Goal: Information Seeking & Learning: Check status

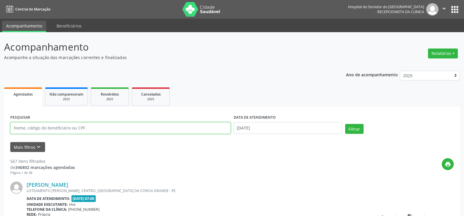
click at [74, 128] on input "text" at bounding box center [120, 128] width 220 height 12
type input "9000906590"
click at [345, 124] on button "Filtrar" at bounding box center [354, 129] width 18 height 10
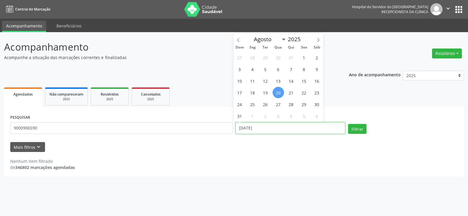
click at [296, 130] on input "[DATE]" at bounding box center [291, 128] width 110 height 12
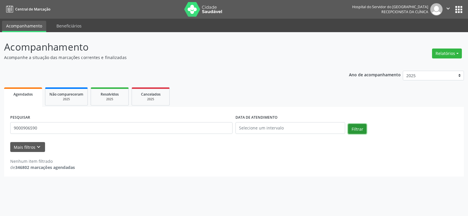
click at [363, 130] on button "Filtrar" at bounding box center [357, 129] width 18 height 10
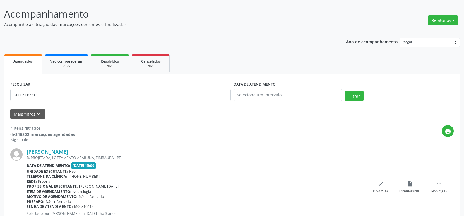
scroll to position [88, 0]
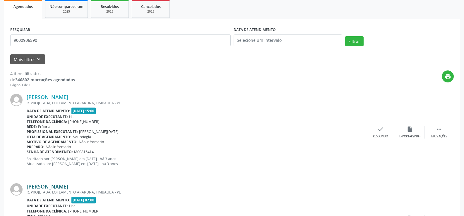
click at [68, 185] on link "[PERSON_NAME]" at bounding box center [48, 186] width 42 height 6
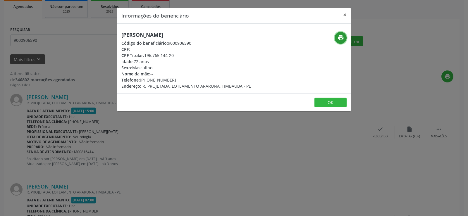
click at [339, 37] on icon "print" at bounding box center [341, 38] width 6 height 6
click at [343, 15] on button "×" at bounding box center [345, 15] width 12 height 14
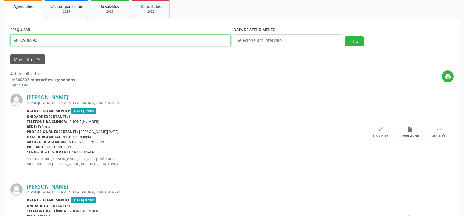
drag, startPoint x: 42, startPoint y: 41, endPoint x: 0, endPoint y: 41, distance: 42.4
click at [0, 41] on div "Acompanhamento Acompanhe a situação das marcações correntes e finalizadas Relat…" at bounding box center [232, 199] width 464 height 511
click at [345, 36] on button "Filtrar" at bounding box center [354, 41] width 18 height 10
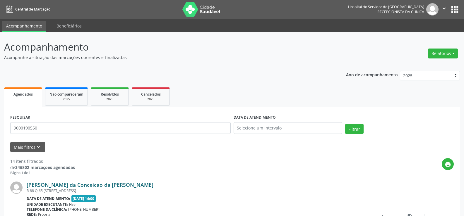
click at [114, 183] on link "[PERSON_NAME] da Conceicao da [PERSON_NAME]" at bounding box center [90, 185] width 127 height 6
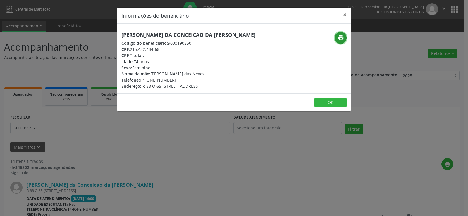
click at [340, 37] on icon "print" at bounding box center [341, 38] width 6 height 6
click at [346, 16] on button "×" at bounding box center [345, 15] width 12 height 14
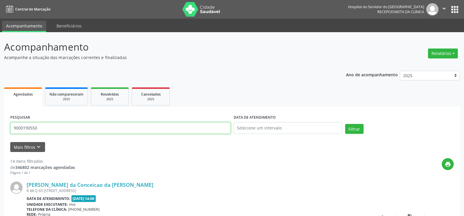
drag, startPoint x: 38, startPoint y: 127, endPoint x: 0, endPoint y: 129, distance: 38.4
type input "+"
click at [345, 124] on button "Filtrar" at bounding box center [354, 129] width 18 height 10
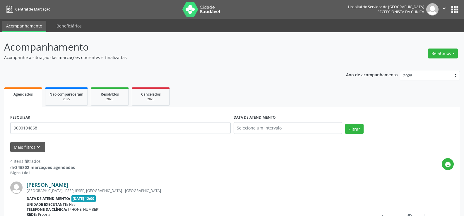
click at [68, 183] on link "[PERSON_NAME]" at bounding box center [48, 185] width 42 height 6
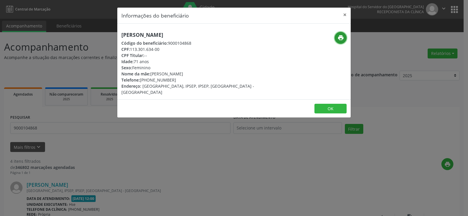
click at [339, 39] on icon "print" at bounding box center [341, 38] width 6 height 6
click at [347, 14] on button "×" at bounding box center [345, 15] width 12 height 14
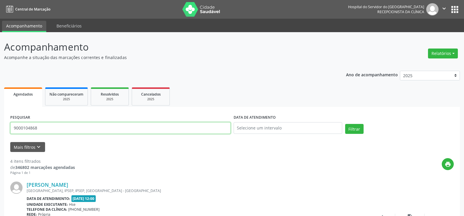
drag, startPoint x: 52, startPoint y: 130, endPoint x: 4, endPoint y: 130, distance: 48.6
click at [345, 124] on button "Filtrar" at bounding box center [354, 129] width 18 height 10
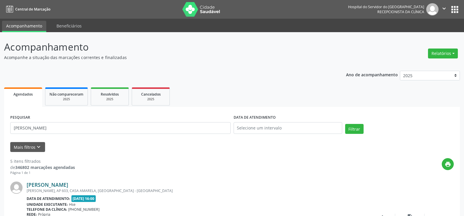
click at [61, 185] on link "[PERSON_NAME]" at bounding box center [48, 185] width 42 height 6
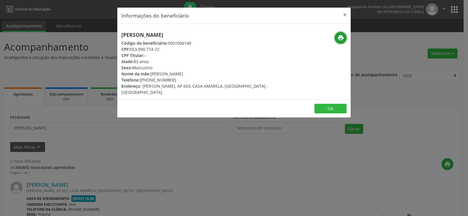
click at [341, 40] on icon "print" at bounding box center [341, 38] width 6 height 6
click at [346, 14] on button "×" at bounding box center [345, 15] width 12 height 14
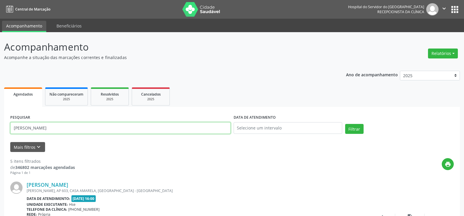
drag, startPoint x: 64, startPoint y: 132, endPoint x: 4, endPoint y: 131, distance: 60.9
click at [345, 124] on button "Filtrar" at bounding box center [354, 129] width 18 height 10
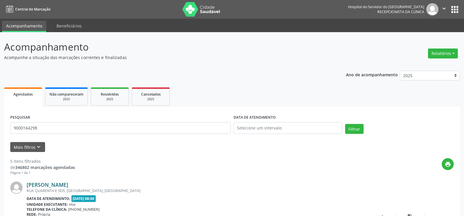
click at [68, 184] on link "[PERSON_NAME]" at bounding box center [48, 185] width 42 height 6
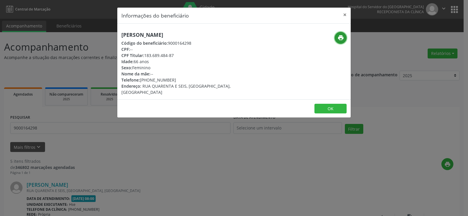
click at [341, 40] on icon "print" at bounding box center [341, 38] width 6 height 6
click at [344, 15] on button "×" at bounding box center [345, 15] width 12 height 14
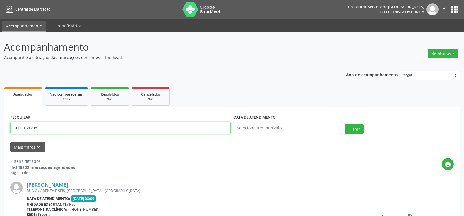
drag, startPoint x: 42, startPoint y: 130, endPoint x: 0, endPoint y: 127, distance: 42.3
paste input "[PERSON_NAME]"
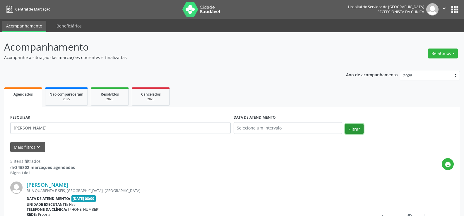
click at [353, 127] on button "Filtrar" at bounding box center [354, 129] width 18 height 10
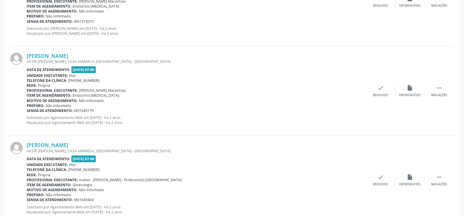
scroll to position [744, 0]
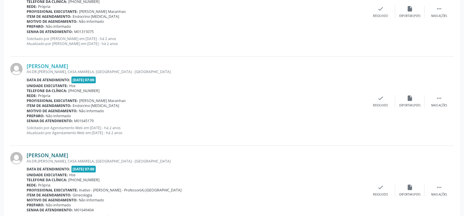
drag, startPoint x: 85, startPoint y: 154, endPoint x: 28, endPoint y: 156, distance: 57.1
click at [28, 156] on div "[PERSON_NAME]" at bounding box center [196, 155] width 339 height 6
copy link "[PERSON_NAME]"
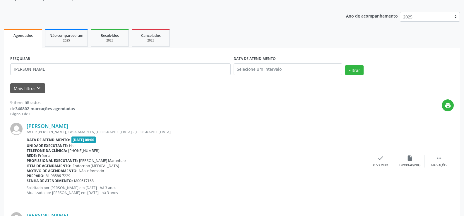
scroll to position [0, 0]
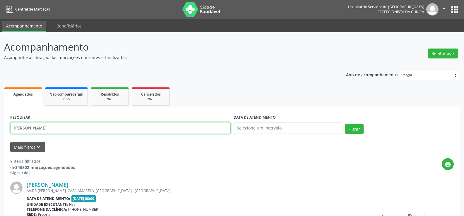
click at [101, 129] on input "[PERSON_NAME]" at bounding box center [120, 128] width 220 height 12
paste input "69658960430"
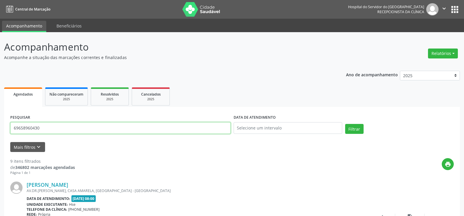
type input "69658960430"
click at [345, 124] on button "Filtrar" at bounding box center [354, 129] width 18 height 10
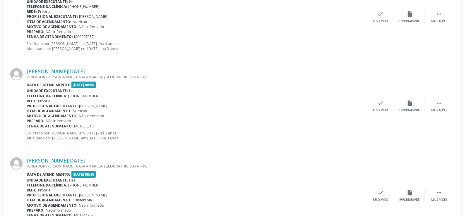
scroll to position [237, 0]
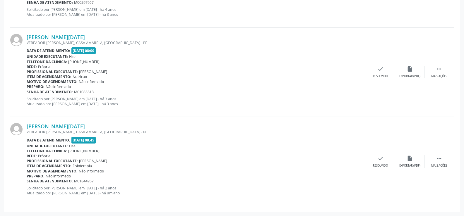
click at [58, 130] on div "VEREADOR [PERSON_NAME], CASA AMARELA, [GEOGRAPHIC_DATA] - PE" at bounding box center [196, 132] width 339 height 5
click at [58, 127] on link "[PERSON_NAME][DATE]" at bounding box center [56, 126] width 58 height 6
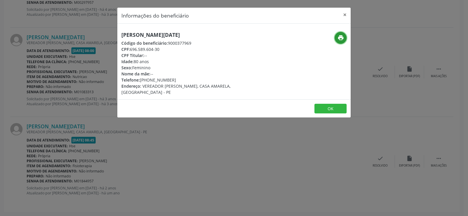
click at [340, 36] on icon "print" at bounding box center [341, 38] width 6 height 6
click at [345, 13] on button "×" at bounding box center [345, 15] width 12 height 14
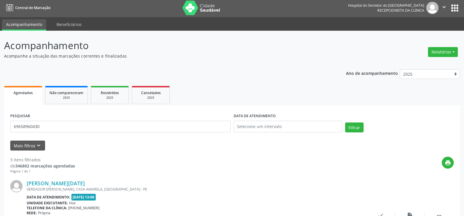
scroll to position [0, 0]
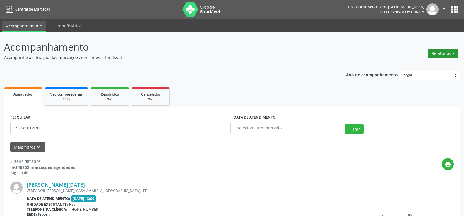
click at [432, 51] on button "Relatórios" at bounding box center [443, 54] width 30 height 10
click at [417, 63] on link "Agendamentos" at bounding box center [426, 66] width 63 height 8
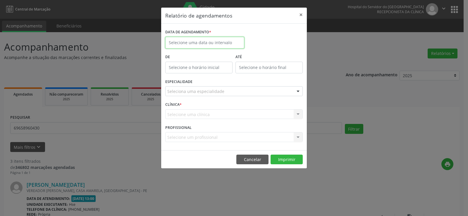
click at [231, 43] on input "text" at bounding box center [204, 43] width 79 height 12
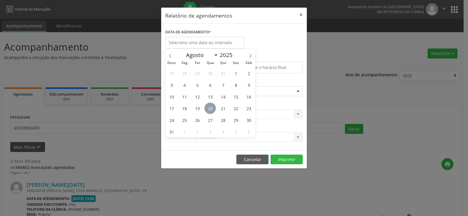
click at [209, 109] on span "20" at bounding box center [210, 108] width 11 height 11
type input "[DATE]"
click at [209, 109] on span "20" at bounding box center [210, 108] width 11 height 11
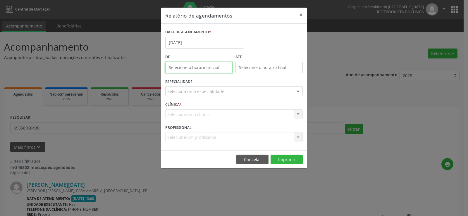
click at [205, 69] on body "Central de Marcação Hospital do Servidor do [GEOGRAPHIC_DATA] Recepcionista da …" at bounding box center [234, 108] width 468 height 216
click at [207, 85] on span at bounding box center [207, 83] width 4 height 6
type input "11:00"
type input "11"
click at [207, 85] on span at bounding box center [207, 83] width 4 height 6
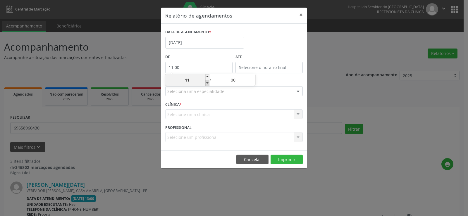
type input "10:00"
type input "10"
click at [207, 85] on span at bounding box center [207, 83] width 4 height 6
type input "09:00"
type input "09"
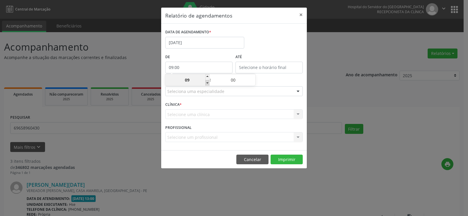
click at [207, 85] on span at bounding box center [207, 83] width 4 height 6
type input "08:00"
type input "08"
click at [207, 85] on span at bounding box center [207, 83] width 4 height 6
type input "07:00"
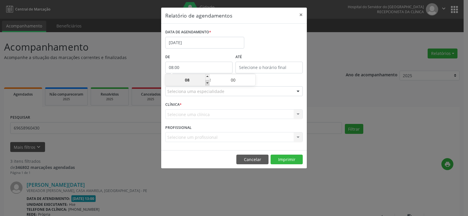
type input "07"
click at [219, 53] on label "De" at bounding box center [198, 57] width 67 height 9
click at [201, 85] on div "ESPECIALIDADE Seleciona uma especialidade Todas as especialidades Alergologia A…" at bounding box center [234, 89] width 140 height 23
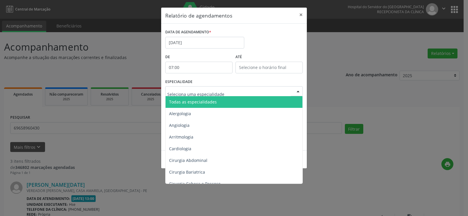
click at [191, 98] on span "Todas as especialidades" at bounding box center [235, 102] width 138 height 12
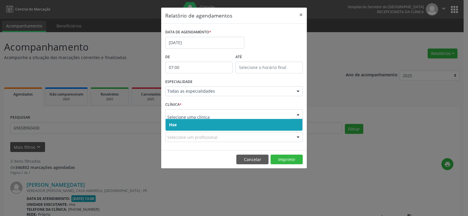
click at [175, 122] on span "Hse" at bounding box center [234, 125] width 137 height 12
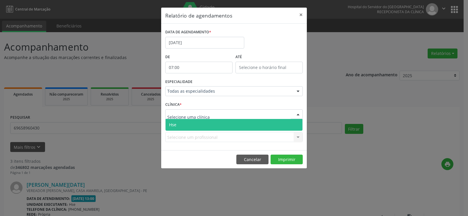
click at [172, 123] on span "Hse" at bounding box center [172, 125] width 7 height 6
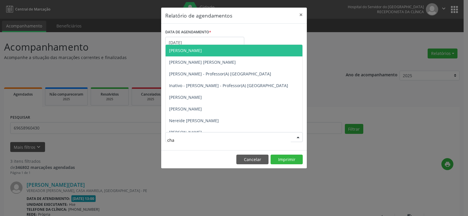
type input "char"
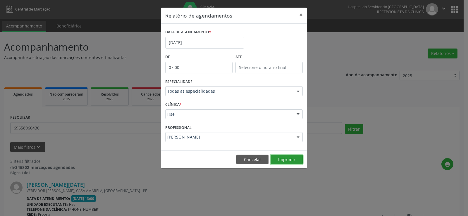
click at [276, 158] on button "Imprimir" at bounding box center [287, 160] width 32 height 10
click at [79, 121] on div "Relatório de agendamentos × DATA DE AGENDAMENTO * [DATE] De 07:00 ATÉ ESPECIALI…" at bounding box center [234, 108] width 468 height 216
click at [249, 159] on button "Cancelar" at bounding box center [252, 160] width 32 height 10
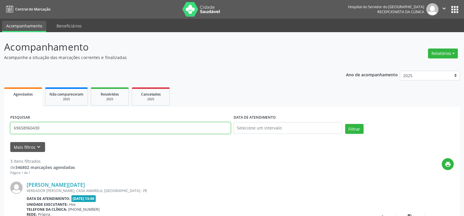
click at [169, 126] on input "69658960430" at bounding box center [120, 128] width 220 height 12
paste input "[PERSON_NAME]"
click at [345, 124] on button "Filtrar" at bounding box center [354, 129] width 18 height 10
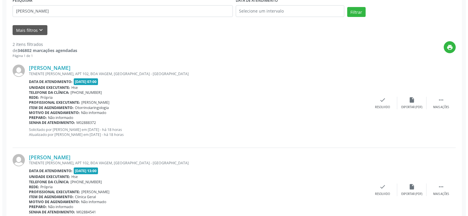
scroll to position [143, 0]
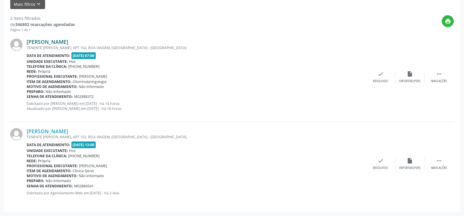
click at [57, 43] on link "[PERSON_NAME]" at bounding box center [48, 42] width 42 height 6
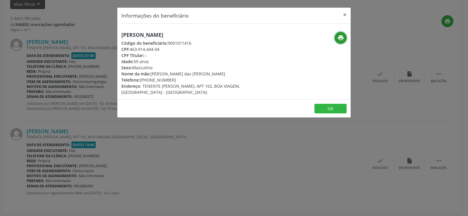
click at [339, 38] on icon "print" at bounding box center [341, 38] width 6 height 6
click at [90, 123] on div "Informações do beneficiário × [PERSON_NAME] Código do beneficiário: 9001011416 …" at bounding box center [234, 108] width 468 height 216
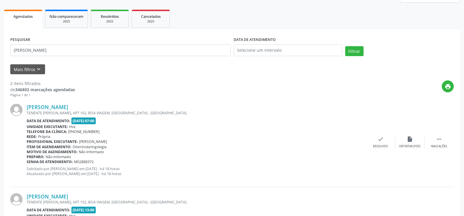
scroll to position [0, 0]
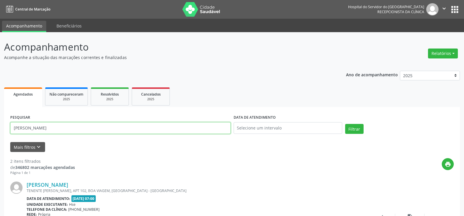
click at [83, 126] on input "[PERSON_NAME]" at bounding box center [120, 128] width 220 height 12
paste input "69658960430"
click at [345, 124] on button "Filtrar" at bounding box center [354, 129] width 18 height 10
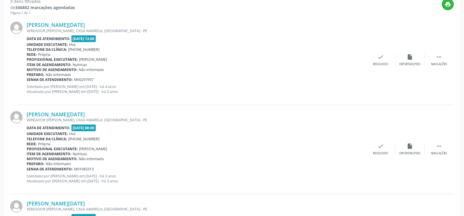
scroll to position [237, 0]
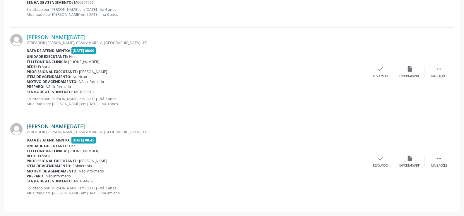
click at [63, 129] on link "[PERSON_NAME][DATE]" at bounding box center [56, 126] width 58 height 6
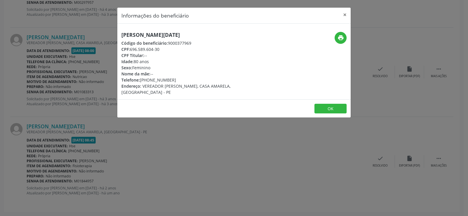
click at [159, 31] on div "[PERSON_NAME][DATE] Código do beneficiário: 9000377969 CPF: 696.589.604-30 CPF …" at bounding box center [234, 62] width 234 height 76
copy div "[PERSON_NAME][DATE]"
click at [345, 13] on button "×" at bounding box center [345, 15] width 12 height 14
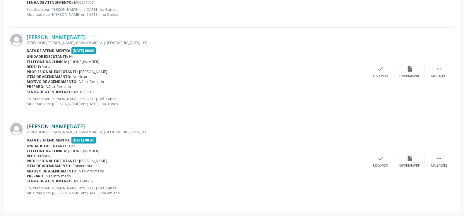
click at [72, 126] on link "[PERSON_NAME][DATE]" at bounding box center [56, 126] width 58 height 6
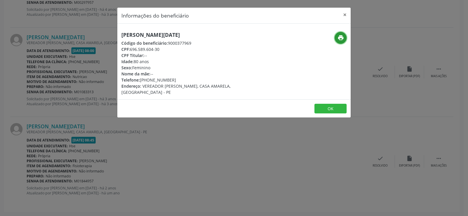
click at [343, 40] on icon "print" at bounding box center [341, 38] width 6 height 6
click at [70, 90] on div "Informações do beneficiário × [PERSON_NAME][DATE] Código do beneficiário: 90003…" at bounding box center [234, 108] width 468 height 216
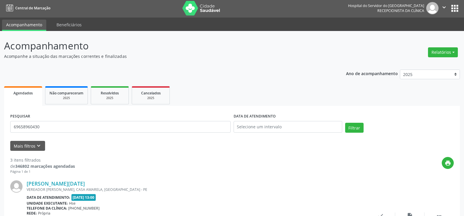
scroll to position [0, 0]
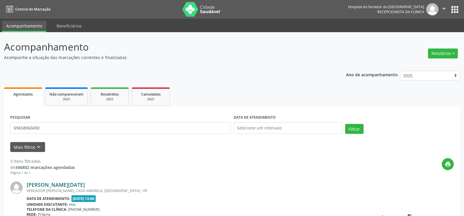
click at [54, 183] on link "[PERSON_NAME][DATE]" at bounding box center [56, 185] width 58 height 6
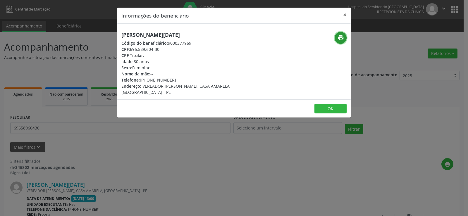
click at [339, 39] on icon "print" at bounding box center [341, 38] width 6 height 6
click at [77, 134] on div "Informações do beneficiário × [PERSON_NAME][DATE] Código do beneficiário: 90003…" at bounding box center [234, 108] width 468 height 216
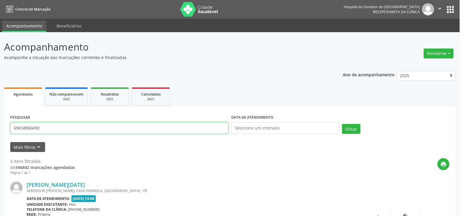
click at [75, 131] on input "69658960430" at bounding box center [119, 128] width 218 height 12
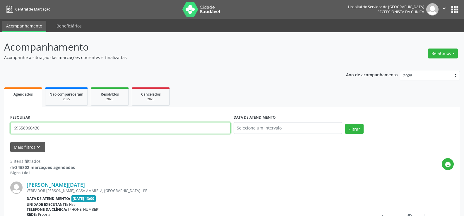
click at [75, 131] on input "69658960430" at bounding box center [120, 128] width 220 height 12
click at [345, 124] on button "Filtrar" at bounding box center [354, 129] width 18 height 10
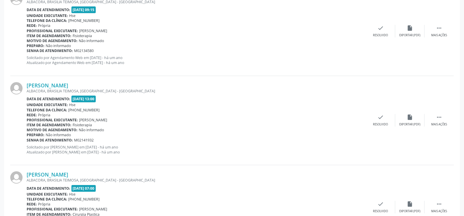
scroll to position [1126, 0]
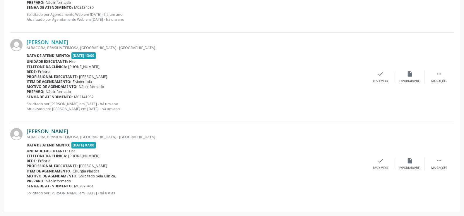
click at [68, 133] on link "[PERSON_NAME]" at bounding box center [48, 131] width 42 height 6
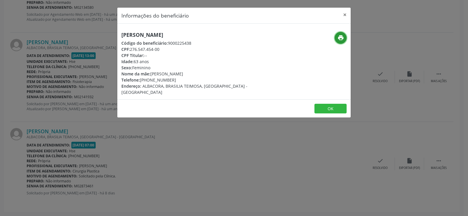
click at [337, 42] on button "print" at bounding box center [341, 38] width 12 height 12
click at [110, 128] on div "Informações do beneficiário × [PERSON_NAME] Código do beneficiário: 9000225438 …" at bounding box center [234, 108] width 468 height 216
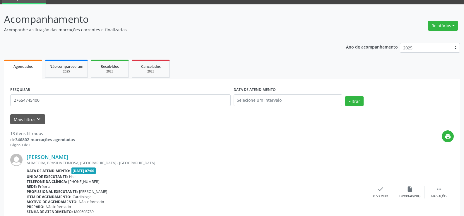
scroll to position [0, 0]
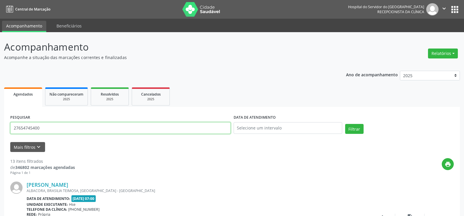
click at [96, 125] on input "27654745400" at bounding box center [120, 128] width 220 height 12
click at [345, 124] on button "Filtrar" at bounding box center [354, 129] width 18 height 10
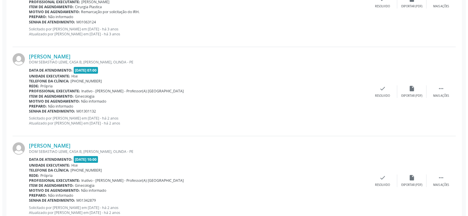
scroll to position [1327, 0]
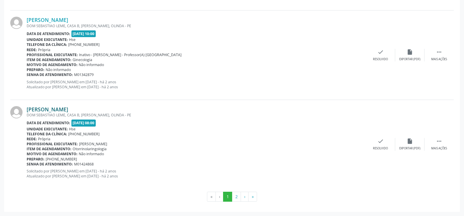
click at [68, 109] on link "[PERSON_NAME]" at bounding box center [48, 109] width 42 height 6
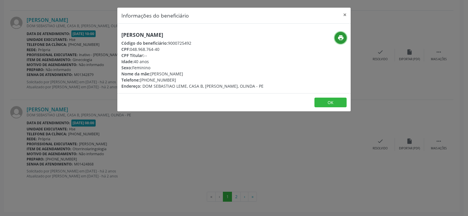
click at [339, 40] on icon "print" at bounding box center [341, 38] width 6 height 6
click at [346, 14] on button "×" at bounding box center [345, 15] width 12 height 14
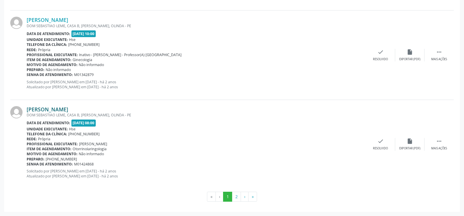
click at [68, 111] on link "[PERSON_NAME]" at bounding box center [48, 109] width 42 height 6
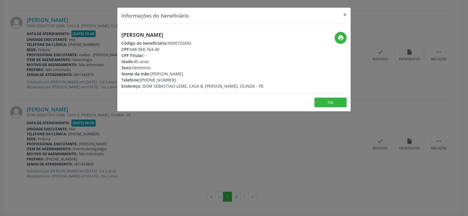
click at [111, 132] on div "Informações do beneficiário × [PERSON_NAME] Código do beneficiário: 9000725492 …" at bounding box center [234, 108] width 468 height 216
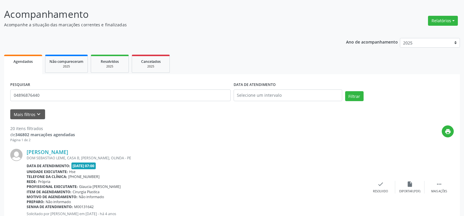
scroll to position [0, 0]
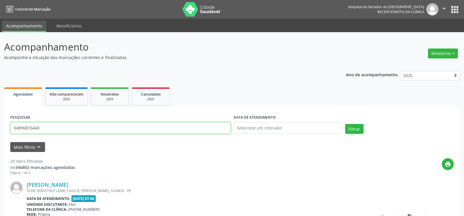
click at [108, 125] on input "04896876440" at bounding box center [120, 128] width 220 height 12
paste input "[PERSON_NAME]"
click at [345, 124] on button "Filtrar" at bounding box center [354, 129] width 18 height 10
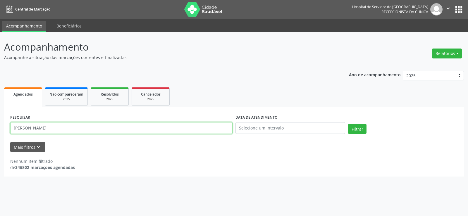
click at [93, 130] on input "[PERSON_NAME]" at bounding box center [121, 128] width 222 height 12
paste input "[PERSON_NAME]"
click at [348, 124] on button "Filtrar" at bounding box center [357, 129] width 18 height 10
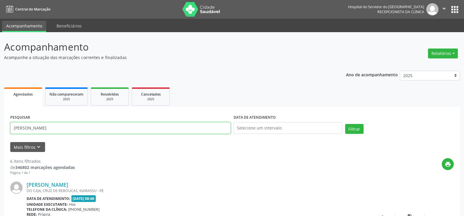
click at [83, 126] on input "[PERSON_NAME]" at bounding box center [120, 128] width 220 height 12
paste input "[PERSON_NAME]"
click at [345, 124] on button "Filtrar" at bounding box center [354, 129] width 18 height 10
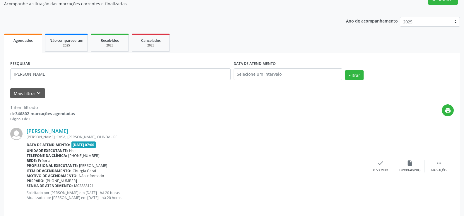
scroll to position [59, 0]
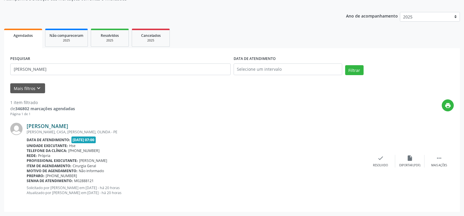
click at [68, 129] on link "[PERSON_NAME]" at bounding box center [48, 126] width 42 height 6
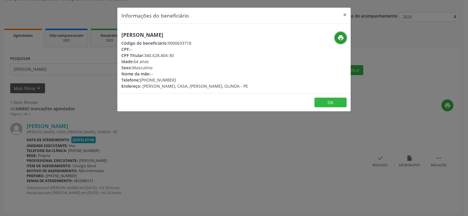
click at [341, 41] on button "print" at bounding box center [341, 38] width 12 height 12
click at [94, 120] on div "Informações do beneficiário × [PERSON_NAME] Código do beneficiário: 9000633718 …" at bounding box center [234, 108] width 468 height 216
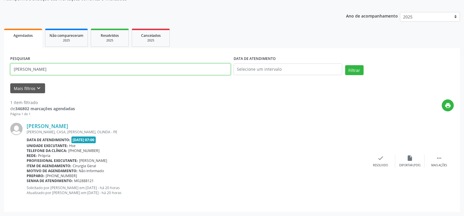
click at [75, 74] on input "[PERSON_NAME]" at bounding box center [120, 70] width 220 height 12
paste input "[PERSON_NAME]"
click at [345, 65] on button "Filtrar" at bounding box center [354, 70] width 18 height 10
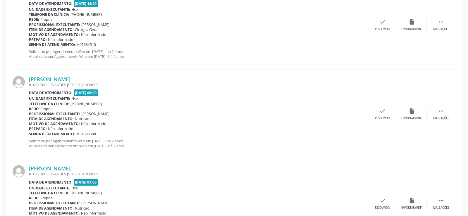
scroll to position [1066, 0]
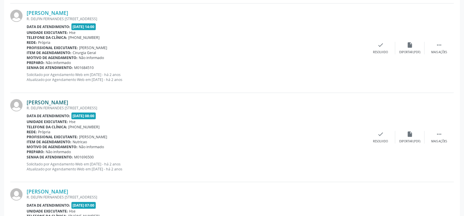
click at [68, 104] on link "[PERSON_NAME]" at bounding box center [48, 102] width 42 height 6
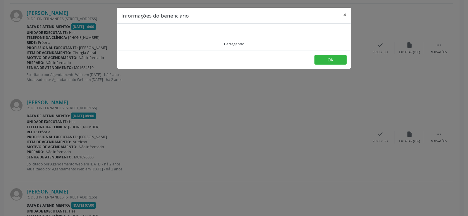
click at [238, 169] on div "Informações do beneficiário × Carregando OK" at bounding box center [234, 108] width 468 height 216
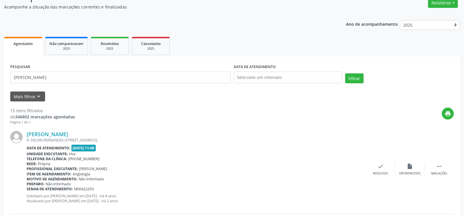
scroll to position [0, 0]
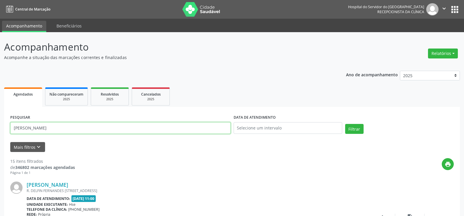
click at [105, 123] on input "[PERSON_NAME]" at bounding box center [120, 128] width 220 height 12
paste input "DIVA [PERSON_NAME]"
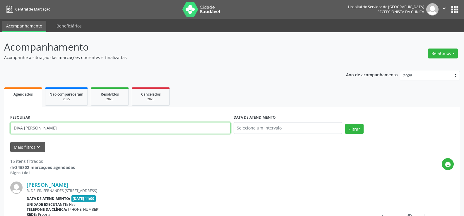
click at [345, 124] on button "Filtrar" at bounding box center [354, 129] width 18 height 10
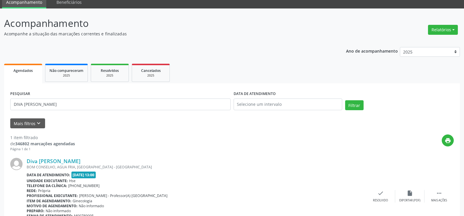
scroll to position [59, 0]
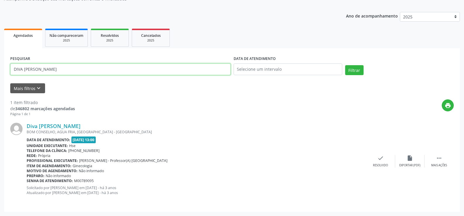
click at [97, 70] on input "DIVA [PERSON_NAME]" at bounding box center [120, 70] width 220 height 12
paste input "[PERSON_NAME]"
click at [345, 65] on button "Filtrar" at bounding box center [354, 70] width 18 height 10
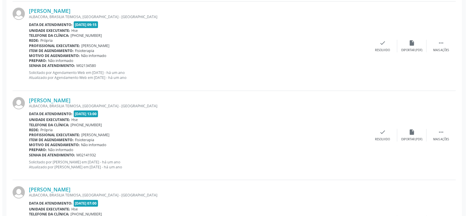
scroll to position [1068, 0]
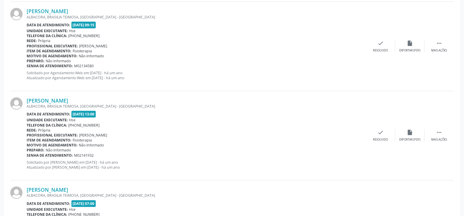
click at [79, 96] on div "[PERSON_NAME] [GEOGRAPHIC_DATA], BRASILIA TEIMOSA, [GEOGRAPHIC_DATA] - [GEOGRAP…" at bounding box center [231, 135] width 443 height 89
click at [79, 104] on div "ALBACORA, BRASILIA TEIMOSA, [GEOGRAPHIC_DATA] - [GEOGRAPHIC_DATA]" at bounding box center [196, 106] width 339 height 5
click at [68, 101] on link "[PERSON_NAME]" at bounding box center [48, 100] width 42 height 6
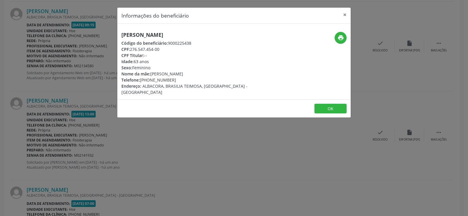
click at [159, 30] on div "[PERSON_NAME] Código do beneficiário: 9000225438 CPF: 276.547.454-00 CPF Titula…" at bounding box center [234, 62] width 234 height 76
copy div "[PERSON_NAME]"
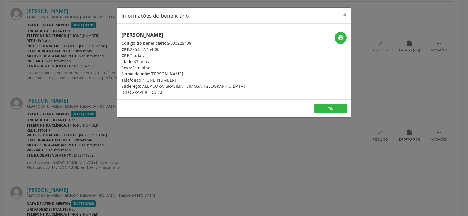
click at [97, 79] on div "Informações do beneficiário × [PERSON_NAME] Código do beneficiário: 9000225438 …" at bounding box center [234, 108] width 468 height 216
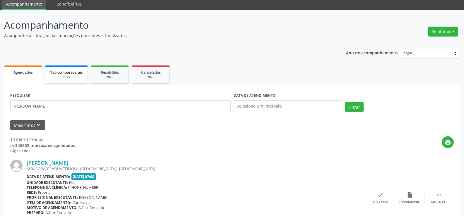
scroll to position [14, 0]
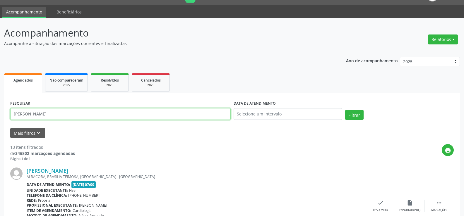
click at [73, 116] on input "[PERSON_NAME]" at bounding box center [120, 114] width 220 height 12
paste input "[PERSON_NAME]"
click at [345, 110] on button "Filtrar" at bounding box center [354, 115] width 18 height 10
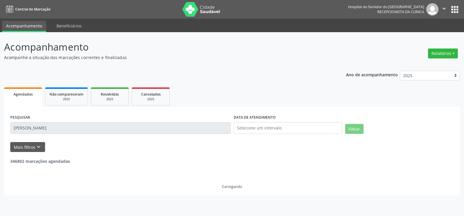
scroll to position [0, 0]
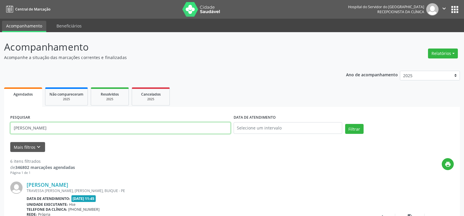
click at [62, 128] on input "[PERSON_NAME]" at bounding box center [120, 128] width 220 height 12
click at [172, 126] on input "[PERSON_NAME]" at bounding box center [120, 128] width 220 height 12
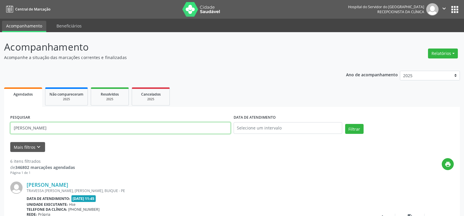
click at [172, 126] on input "[PERSON_NAME]" at bounding box center [120, 128] width 220 height 12
click at [345, 124] on button "Filtrar" at bounding box center [354, 129] width 18 height 10
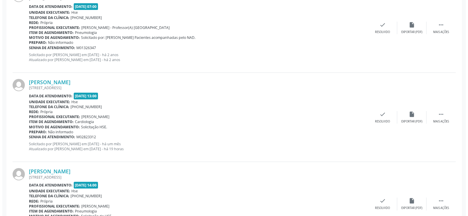
scroll to position [234, 0]
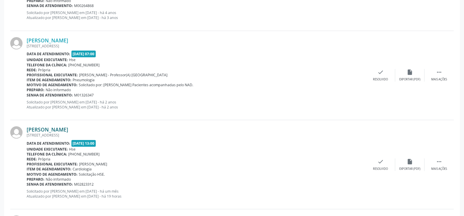
click at [68, 129] on link "[PERSON_NAME]" at bounding box center [48, 129] width 42 height 6
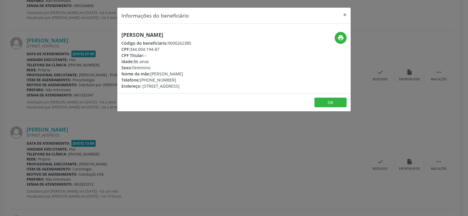
click at [136, 32] on h5 "[PERSON_NAME]" at bounding box center [156, 35] width 70 height 6
copy div "[PERSON_NAME]"
click at [49, 124] on div "Informações do beneficiário × [PERSON_NAME] Código do beneficiário: 9000262385 …" at bounding box center [234, 108] width 468 height 216
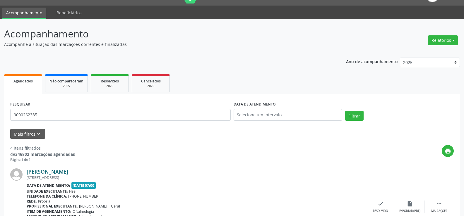
scroll to position [0, 0]
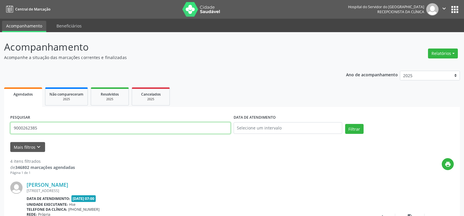
click at [97, 131] on input "9000262385" at bounding box center [120, 128] width 220 height 12
click at [345, 124] on button "Filtrar" at bounding box center [354, 129] width 18 height 10
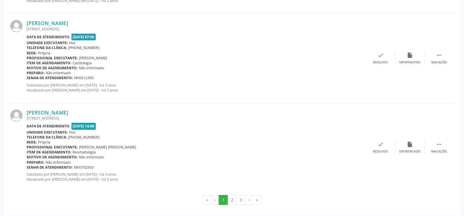
scroll to position [1327, 0]
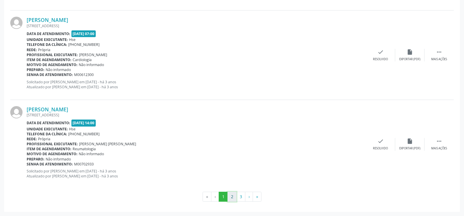
click at [232, 194] on button "2" at bounding box center [231, 197] width 9 height 10
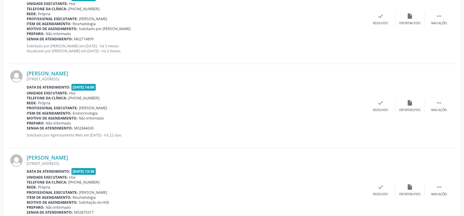
scroll to position [1195, 0]
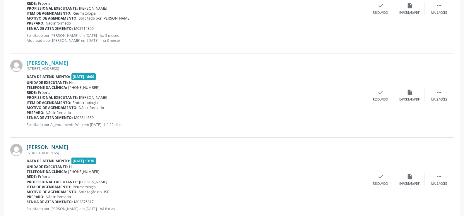
click at [68, 145] on link "[PERSON_NAME]" at bounding box center [48, 147] width 42 height 6
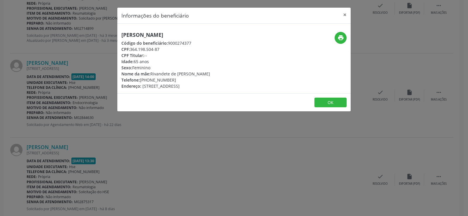
click at [160, 32] on h5 "[PERSON_NAME]" at bounding box center [165, 35] width 89 height 6
copy div "[PERSON_NAME]"
click at [69, 140] on div "Informações do beneficiário × [PERSON_NAME] Código do beneficiário: 9000274377 …" at bounding box center [234, 108] width 468 height 216
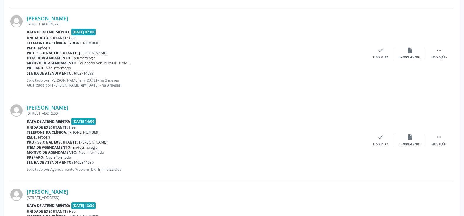
scroll to position [1136, 0]
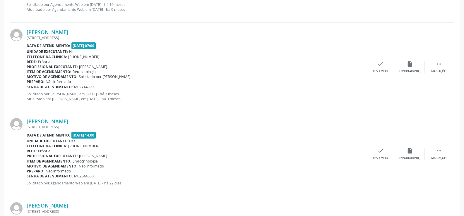
click at [81, 111] on div "[PERSON_NAME] [STREET_ADDRESS] Data de atendimento: [DATE] 07:00 Unidade execut…" at bounding box center [231, 67] width 443 height 89
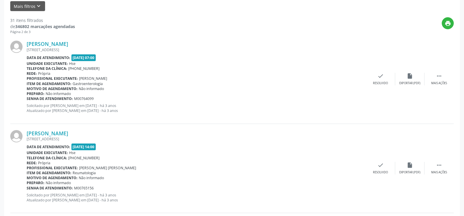
scroll to position [0, 0]
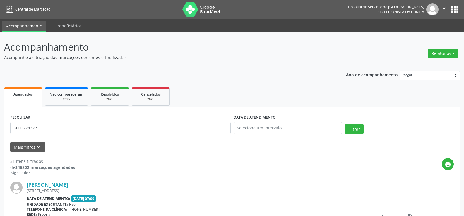
click at [92, 117] on div "PESQUISAR 9000274377" at bounding box center [120, 125] width 223 height 25
click at [90, 128] on input "9000274377" at bounding box center [120, 128] width 220 height 12
click at [345, 124] on button "Filtrar" at bounding box center [354, 129] width 18 height 10
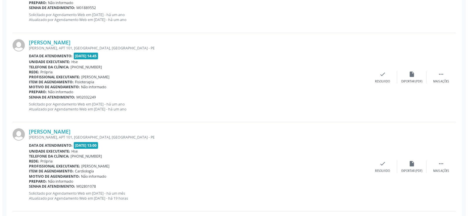
scroll to position [231, 0]
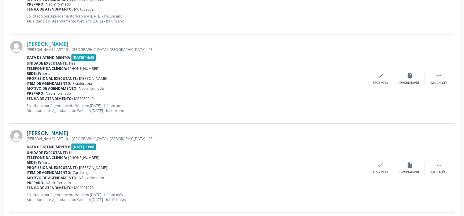
click at [68, 131] on link "[PERSON_NAME]" at bounding box center [48, 133] width 42 height 6
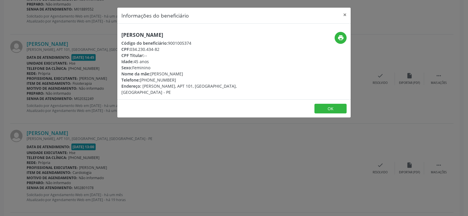
click at [137, 33] on h5 "[PERSON_NAME]" at bounding box center [194, 35] width 147 height 6
copy div "[PERSON_NAME]"
click at [67, 140] on div "Informações do beneficiário × [PERSON_NAME] Código do beneficiário: 9001005374 …" at bounding box center [234, 108] width 468 height 216
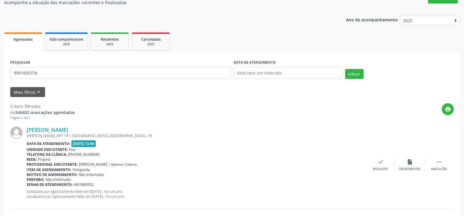
scroll to position [0, 0]
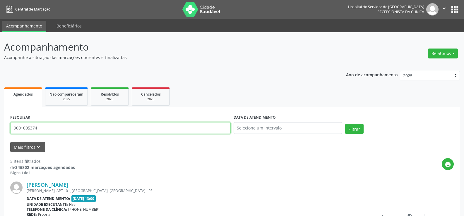
click at [70, 129] on input "9001005374" at bounding box center [120, 128] width 220 height 12
click at [345, 124] on button "Filtrar" at bounding box center [354, 129] width 18 height 10
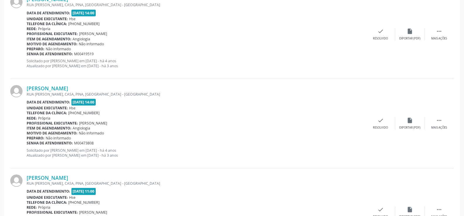
scroll to position [1327, 0]
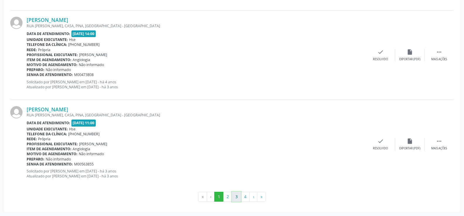
click at [238, 198] on button "3" at bounding box center [236, 197] width 9 height 10
click at [68, 107] on link "[PERSON_NAME]" at bounding box center [48, 109] width 42 height 6
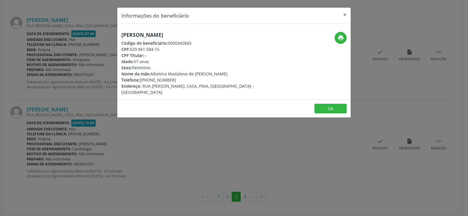
click at [133, 36] on h5 "[PERSON_NAME]" at bounding box center [194, 35] width 147 height 6
copy div "[PERSON_NAME]"
click at [71, 88] on div "Informações do beneficiário × [PERSON_NAME] Código do beneficiário: 9000342843 …" at bounding box center [234, 108] width 468 height 216
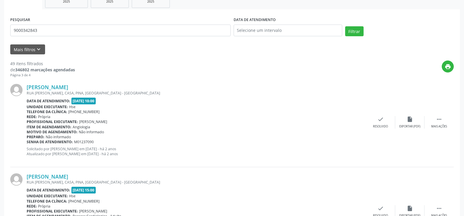
scroll to position [0, 0]
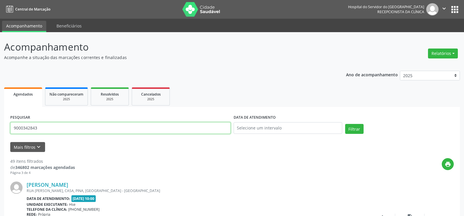
click at [85, 127] on input "9000342843" at bounding box center [120, 128] width 220 height 12
click at [345, 124] on button "Filtrar" at bounding box center [354, 129] width 18 height 10
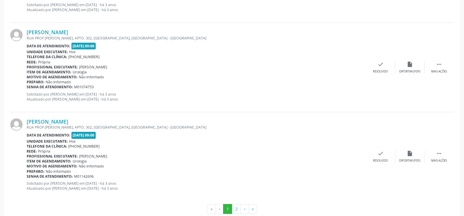
scroll to position [1327, 0]
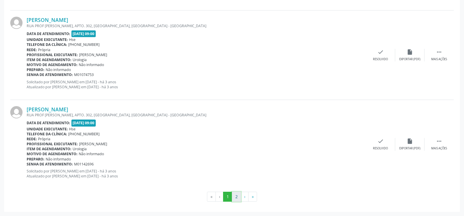
click at [236, 199] on button "2" at bounding box center [236, 197] width 9 height 10
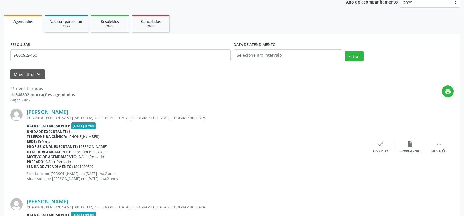
scroll to position [0, 0]
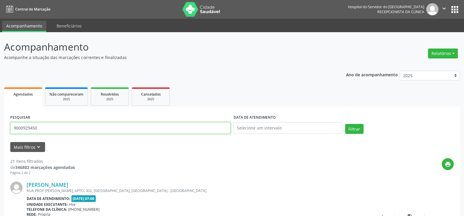
click at [82, 131] on input "9000929450" at bounding box center [120, 128] width 220 height 12
click at [345, 124] on button "Filtrar" at bounding box center [354, 129] width 18 height 10
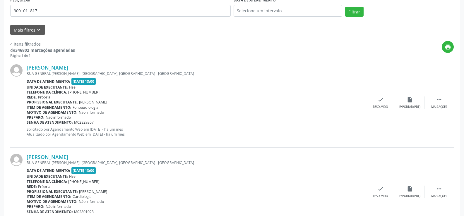
scroll to position [112, 0]
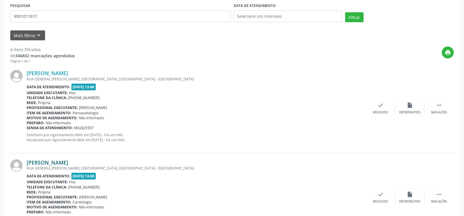
click at [68, 164] on link "[PERSON_NAME]" at bounding box center [48, 162] width 42 height 6
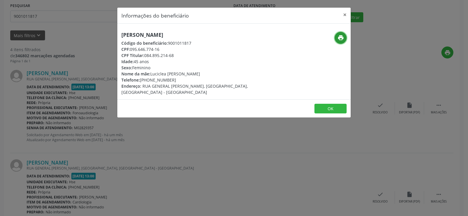
click at [340, 41] on icon "print" at bounding box center [341, 38] width 6 height 6
click at [340, 15] on button "×" at bounding box center [345, 15] width 12 height 14
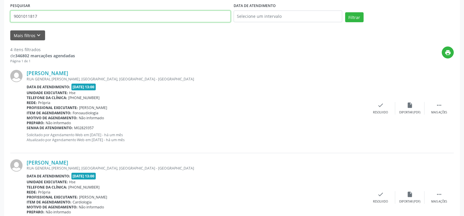
click at [115, 20] on input "9001011817" at bounding box center [120, 17] width 220 height 12
click at [345, 12] on button "Filtrar" at bounding box center [354, 17] width 18 height 10
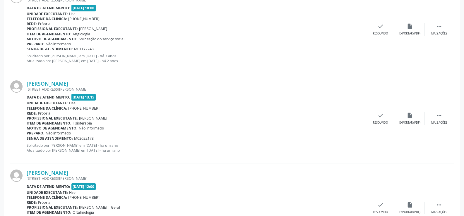
scroll to position [237, 0]
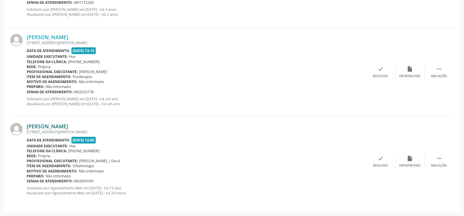
click at [68, 124] on link "[PERSON_NAME]" at bounding box center [48, 126] width 42 height 6
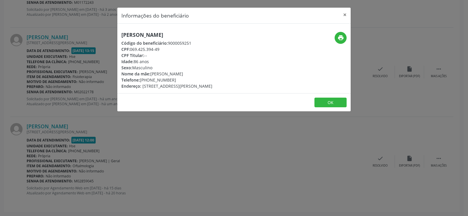
click at [179, 33] on h5 "[PERSON_NAME]" at bounding box center [166, 35] width 91 height 6
copy div "[PERSON_NAME]"
click at [64, 144] on div "Informações do beneficiário × [PERSON_NAME] Código do beneficiário: 9000059251 …" at bounding box center [234, 108] width 468 height 216
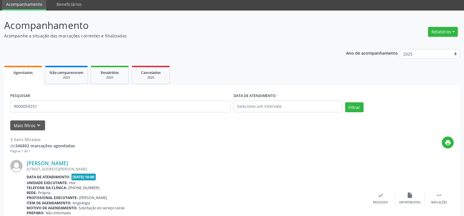
scroll to position [0, 0]
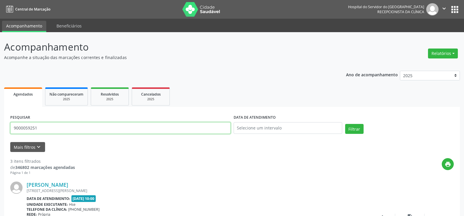
click at [80, 125] on input "9000059251" at bounding box center [120, 128] width 220 height 12
click at [345, 124] on button "Filtrar" at bounding box center [354, 129] width 18 height 10
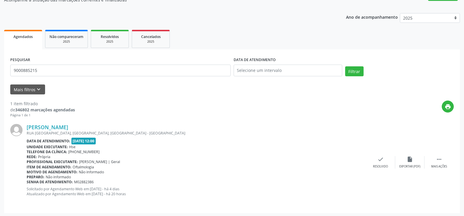
scroll to position [59, 0]
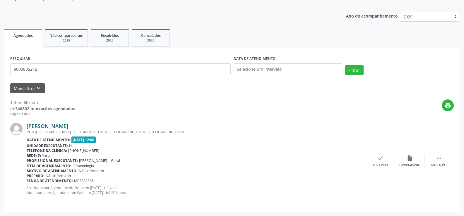
click at [68, 124] on link "[PERSON_NAME]" at bounding box center [48, 126] width 42 height 6
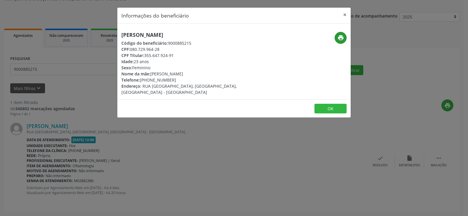
drag, startPoint x: 331, startPoint y: 37, endPoint x: 337, endPoint y: 37, distance: 6.4
click at [334, 37] on div "print" at bounding box center [312, 38] width 70 height 12
click at [339, 37] on icon "print" at bounding box center [341, 38] width 6 height 6
click at [42, 102] on div "Informações do beneficiário × [PERSON_NAME] Código do beneficiário: 9000885215 …" at bounding box center [234, 108] width 468 height 216
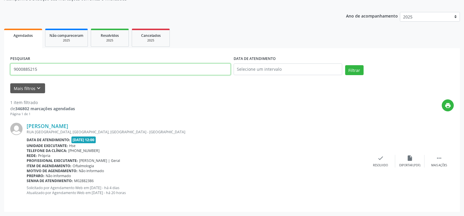
click at [41, 66] on input "9000885215" at bounding box center [120, 70] width 220 height 12
click at [345, 65] on button "Filtrar" at bounding box center [354, 70] width 18 height 10
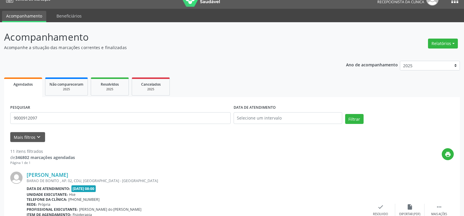
scroll to position [0, 0]
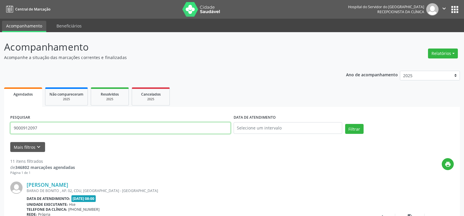
click at [97, 130] on input "9000912097" at bounding box center [120, 128] width 220 height 12
click at [345, 124] on button "Filtrar" at bounding box center [354, 129] width 18 height 10
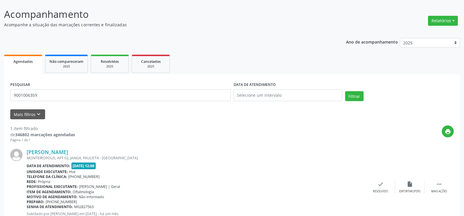
scroll to position [59, 0]
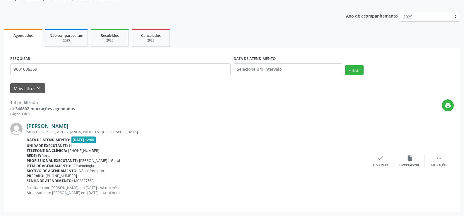
click at [56, 128] on link "[PERSON_NAME]" at bounding box center [48, 126] width 42 height 6
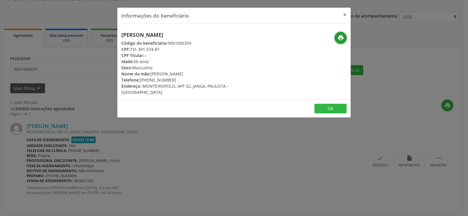
click at [338, 37] on icon "print" at bounding box center [341, 38] width 6 height 6
click at [41, 89] on div "Informações do beneficiário × [PERSON_NAME] Código do beneficiário: 9001006359 …" at bounding box center [234, 108] width 468 height 216
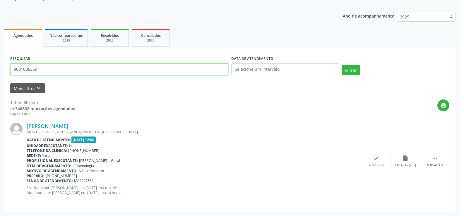
click at [41, 68] on input "9001006359" at bounding box center [119, 70] width 218 height 12
click at [41, 68] on input "9001006359" at bounding box center [120, 70] width 220 height 12
click at [345, 65] on button "Filtrar" at bounding box center [354, 70] width 18 height 10
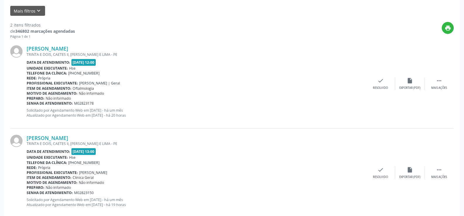
scroll to position [146, 0]
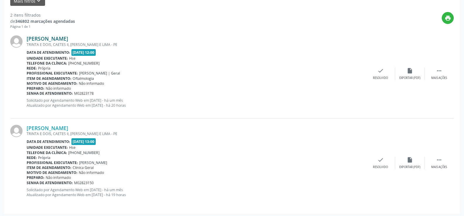
click at [67, 39] on link "[PERSON_NAME]" at bounding box center [48, 38] width 42 height 6
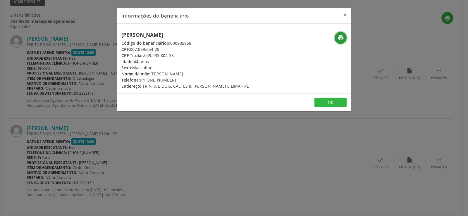
click at [341, 40] on icon "print" at bounding box center [341, 38] width 6 height 6
click at [54, 113] on div "Informações do beneficiário × [PERSON_NAME] Código do beneficiário: 9000985958 …" at bounding box center [234, 108] width 468 height 216
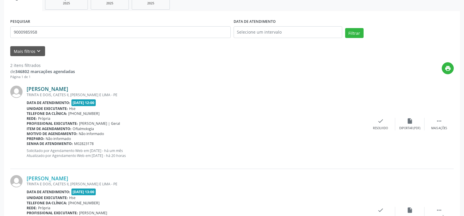
scroll to position [59, 0]
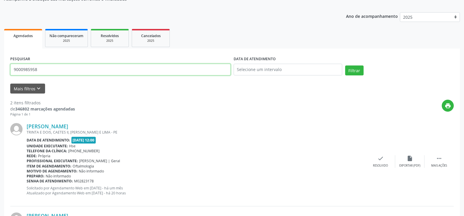
click at [51, 66] on input "9000985958" at bounding box center [120, 70] width 220 height 12
click at [345, 66] on button "Filtrar" at bounding box center [354, 71] width 18 height 10
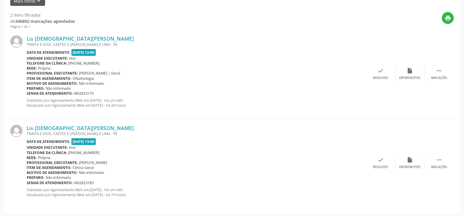
scroll to position [29, 0]
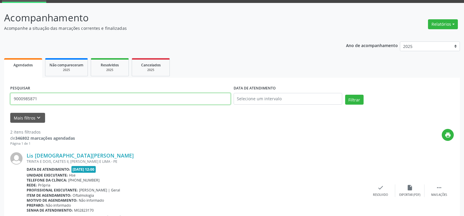
click at [82, 103] on input "9000985871" at bounding box center [120, 99] width 220 height 12
click at [345, 95] on button "Filtrar" at bounding box center [354, 100] width 18 height 10
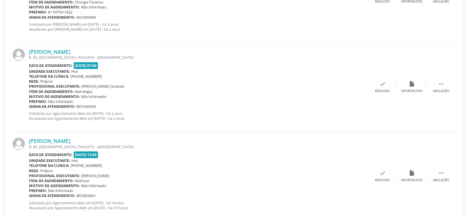
scroll to position [1221, 0]
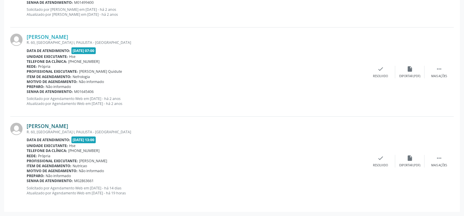
click at [68, 126] on link "[PERSON_NAME]" at bounding box center [48, 126] width 42 height 6
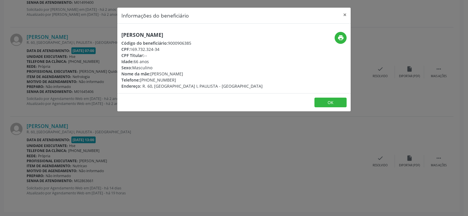
click at [164, 32] on h5 "[PERSON_NAME]" at bounding box center [191, 35] width 141 height 6
copy div "[PERSON_NAME]"
click at [32, 106] on div "Informações do beneficiário × [PERSON_NAME] Código do beneficiário: 9000906385 …" at bounding box center [234, 108] width 468 height 216
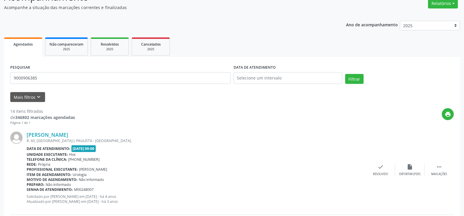
scroll to position [0, 0]
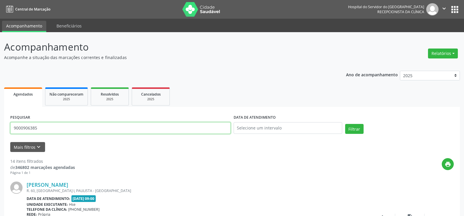
click at [63, 128] on input "9000906385" at bounding box center [120, 128] width 220 height 12
click at [345, 124] on button "Filtrar" at bounding box center [354, 129] width 18 height 10
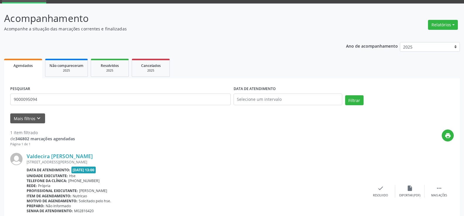
scroll to position [59, 0]
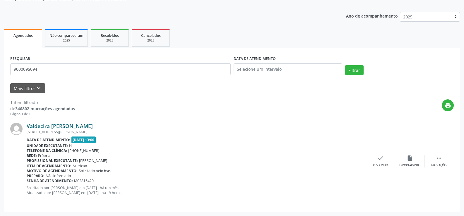
click at [72, 126] on link "Valdecira [PERSON_NAME]" at bounding box center [60, 126] width 66 height 6
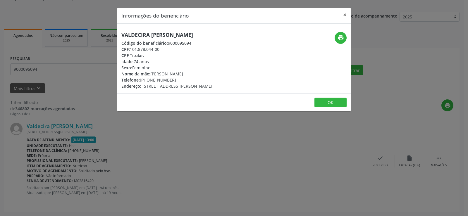
click at [166, 33] on h5 "Valdecira [PERSON_NAME]" at bounding box center [166, 35] width 91 height 6
click at [167, 33] on h5 "Valdecira [PERSON_NAME]" at bounding box center [166, 35] width 91 height 6
copy div "Valdecira [PERSON_NAME]"
click at [342, 37] on icon "print" at bounding box center [341, 38] width 6 height 6
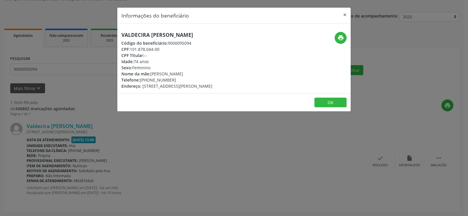
click at [67, 116] on div "Informações do beneficiário × Valdecira [PERSON_NAME] Código do beneficiário: 9…" at bounding box center [234, 108] width 468 height 216
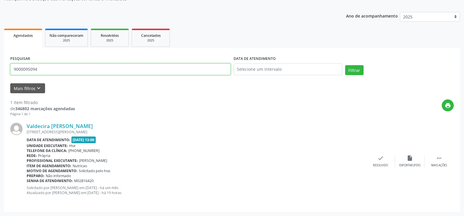
click at [56, 71] on input "9000095094" at bounding box center [120, 70] width 220 height 12
click at [345, 65] on button "Filtrar" at bounding box center [354, 70] width 18 height 10
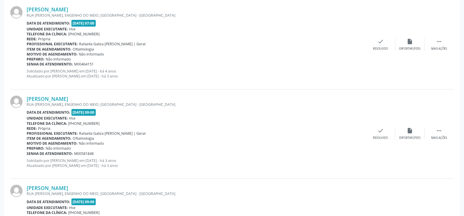
scroll to position [327, 0]
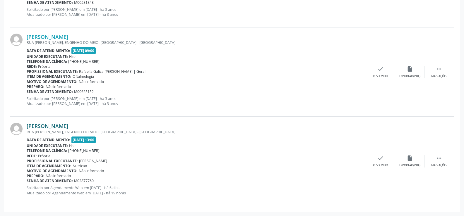
click at [68, 124] on link "[PERSON_NAME]" at bounding box center [48, 126] width 42 height 6
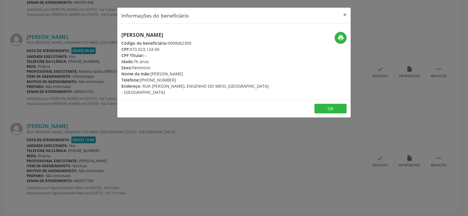
click at [185, 33] on h5 "[PERSON_NAME]" at bounding box center [194, 35] width 147 height 6
click at [62, 116] on div "Informações do beneficiário × [PERSON_NAME] Código do beneficiário: 9000062300 …" at bounding box center [234, 108] width 468 height 216
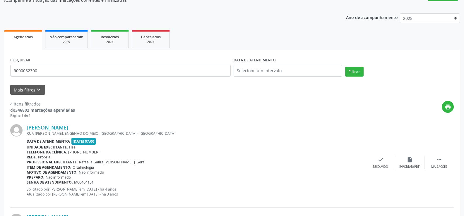
scroll to position [0, 0]
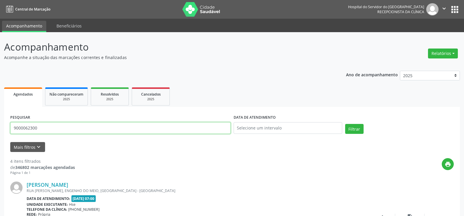
click at [63, 126] on input "9000062300" at bounding box center [120, 128] width 220 height 12
click at [345, 124] on button "Filtrar" at bounding box center [354, 129] width 18 height 10
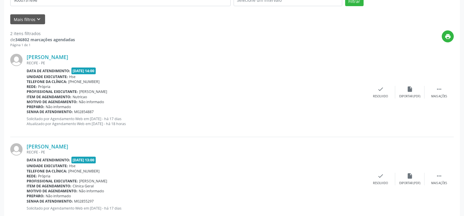
scroll to position [114, 0]
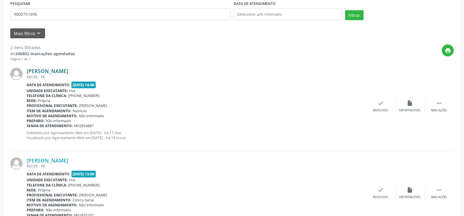
click at [68, 69] on link "[PERSON_NAME]" at bounding box center [48, 71] width 42 height 6
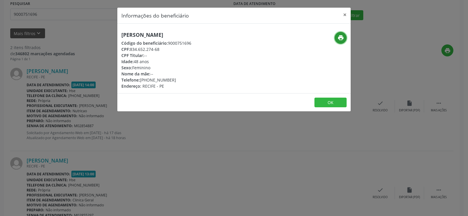
click at [340, 38] on icon "print" at bounding box center [341, 38] width 6 height 6
drag, startPoint x: 71, startPoint y: 87, endPoint x: 68, endPoint y: 86, distance: 3.6
click at [71, 87] on div "Informações do beneficiário × [PERSON_NAME] Código do beneficiário: 9000751696 …" at bounding box center [234, 108] width 468 height 216
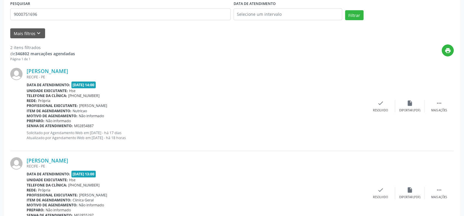
scroll to position [0, 0]
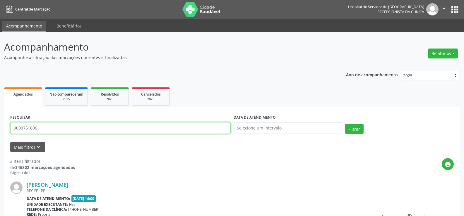
click at [94, 129] on input "9000751696" at bounding box center [120, 128] width 220 height 12
click at [345, 124] on button "Filtrar" at bounding box center [354, 129] width 18 height 10
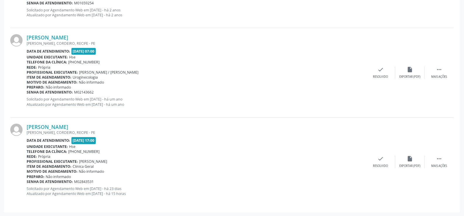
scroll to position [416, 0]
click at [65, 126] on link "[PERSON_NAME]" at bounding box center [48, 126] width 42 height 6
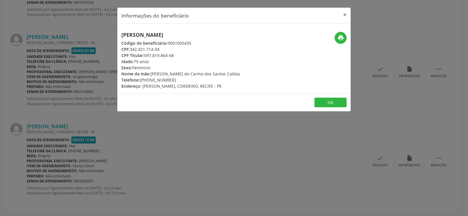
click at [147, 35] on h5 "[PERSON_NAME]" at bounding box center [180, 35] width 119 height 6
click at [50, 32] on div "Informações do beneficiário × [PERSON_NAME] Código do beneficiário: 9001005435 …" at bounding box center [234, 108] width 468 height 216
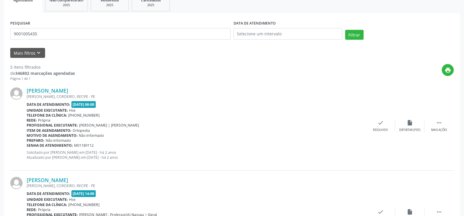
scroll to position [0, 0]
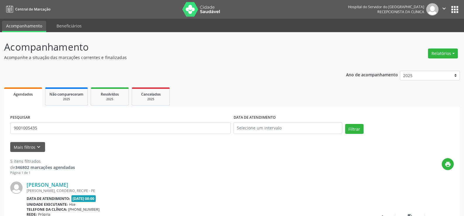
click at [89, 121] on div "PESQUISAR 9001005435" at bounding box center [120, 125] width 223 height 25
click at [92, 130] on input "9001005435" at bounding box center [120, 128] width 220 height 12
click at [345, 124] on button "Filtrar" at bounding box center [354, 129] width 18 height 10
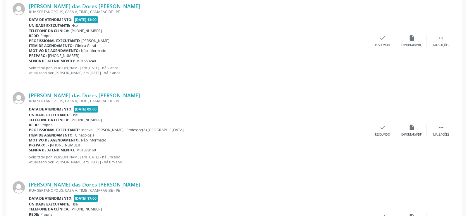
scroll to position [1221, 0]
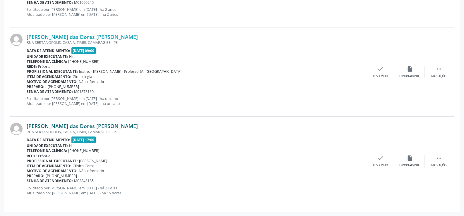
click at [94, 125] on link "[PERSON_NAME] das Dores [PERSON_NAME]" at bounding box center [82, 126] width 111 height 6
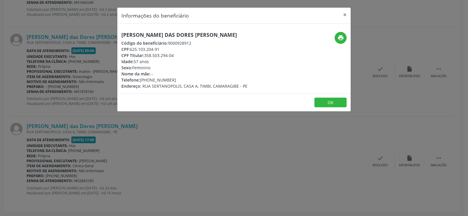
click at [156, 29] on div "[PERSON_NAME] das Dores [PERSON_NAME] Código do beneficiário: 9000928912 CPF: 6…" at bounding box center [234, 59] width 234 height 70
click at [95, 135] on div "Informações do beneficiário × [PERSON_NAME] das Dores [PERSON_NAME] Código do b…" at bounding box center [234, 108] width 468 height 216
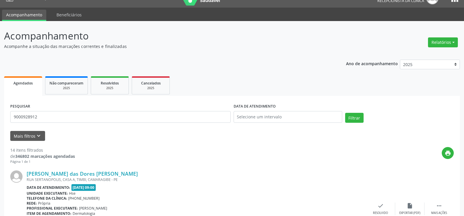
scroll to position [0, 0]
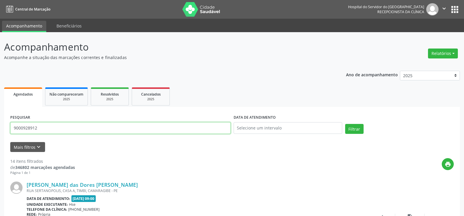
click at [90, 122] on input "9000928912" at bounding box center [120, 128] width 220 height 12
click at [345, 124] on button "Filtrar" at bounding box center [354, 129] width 18 height 10
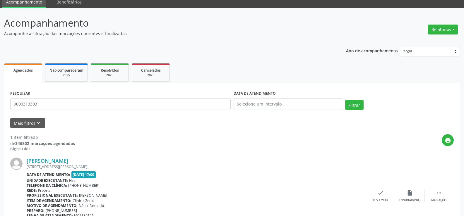
scroll to position [59, 0]
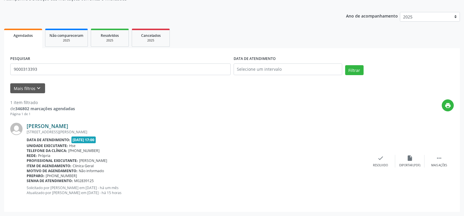
click at [52, 127] on link "[PERSON_NAME]" at bounding box center [48, 126] width 42 height 6
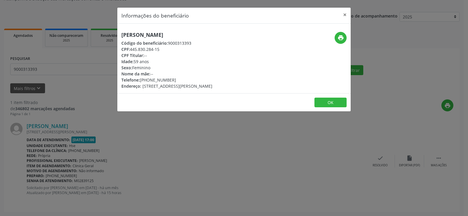
click at [153, 35] on h5 "[PERSON_NAME]" at bounding box center [166, 35] width 91 height 6
click at [340, 41] on icon "print" at bounding box center [341, 38] width 6 height 6
click at [80, 102] on div "Informações do beneficiário × [PERSON_NAME] Código do beneficiário: 9000313393 …" at bounding box center [234, 108] width 468 height 216
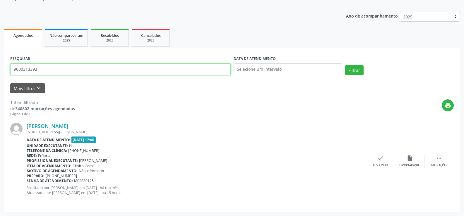
click at [56, 71] on input "9000313393" at bounding box center [120, 70] width 220 height 12
click at [345, 65] on button "Filtrar" at bounding box center [354, 70] width 18 height 10
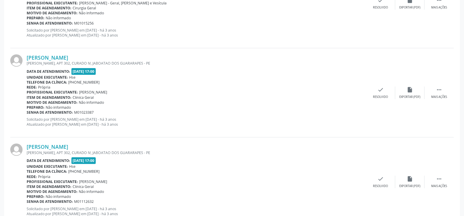
scroll to position [1327, 0]
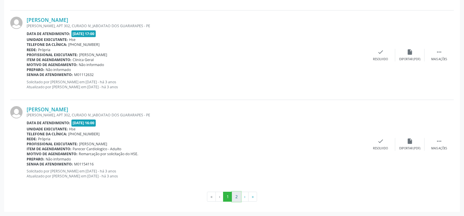
click at [234, 198] on button "2" at bounding box center [236, 197] width 9 height 10
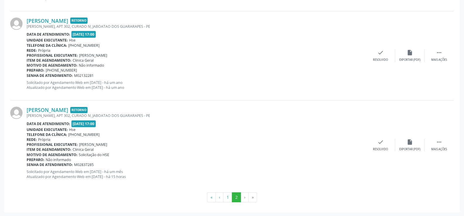
scroll to position [701, 0]
click at [59, 109] on link "[PERSON_NAME]" at bounding box center [48, 109] width 42 height 6
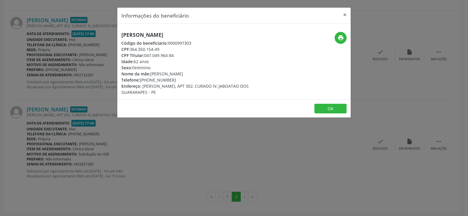
click at [151, 34] on h5 "[PERSON_NAME]" at bounding box center [194, 35] width 147 height 6
click at [60, 126] on div "Informações do beneficiário × [PERSON_NAME] Código do beneficiário: 9000997303 …" at bounding box center [234, 108] width 468 height 216
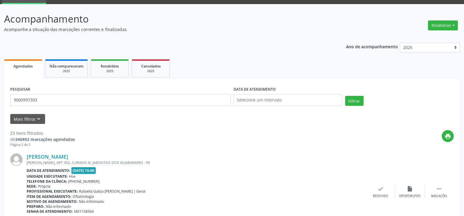
scroll to position [0, 0]
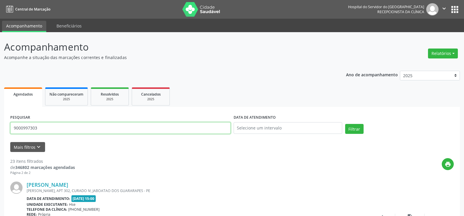
click at [58, 131] on input "9000997303" at bounding box center [120, 128] width 220 height 12
click at [345, 124] on button "Filtrar" at bounding box center [354, 129] width 18 height 10
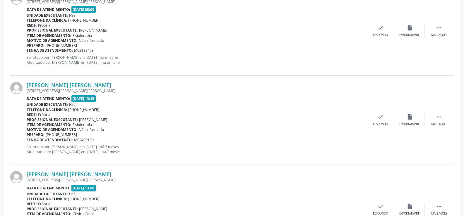
scroll to position [237, 0]
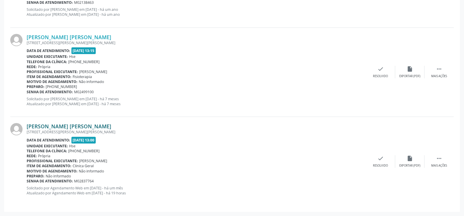
click at [99, 124] on link "[PERSON_NAME] [PERSON_NAME]" at bounding box center [69, 126] width 85 height 6
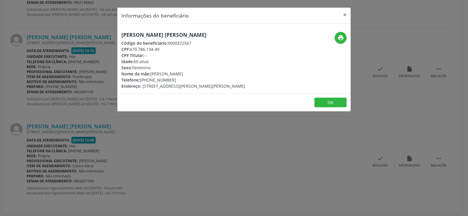
click at [162, 39] on div "[PERSON_NAME] [PERSON_NAME] Código do beneficiário: 9000372567 CPF: 670.786.134…" at bounding box center [183, 60] width 124 height 57
click at [161, 32] on h5 "[PERSON_NAME] [PERSON_NAME]" at bounding box center [183, 35] width 124 height 6
click at [72, 79] on div "Informações do beneficiário × [PERSON_NAME] Código do beneficiário: 9000372567 …" at bounding box center [234, 108] width 468 height 216
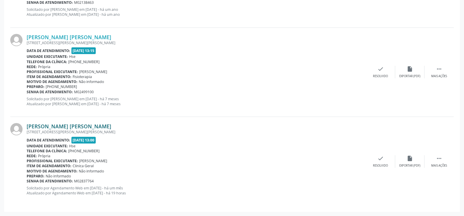
click at [83, 126] on link "[PERSON_NAME] [PERSON_NAME]" at bounding box center [69, 126] width 85 height 6
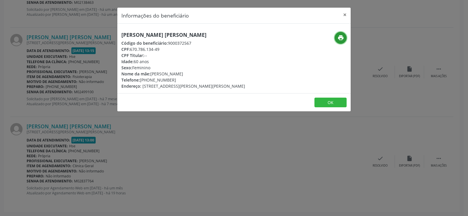
click at [339, 38] on icon "print" at bounding box center [341, 38] width 6 height 6
drag, startPoint x: 345, startPoint y: 15, endPoint x: 146, endPoint y: 50, distance: 202.0
click at [345, 15] on button "×" at bounding box center [345, 15] width 12 height 14
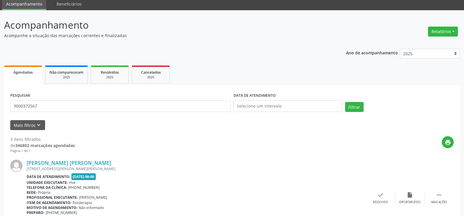
scroll to position [0, 0]
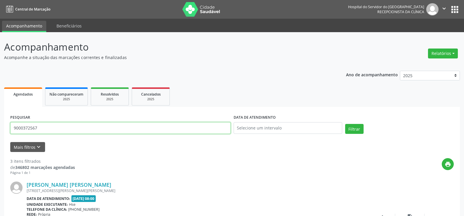
click at [48, 125] on input "9000372567" at bounding box center [120, 128] width 220 height 12
click at [345, 124] on button "Filtrar" at bounding box center [354, 129] width 18 height 10
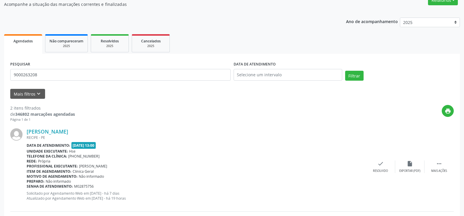
scroll to position [117, 0]
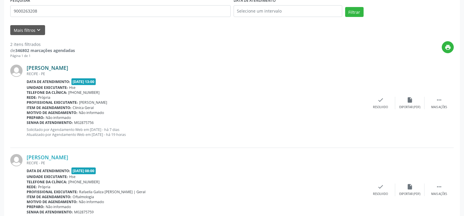
click at [67, 66] on link "[PERSON_NAME]" at bounding box center [48, 68] width 42 height 6
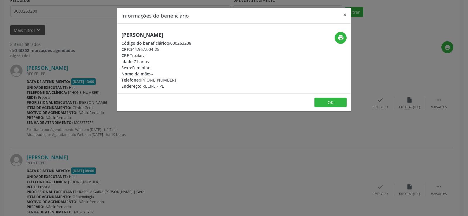
click at [158, 39] on div "[PERSON_NAME] Código do beneficiário: 9000263208 CPF: 344.967.004-25 CPF Titula…" at bounding box center [156, 60] width 70 height 57
click at [155, 34] on h5 "[PERSON_NAME]" at bounding box center [156, 35] width 70 height 6
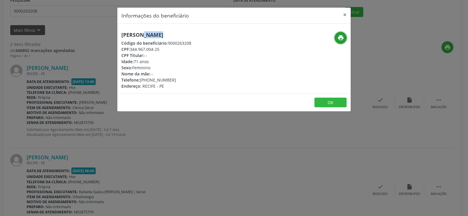
click at [342, 40] on icon "print" at bounding box center [341, 38] width 6 height 6
click at [344, 13] on button "×" at bounding box center [345, 15] width 12 height 14
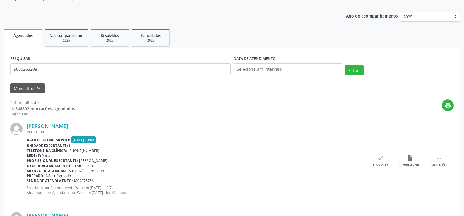
scroll to position [59, 0]
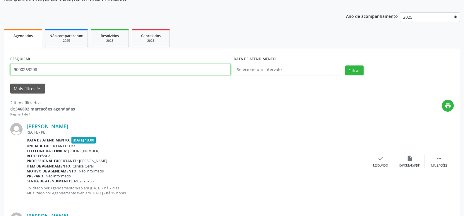
click at [60, 70] on input "9000263208" at bounding box center [120, 70] width 220 height 12
click at [345, 66] on button "Filtrar" at bounding box center [354, 71] width 18 height 10
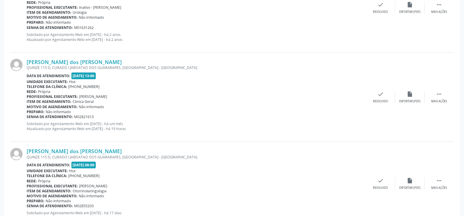
scroll to position [234, 0]
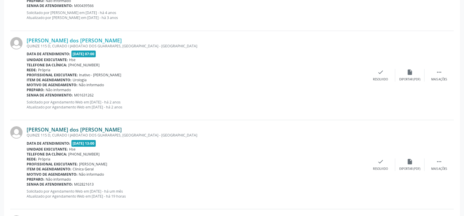
click at [80, 132] on link "[PERSON_NAME] dos [PERSON_NAME]" at bounding box center [74, 129] width 95 height 6
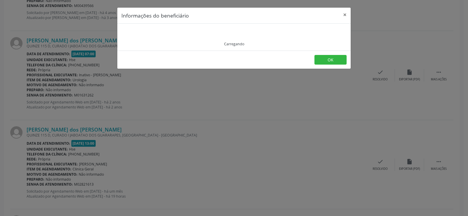
click at [178, 35] on div "Carregando" at bounding box center [233, 37] width 225 height 19
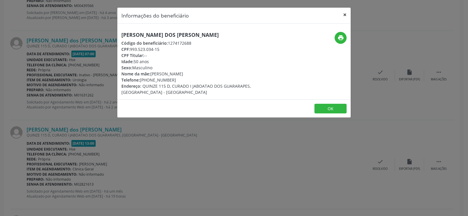
click at [343, 15] on button "×" at bounding box center [345, 15] width 12 height 14
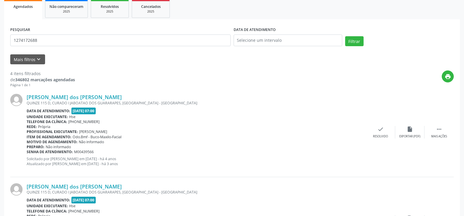
scroll to position [0, 0]
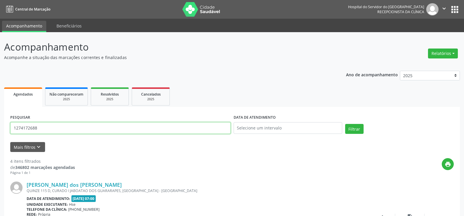
click at [99, 128] on input "1274172688" at bounding box center [120, 128] width 220 height 12
click at [345, 124] on button "Filtrar" at bounding box center [354, 129] width 18 height 10
click at [86, 130] on input "9000957685" at bounding box center [120, 128] width 220 height 12
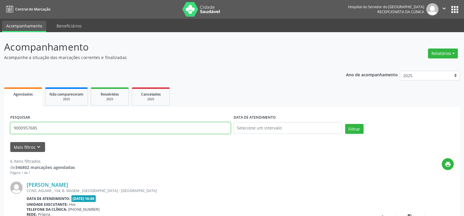
click at [86, 130] on input "9000957685" at bounding box center [120, 128] width 220 height 12
click at [345, 124] on button "Filtrar" at bounding box center [354, 129] width 18 height 10
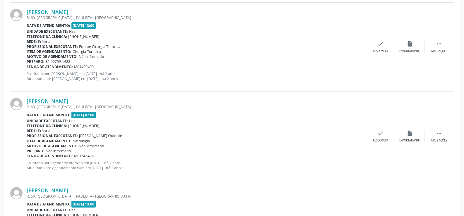
scroll to position [1221, 0]
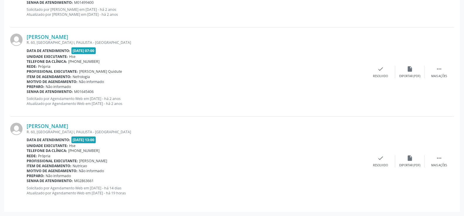
drag, startPoint x: 71, startPoint y: 76, endPoint x: 80, endPoint y: 70, distance: 11.6
click at [71, 76] on b "Item de agendamento:" at bounding box center [49, 76] width 45 height 5
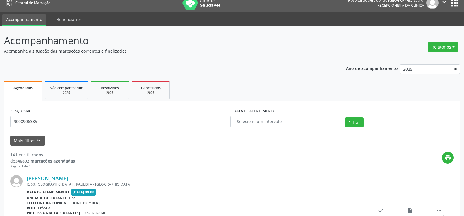
scroll to position [0, 0]
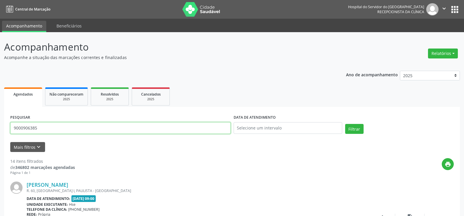
click at [97, 126] on input "9000906385" at bounding box center [120, 128] width 220 height 12
paste input "[PERSON_NAME]"
click at [345, 124] on button "Filtrar" at bounding box center [354, 129] width 18 height 10
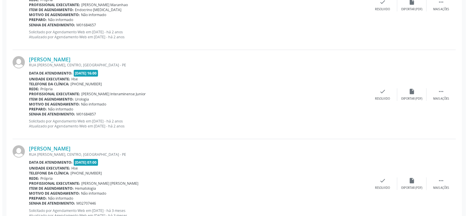
scroll to position [1221, 0]
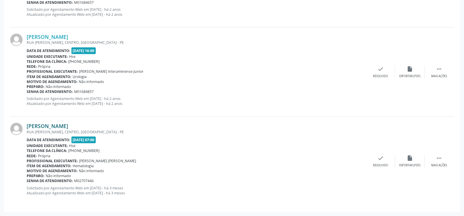
click at [68, 124] on link "[PERSON_NAME]" at bounding box center [48, 126] width 42 height 6
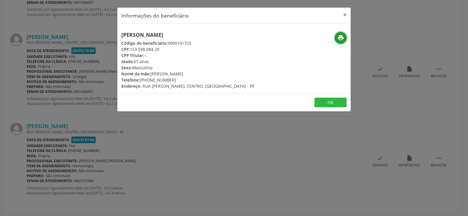
click at [340, 34] on button "print" at bounding box center [341, 38] width 12 height 12
click at [64, 109] on div "Informações do beneficiário × [PERSON_NAME] Código do beneficiário: 9000141725 …" at bounding box center [234, 108] width 468 height 216
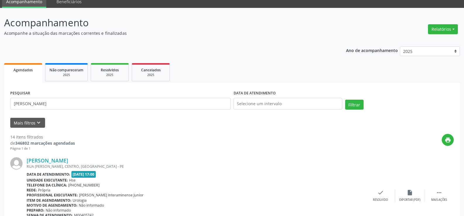
scroll to position [0, 0]
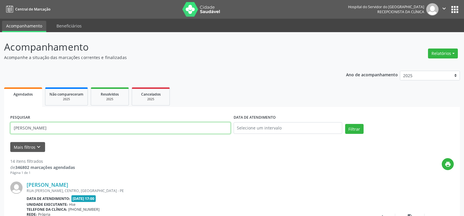
click at [134, 128] on input "[PERSON_NAME]" at bounding box center [120, 128] width 220 height 12
paste input "[PERSON_NAME]"
click at [345, 124] on button "Filtrar" at bounding box center [354, 129] width 18 height 10
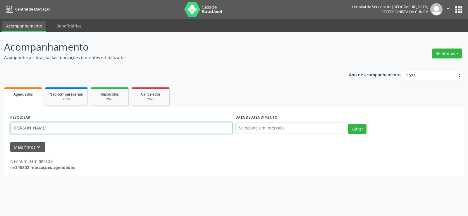
click at [62, 127] on input "[PERSON_NAME]" at bounding box center [121, 128] width 222 height 12
paste input "15347346434"
click at [348, 124] on button "Filtrar" at bounding box center [357, 129] width 18 height 10
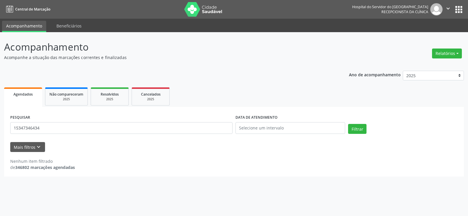
drag, startPoint x: 47, startPoint y: 49, endPoint x: 50, endPoint y: 82, distance: 33.2
click at [47, 50] on p "Acompanhamento" at bounding box center [165, 47] width 322 height 15
click at [48, 126] on input "15347346434" at bounding box center [121, 128] width 222 height 12
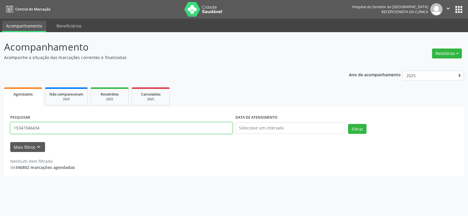
paste input "NAIDE [PERSON_NAME]"
click at [348, 124] on button "Filtrar" at bounding box center [357, 129] width 18 height 10
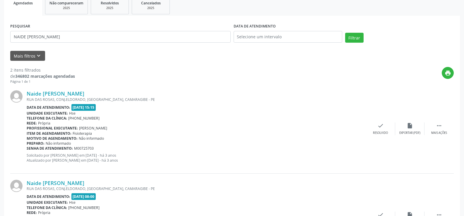
scroll to position [148, 0]
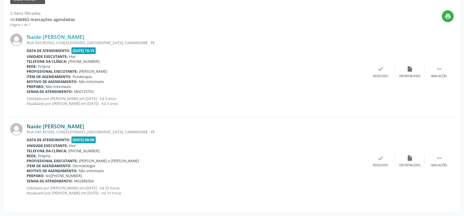
click at [83, 127] on link "Naide [PERSON_NAME]" at bounding box center [56, 126] width 58 height 6
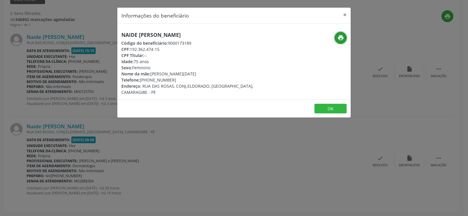
click at [339, 39] on icon "print" at bounding box center [341, 38] width 6 height 6
click at [350, 14] on button "×" at bounding box center [345, 15] width 12 height 14
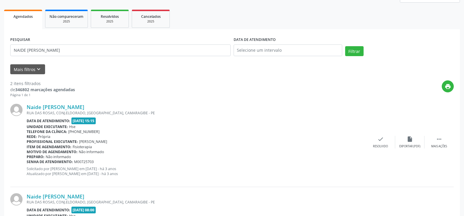
scroll to position [31, 0]
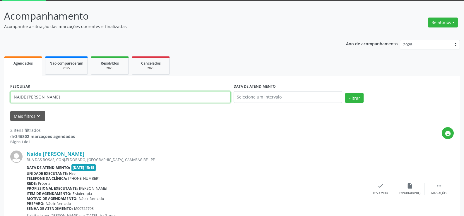
click at [77, 101] on input "NAIDE [PERSON_NAME]" at bounding box center [120, 97] width 220 height 12
click at [345, 93] on button "Filtrar" at bounding box center [354, 98] width 18 height 10
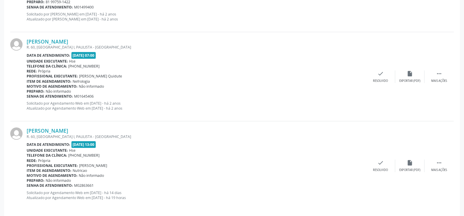
scroll to position [1221, 0]
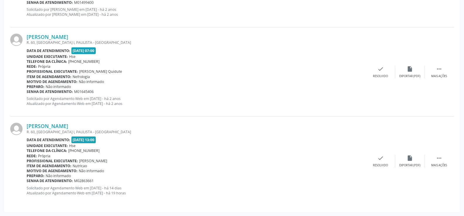
click at [70, 121] on div "[PERSON_NAME] R. 60, [GEOGRAPHIC_DATA] I, PAULISTA - [GEOGRAPHIC_DATA] Data de …" at bounding box center [231, 161] width 443 height 89
click at [68, 125] on link "[PERSON_NAME]" at bounding box center [48, 126] width 42 height 6
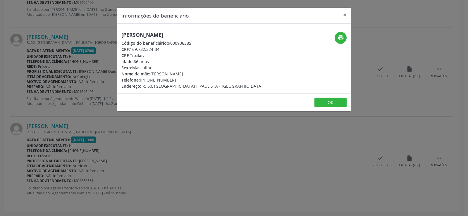
click at [174, 35] on h5 "[PERSON_NAME]" at bounding box center [191, 35] width 141 height 6
click at [175, 39] on div "[PERSON_NAME] Código do beneficiário: 9000906385 CPF: 169.732.324-34 CPF Titula…" at bounding box center [191, 60] width 141 height 57
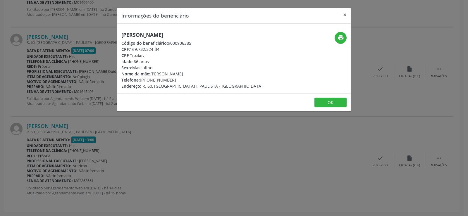
click at [79, 106] on div "Informações do beneficiário × [PERSON_NAME] Código do beneficiário: 9000906385 …" at bounding box center [234, 108] width 468 height 216
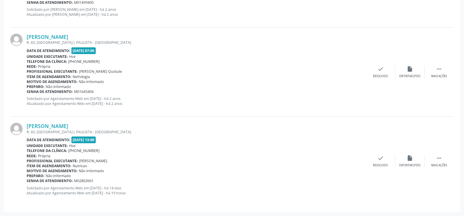
click at [224, 157] on div "Rede: [GEOGRAPHIC_DATA]" at bounding box center [196, 156] width 339 height 5
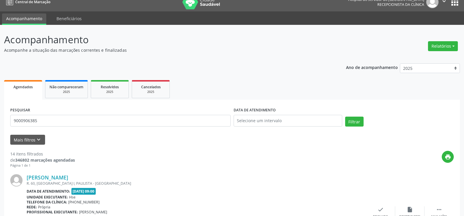
scroll to position [0, 0]
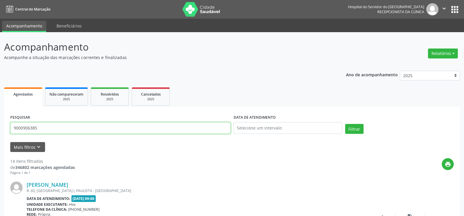
click at [172, 125] on input "9000906385" at bounding box center [120, 128] width 220 height 12
paste input "[PERSON_NAME] DOS ANJOS"
click at [345, 124] on button "Filtrar" at bounding box center [354, 129] width 18 height 10
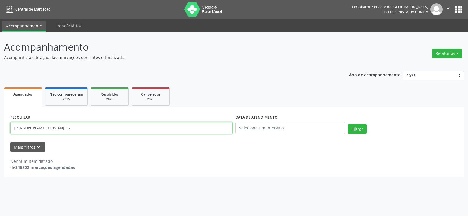
click at [108, 131] on input "[PERSON_NAME] DOS ANJOS" at bounding box center [121, 128] width 222 height 12
click at [107, 131] on input "[PERSON_NAME] DOS ANJOS" at bounding box center [121, 128] width 222 height 12
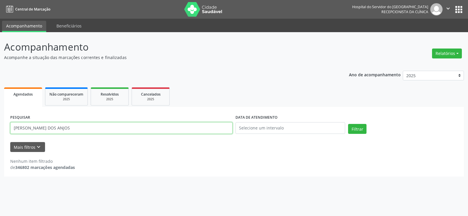
click at [107, 129] on input "[PERSON_NAME] DOS ANJOS" at bounding box center [121, 128] width 222 height 12
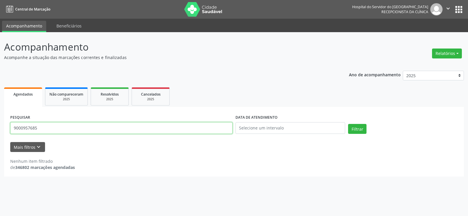
click at [348, 124] on button "Filtrar" at bounding box center [357, 129] width 18 height 10
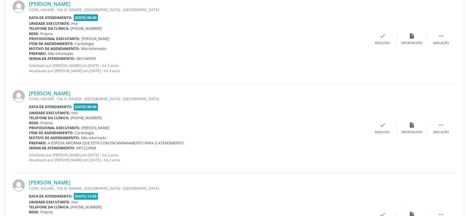
scroll to position [506, 0]
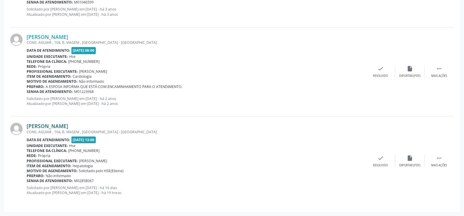
click at [46, 125] on link "[PERSON_NAME]" at bounding box center [48, 126] width 42 height 6
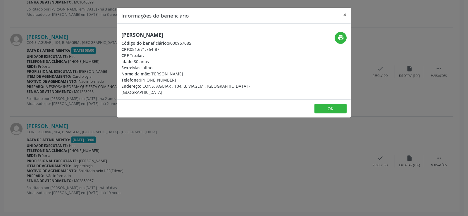
click at [145, 34] on h5 "[PERSON_NAME]" at bounding box center [194, 35] width 147 height 6
click at [56, 103] on div "Informações do beneficiário × [PERSON_NAME] Código do beneficiário: 9000957685 …" at bounding box center [234, 108] width 468 height 216
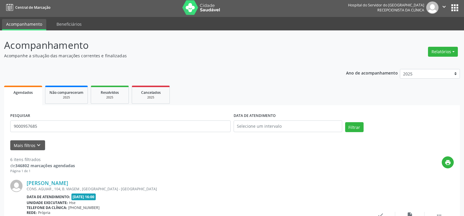
scroll to position [0, 0]
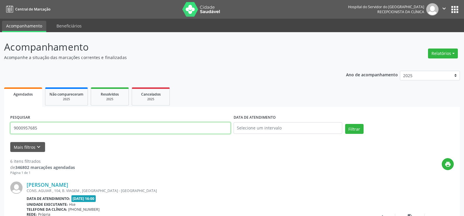
click at [92, 128] on input "9000957685" at bounding box center [120, 128] width 220 height 12
click at [345, 124] on button "Filtrar" at bounding box center [354, 129] width 18 height 10
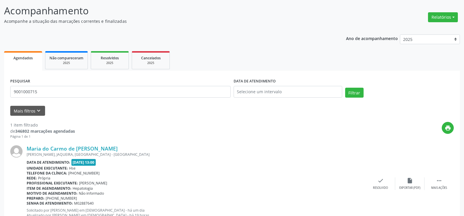
scroll to position [59, 0]
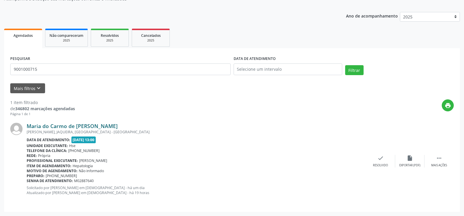
click at [96, 128] on link "Maria do Carmo de [PERSON_NAME]" at bounding box center [72, 126] width 91 height 6
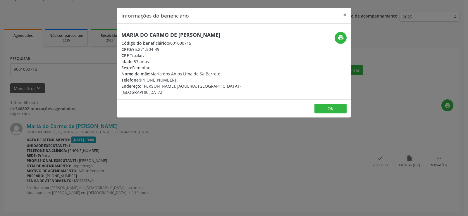
click at [187, 40] on div "Código do beneficiário: 9001000715" at bounding box center [194, 43] width 147 height 6
click at [185, 33] on h5 "Maria do Carmo de [PERSON_NAME]" at bounding box center [194, 35] width 147 height 6
click at [341, 35] on icon "print" at bounding box center [341, 38] width 6 height 6
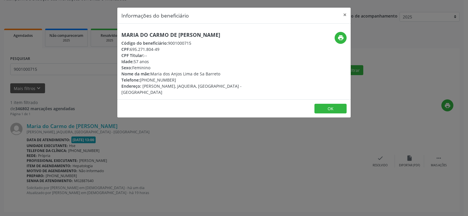
click at [55, 90] on div "Informações do beneficiário × Maria do Carmo de Sa Barreto Locio Código do bene…" at bounding box center [234, 108] width 468 height 216
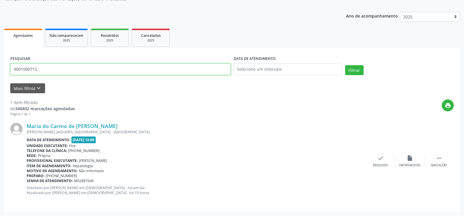
click at [48, 70] on input "9001000715" at bounding box center [120, 70] width 220 height 12
click at [345, 65] on button "Filtrar" at bounding box center [354, 70] width 18 height 10
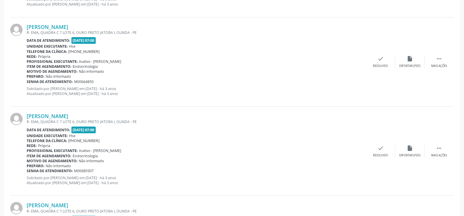
scroll to position [1327, 0]
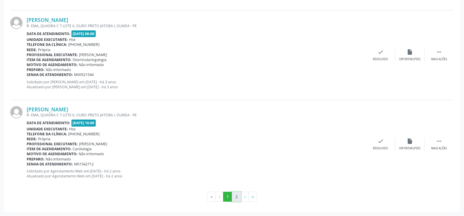
click at [232, 197] on button "2" at bounding box center [236, 197] width 9 height 10
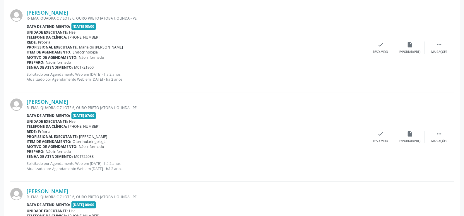
scroll to position [522, 0]
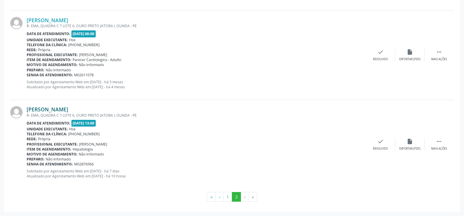
click at [60, 111] on link "[PERSON_NAME]" at bounding box center [48, 109] width 42 height 6
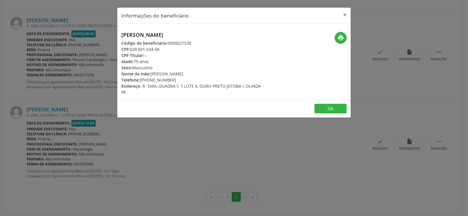
click at [164, 39] on div "[PERSON_NAME] Código do beneficiário: 9000027528 CPF: 028.601.634-68 CPF Titula…" at bounding box center [194, 64] width 147 height 64
click at [159, 34] on h5 "[PERSON_NAME]" at bounding box center [194, 35] width 147 height 6
click at [68, 111] on div "Informações do beneficiário × [PERSON_NAME] Código do beneficiário: 9000027528 …" at bounding box center [234, 108] width 468 height 216
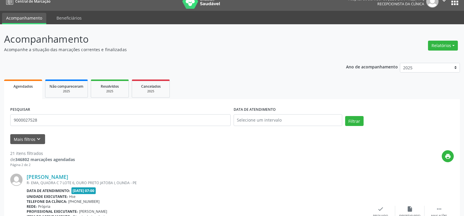
scroll to position [0, 0]
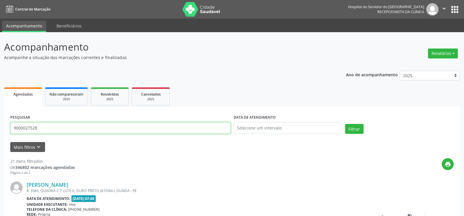
click at [76, 129] on input "9000027528" at bounding box center [120, 128] width 220 height 12
paste input "[PERSON_NAME] DOS ANJOS"
click at [345, 124] on button "Filtrar" at bounding box center [354, 129] width 18 height 10
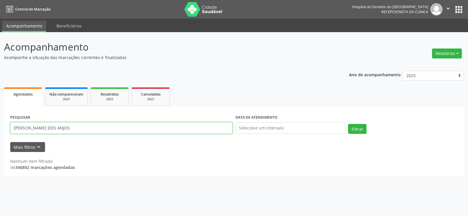
click at [76, 131] on input "[PERSON_NAME] DOS ANJOS" at bounding box center [121, 128] width 222 height 12
paste input "[PERSON_NAME]"
click at [348, 124] on button "Filtrar" at bounding box center [357, 129] width 18 height 10
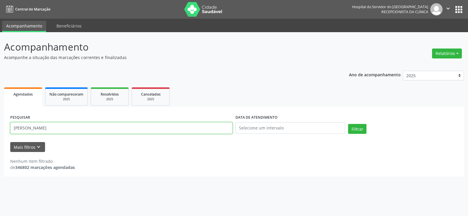
drag, startPoint x: 98, startPoint y: 128, endPoint x: 0, endPoint y: 106, distance: 100.7
click at [0, 107] on div "Acompanhamento Acompanhe a situação das marcações correntes e finalizadas Relat…" at bounding box center [234, 124] width 468 height 184
paste input "[PERSON_NAME]"
click at [348, 124] on button "Filtrar" at bounding box center [357, 129] width 18 height 10
click at [16, 128] on input "[PERSON_NAME]" at bounding box center [121, 128] width 222 height 12
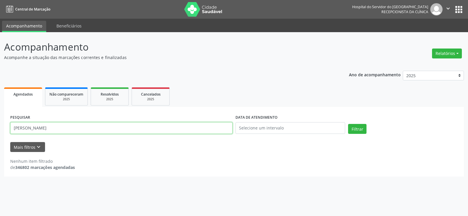
click at [348, 124] on button "Filtrar" at bounding box center [357, 129] width 18 height 10
drag, startPoint x: 100, startPoint y: 128, endPoint x: 0, endPoint y: 115, distance: 101.3
click at [0, 115] on div "Acompanhamento Acompanhe a situação das marcações correntes e finalizadas Relat…" at bounding box center [234, 124] width 468 height 184
paste input "[PERSON_NAME]"
click at [348, 124] on button "Filtrar" at bounding box center [357, 129] width 18 height 10
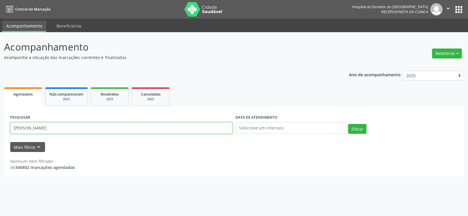
click at [14, 129] on input "[PERSON_NAME]" at bounding box center [121, 128] width 222 height 12
click at [348, 124] on button "Filtrar" at bounding box center [357, 129] width 18 height 10
click at [99, 125] on input "[PERSON_NAME]" at bounding box center [121, 128] width 222 height 12
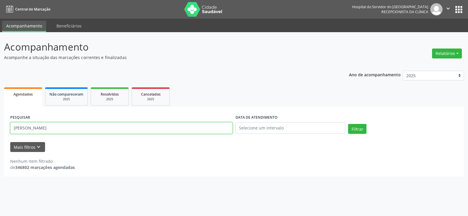
paste input "[PERSON_NAME] DOS ANJO"
click at [348, 124] on button "Filtrar" at bounding box center [357, 129] width 18 height 10
click at [105, 127] on input "[PERSON_NAME] DOS ANJOS" at bounding box center [121, 128] width 222 height 12
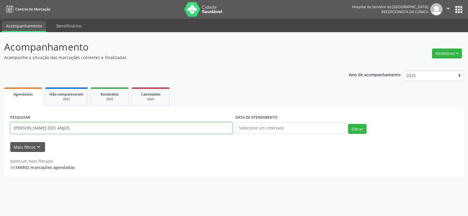
paste input "text"
click at [348, 124] on button "Filtrar" at bounding box center [357, 129] width 18 height 10
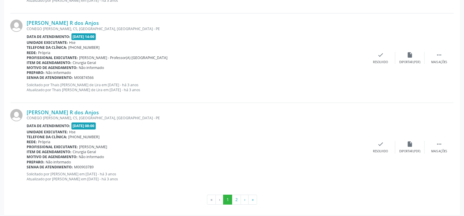
scroll to position [1327, 0]
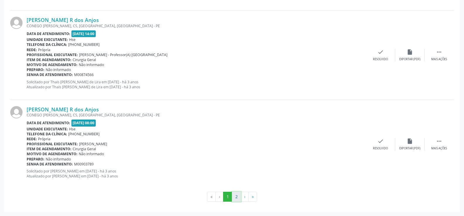
click at [238, 193] on button "2" at bounding box center [236, 197] width 9 height 10
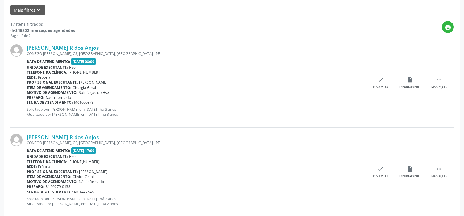
scroll to position [165, 0]
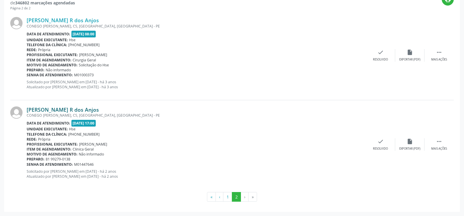
click at [76, 112] on link "[PERSON_NAME] R dos Anjos" at bounding box center [63, 110] width 72 height 6
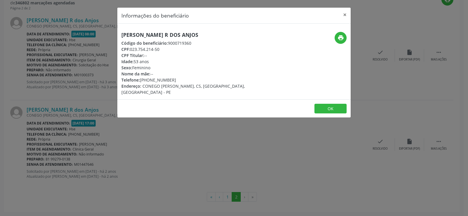
click at [339, 39] on icon "print" at bounding box center [341, 38] width 6 height 6
click at [114, 177] on div "Informações do beneficiário × [PERSON_NAME] R dos Anjos Código do beneficiário:…" at bounding box center [234, 108] width 468 height 216
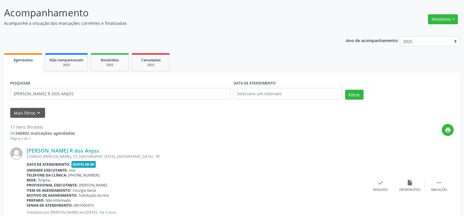
scroll to position [0, 0]
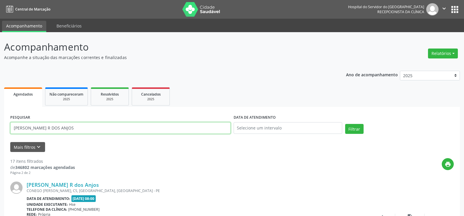
click at [101, 128] on input "[PERSON_NAME] R DOS ANJOS" at bounding box center [120, 128] width 220 height 12
paste input "[PERSON_NAME]"
click at [345, 124] on button "Filtrar" at bounding box center [354, 129] width 18 height 10
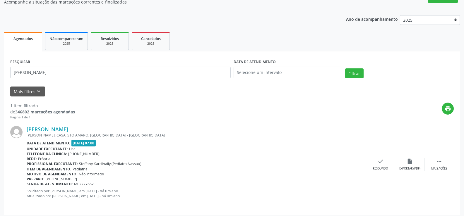
scroll to position [59, 0]
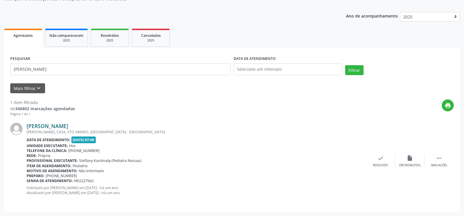
click at [68, 123] on link "[PERSON_NAME]" at bounding box center [48, 126] width 42 height 6
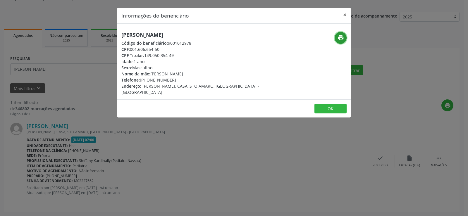
click at [342, 37] on icon "print" at bounding box center [341, 38] width 6 height 6
click at [68, 136] on div "Informações do beneficiário × [PERSON_NAME] Código do beneficiário: 9001012978 …" at bounding box center [234, 108] width 468 height 216
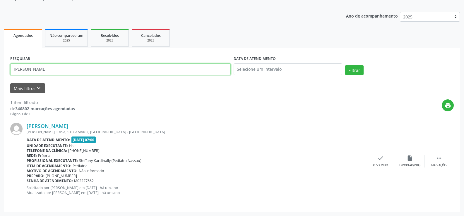
drag, startPoint x: 83, startPoint y: 69, endPoint x: 0, endPoint y: 66, distance: 83.5
click at [0, 66] on div "Acompanhamento Acompanhe a situação das marcações correntes e finalizadas Relat…" at bounding box center [232, 94] width 464 height 243
click at [165, 101] on div "print" at bounding box center [264, 107] width 379 height 17
click at [68, 128] on link "[PERSON_NAME]" at bounding box center [48, 126] width 42 height 6
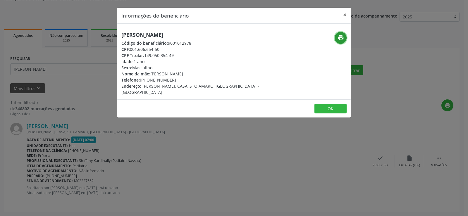
click at [339, 41] on icon "print" at bounding box center [341, 38] width 6 height 6
click at [156, 134] on div "Informações do beneficiário × [PERSON_NAME] Código do beneficiário: 9001012978 …" at bounding box center [234, 108] width 468 height 216
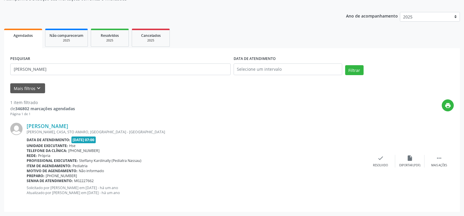
drag, startPoint x: 95, startPoint y: 62, endPoint x: 86, endPoint y: 67, distance: 10.2
click at [92, 65] on div "PESQUISAR [PERSON_NAME]" at bounding box center [120, 66] width 223 height 25
click at [84, 67] on input "[PERSON_NAME]" at bounding box center [120, 70] width 220 height 12
paste input "[PERSON_NAME] R DOS ANJO"
click at [345, 65] on button "Filtrar" at bounding box center [354, 70] width 18 height 10
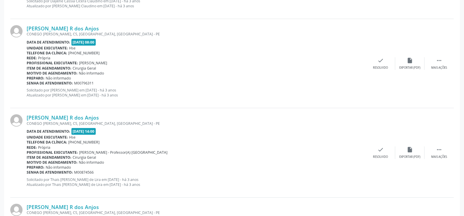
scroll to position [1327, 0]
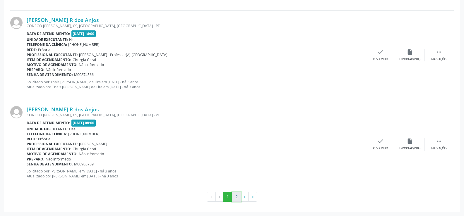
click at [233, 193] on button "2" at bounding box center [236, 197] width 9 height 10
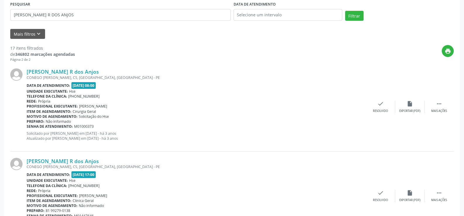
scroll to position [165, 0]
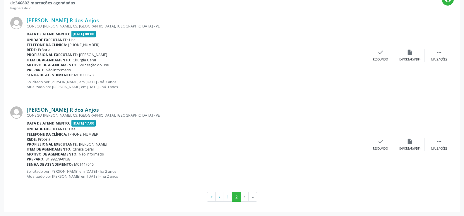
click at [89, 111] on link "[PERSON_NAME] R dos Anjos" at bounding box center [63, 110] width 72 height 6
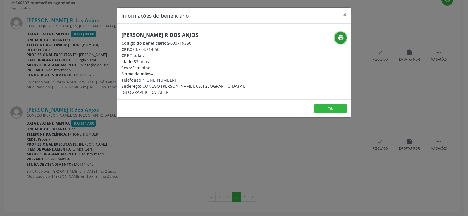
click at [338, 40] on icon "print" at bounding box center [341, 38] width 6 height 6
click at [108, 127] on div "Informações do beneficiário × [PERSON_NAME] R dos Anjos Código do beneficiário:…" at bounding box center [234, 108] width 468 height 216
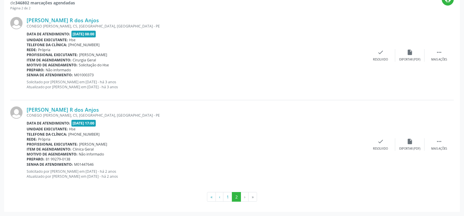
scroll to position [18, 0]
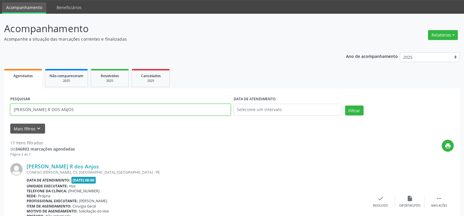
click at [95, 113] on input "[PERSON_NAME] R DOS ANJOS" at bounding box center [120, 110] width 220 height 12
paste input "tassia [PERSON_NAME]"
click at [345, 106] on button "Filtrar" at bounding box center [354, 111] width 18 height 10
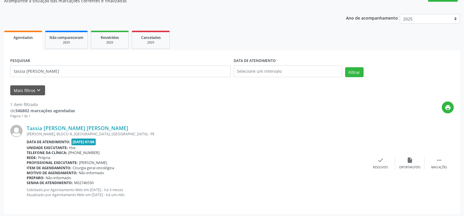
scroll to position [59, 0]
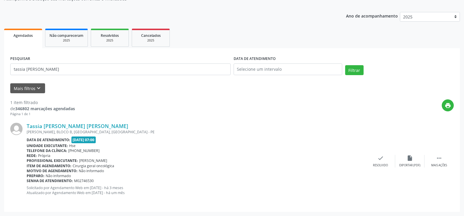
click at [120, 118] on div "Tassia [PERSON_NAME] [PERSON_NAME] [PERSON_NAME], BLOCO B, [GEOGRAPHIC_DATA], […" at bounding box center [231, 161] width 443 height 89
click at [123, 122] on div "Tassia [PERSON_NAME] [PERSON_NAME] [PERSON_NAME], BLOCO B, [GEOGRAPHIC_DATA], […" at bounding box center [231, 161] width 443 height 89
click at [123, 126] on link "Tassia [PERSON_NAME] [PERSON_NAME]" at bounding box center [78, 126] width 102 height 6
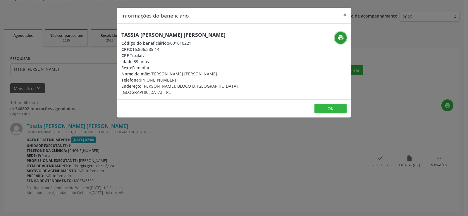
click at [344, 35] on icon "print" at bounding box center [341, 38] width 6 height 6
click at [341, 14] on button "×" at bounding box center [345, 15] width 12 height 14
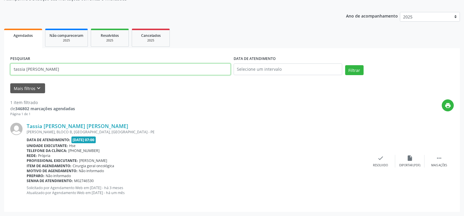
click at [143, 71] on input "tassia [PERSON_NAME]" at bounding box center [120, 70] width 220 height 12
type input "9"
click at [345, 65] on button "Filtrar" at bounding box center [354, 70] width 18 height 10
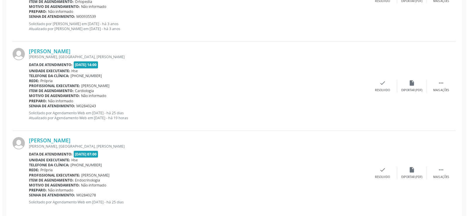
scroll to position [859, 0]
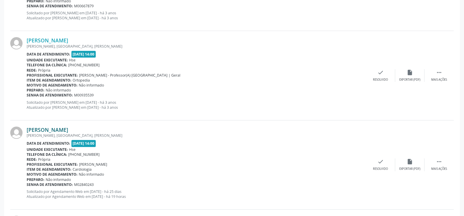
click at [68, 129] on link "[PERSON_NAME]" at bounding box center [48, 130] width 42 height 6
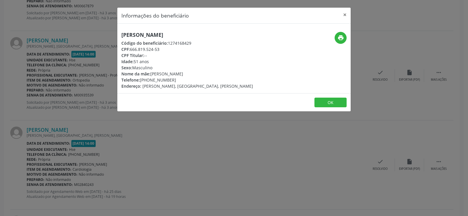
click at [168, 37] on h5 "[PERSON_NAME]" at bounding box center [187, 35] width 132 height 6
click at [82, 131] on div "Informações do beneficiário × [PERSON_NAME] do Nascimento Código do beneficiári…" at bounding box center [234, 108] width 468 height 216
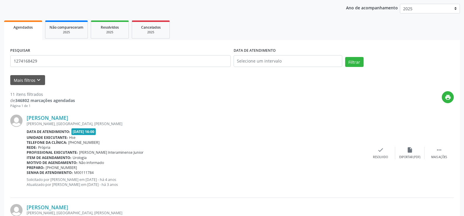
scroll to position [0, 0]
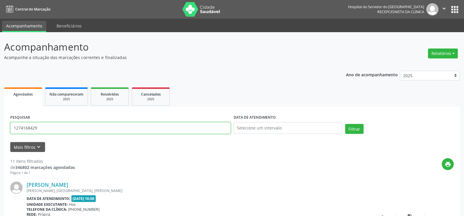
click at [103, 126] on input "1274168429" at bounding box center [120, 128] width 220 height 12
click at [345, 124] on button "Filtrar" at bounding box center [354, 129] width 18 height 10
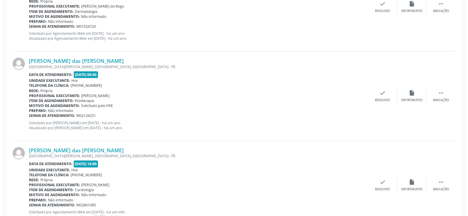
scroll to position [1310, 0]
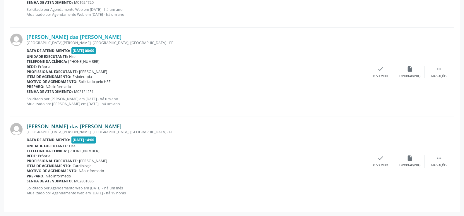
click at [95, 128] on link "[PERSON_NAME] das [PERSON_NAME]" at bounding box center [74, 126] width 95 height 6
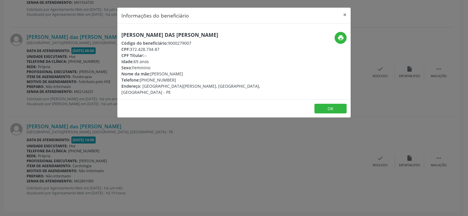
click at [200, 35] on h5 "[PERSON_NAME] das [PERSON_NAME]" at bounding box center [194, 35] width 147 height 6
click at [69, 91] on div "Informações do beneficiário × [PERSON_NAME] das Dores [PERSON_NAME] Código do b…" at bounding box center [234, 108] width 468 height 216
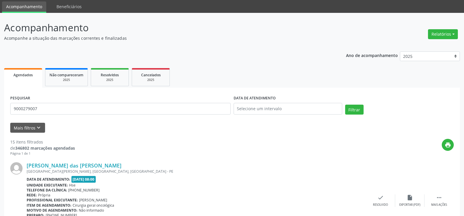
scroll to position [0, 0]
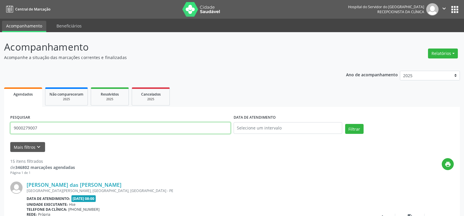
click at [91, 131] on input "9000279007" at bounding box center [120, 128] width 220 height 12
click at [345, 124] on button "Filtrar" at bounding box center [354, 129] width 18 height 10
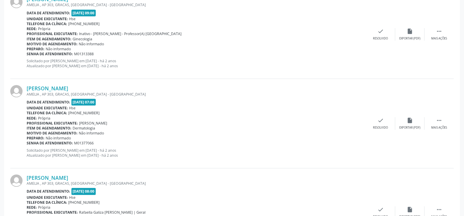
scroll to position [1327, 0]
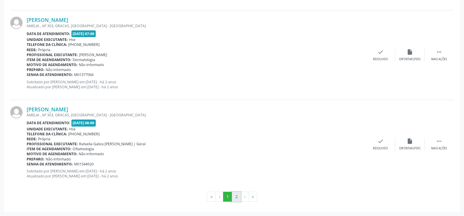
click at [238, 198] on button "2" at bounding box center [236, 197] width 9 height 10
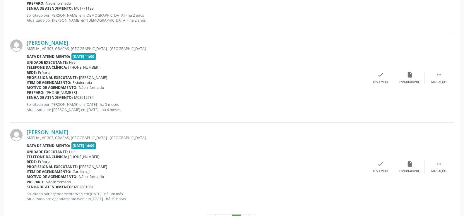
scroll to position [375, 0]
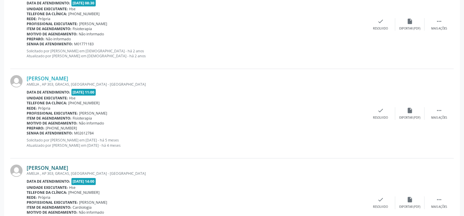
click at [49, 166] on link "[PERSON_NAME]" at bounding box center [48, 168] width 42 height 6
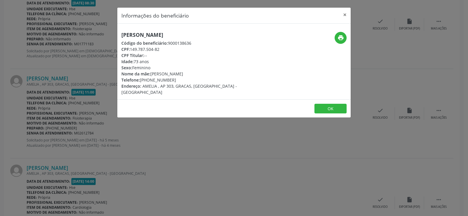
click at [155, 36] on h5 "[PERSON_NAME]" at bounding box center [194, 35] width 147 height 6
click at [140, 164] on div "Informações do beneficiário × [PERSON_NAME] Código do beneficiário: 9000138636 …" at bounding box center [234, 108] width 468 height 216
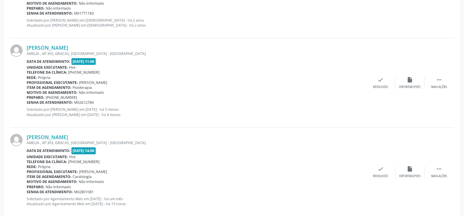
scroll to position [433, 0]
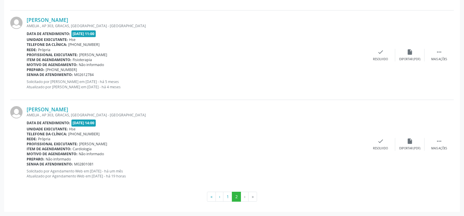
click at [79, 115] on div "AMELIA , AP 303, GRACAS, [GEOGRAPHIC_DATA] - [GEOGRAPHIC_DATA]" at bounding box center [196, 115] width 339 height 5
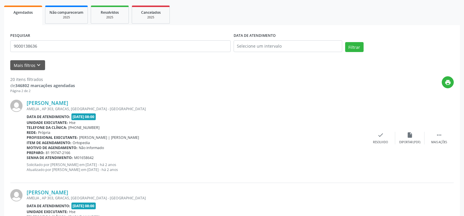
scroll to position [0, 0]
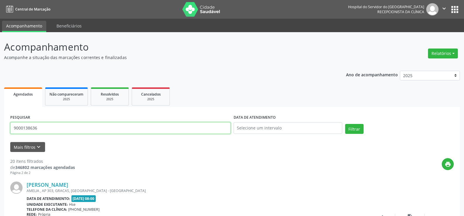
click at [98, 123] on input "9000138636" at bounding box center [120, 128] width 220 height 12
click at [345, 124] on button "Filtrar" at bounding box center [354, 129] width 18 height 10
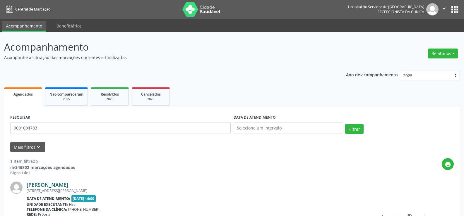
click at [68, 184] on link "[PERSON_NAME]" at bounding box center [48, 185] width 42 height 6
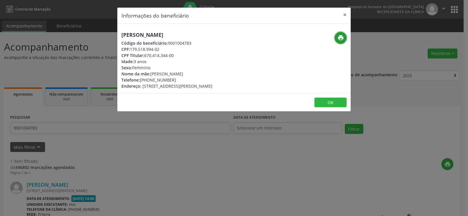
click at [343, 36] on icon "print" at bounding box center [341, 38] width 6 height 6
drag, startPoint x: 66, startPoint y: 111, endPoint x: 64, endPoint y: 127, distance: 16.0
click at [66, 113] on div "Informações do beneficiário × [PERSON_NAME] Código do beneficiário: 9001004783 …" at bounding box center [234, 108] width 468 height 216
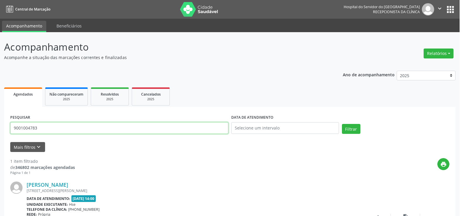
click at [64, 129] on input "9001004783" at bounding box center [119, 128] width 218 height 12
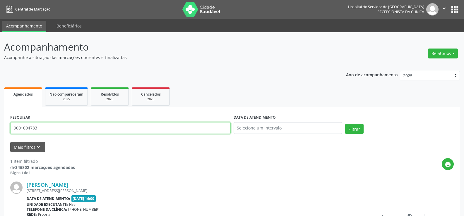
click at [64, 129] on input "9001004783" at bounding box center [120, 128] width 220 height 12
click at [345, 124] on button "Filtrar" at bounding box center [354, 129] width 18 height 10
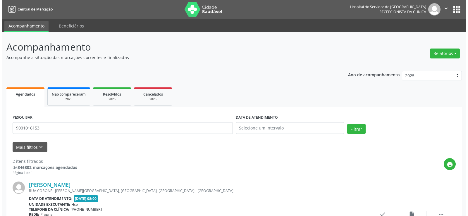
scroll to position [138, 0]
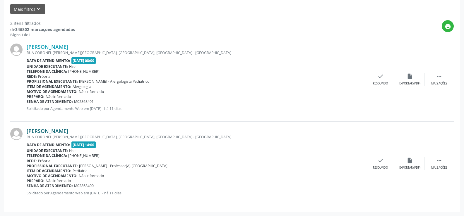
click at [68, 128] on link "[PERSON_NAME]" at bounding box center [48, 131] width 42 height 6
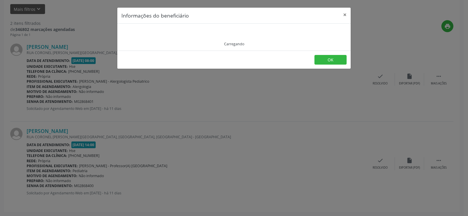
click at [174, 134] on div "Informações do beneficiário × Carregando OK" at bounding box center [234, 108] width 468 height 216
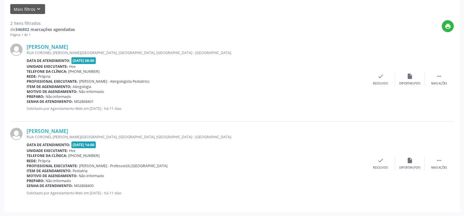
click at [72, 127] on div "[PERSON_NAME] RUA [GEOGRAPHIC_DATA][PERSON_NAME], [GEOGRAPHIC_DATA], [GEOGRAPHI…" at bounding box center [231, 164] width 443 height 84
click at [68, 133] on link "[PERSON_NAME]" at bounding box center [48, 131] width 42 height 6
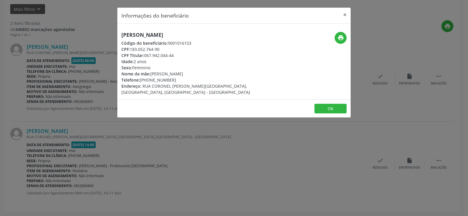
drag, startPoint x: 170, startPoint y: 32, endPoint x: 170, endPoint y: 41, distance: 9.4
click at [170, 41] on div "Código do beneficiário: 9001016153" at bounding box center [194, 43] width 147 height 6
click at [169, 40] on div "[PERSON_NAME] Código do beneficiário: 9001016153 CPF: 183.052.764-90 CPF Titula…" at bounding box center [194, 64] width 147 height 64
click at [169, 39] on div "[PERSON_NAME] Código do beneficiário: 9001016153 CPF: 183.052.764-90 CPF Titula…" at bounding box center [194, 64] width 147 height 64
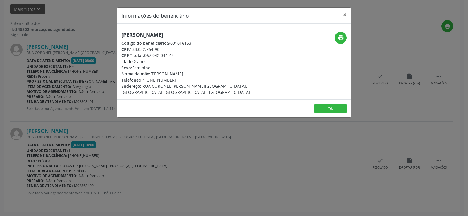
click at [169, 39] on div "[PERSON_NAME] Código do beneficiário: 9001016153 CPF: 183.052.764-90 CPF Titula…" at bounding box center [194, 64] width 147 height 64
click at [74, 100] on div "Informações do beneficiário × [PERSON_NAME] Código do beneficiário: 9001016153 …" at bounding box center [234, 108] width 468 height 216
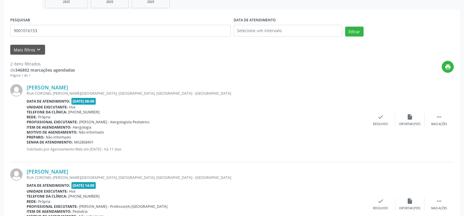
scroll to position [0, 0]
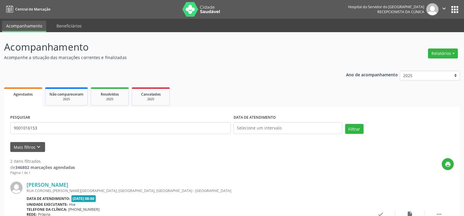
click at [90, 136] on div "PESQUISAR 9001016153" at bounding box center [120, 125] width 223 height 25
click at [87, 130] on input "9001016153" at bounding box center [120, 128] width 220 height 12
click at [345, 124] on button "Filtrar" at bounding box center [354, 129] width 18 height 10
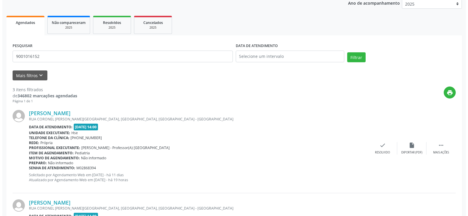
scroll to position [117, 0]
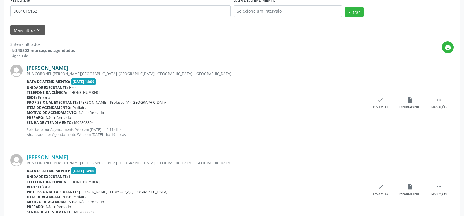
click at [68, 65] on link "[PERSON_NAME]" at bounding box center [48, 68] width 42 height 6
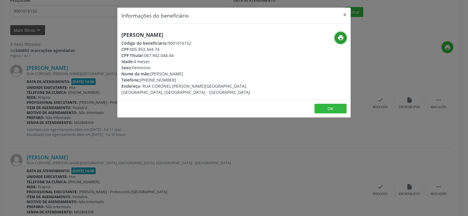
click at [340, 34] on button "print" at bounding box center [341, 38] width 12 height 12
click at [66, 153] on div "Informações do beneficiário × [PERSON_NAME] Código do beneficiário: 9001016152 …" at bounding box center [234, 108] width 468 height 216
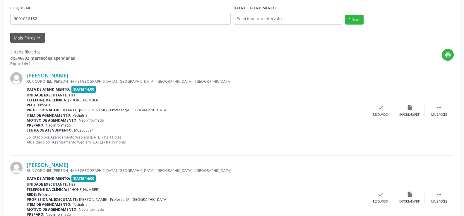
scroll to position [0, 0]
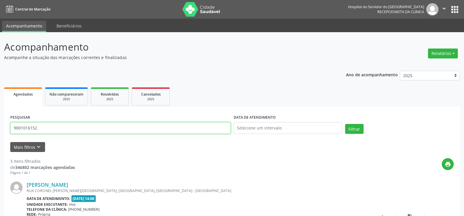
click at [71, 124] on input "9001016152" at bounding box center [120, 128] width 220 height 12
click at [345, 124] on button "Filtrar" at bounding box center [354, 129] width 18 height 10
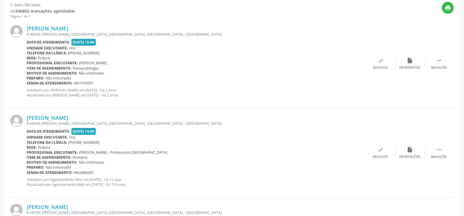
scroll to position [205, 0]
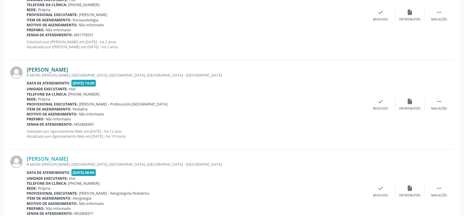
click at [59, 69] on link "[PERSON_NAME]" at bounding box center [48, 69] width 42 height 6
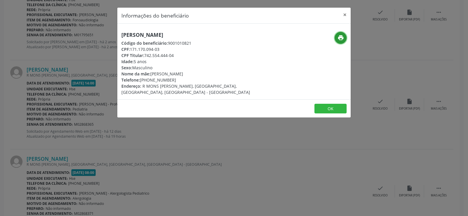
click at [341, 39] on icon "print" at bounding box center [341, 38] width 6 height 6
click at [89, 117] on div "Informações do beneficiário × [PERSON_NAME] Código do beneficiário: 9001010821 …" at bounding box center [234, 108] width 468 height 216
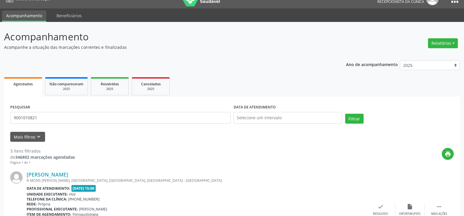
scroll to position [0, 0]
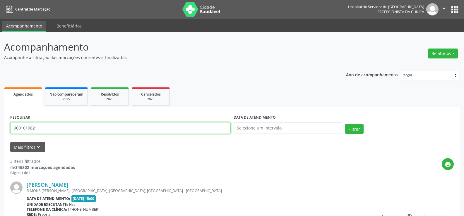
click at [95, 126] on input "9001010821" at bounding box center [120, 128] width 220 height 12
click at [345, 124] on button "Filtrar" at bounding box center [354, 129] width 18 height 10
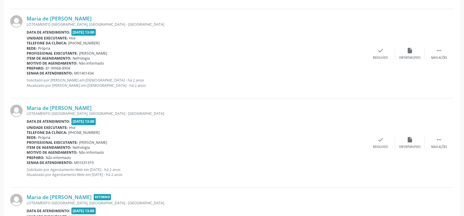
scroll to position [506, 0]
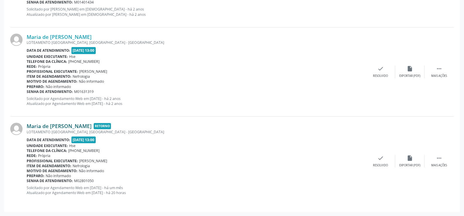
click at [85, 125] on link "Maria de [PERSON_NAME]" at bounding box center [59, 126] width 65 height 6
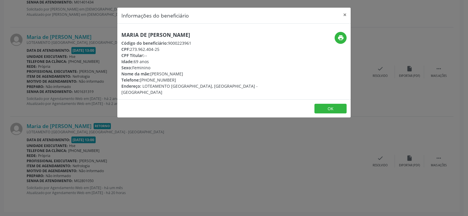
click at [160, 40] on span "Código do beneficiário:" at bounding box center [144, 43] width 47 height 6
click at [159, 39] on div "Maria de [PERSON_NAME] Código do beneficiário: 9000223961 CPF: 273.962.404-25 C…" at bounding box center [194, 64] width 147 height 64
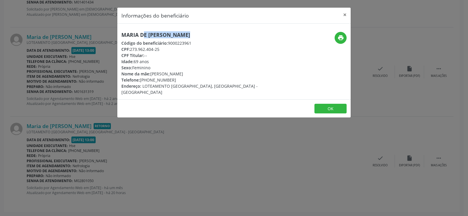
click at [159, 39] on div "Maria de [PERSON_NAME] Código do beneficiário: 9000223961 CPF: 273.962.404-25 C…" at bounding box center [194, 64] width 147 height 64
click at [61, 151] on div "Informações do beneficiário × Maria de [PERSON_NAME] Código do beneficiário: 90…" at bounding box center [234, 108] width 468 height 216
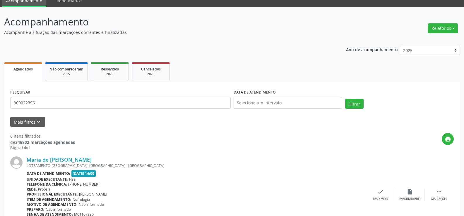
scroll to position [0, 0]
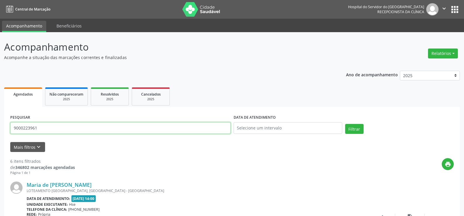
click at [74, 128] on input "9000223961" at bounding box center [120, 128] width 220 height 12
click at [345, 124] on button "Filtrar" at bounding box center [354, 129] width 18 height 10
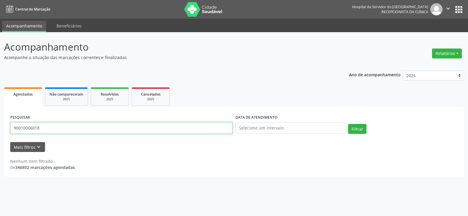
click at [27, 128] on input "90010006018" at bounding box center [121, 128] width 222 height 12
click at [348, 124] on button "Filtrar" at bounding box center [357, 129] width 18 height 10
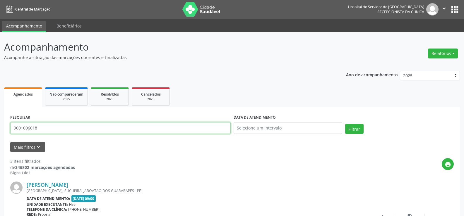
click at [67, 128] on input "9001006018" at bounding box center [120, 128] width 220 height 12
click at [345, 124] on button "Filtrar" at bounding box center [354, 129] width 18 height 10
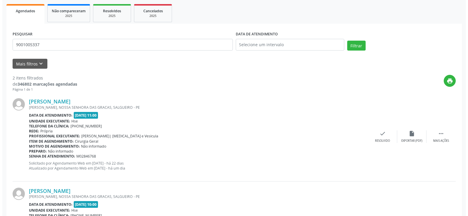
scroll to position [143, 0]
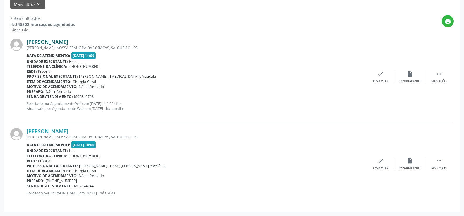
click at [68, 42] on link "[PERSON_NAME]" at bounding box center [48, 42] width 42 height 6
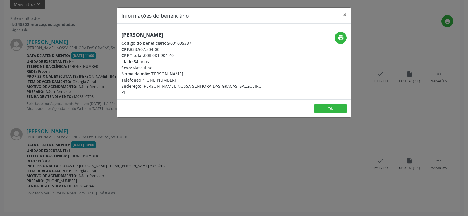
click at [156, 30] on div "[PERSON_NAME] Código do beneficiário: 9001005337 CPF: 838.907.504-00 CPF Titula…" at bounding box center [234, 62] width 234 height 76
click at [73, 119] on div "Informações do beneficiário × [PERSON_NAME] Código do beneficiário: 9001005337 …" at bounding box center [234, 108] width 468 height 216
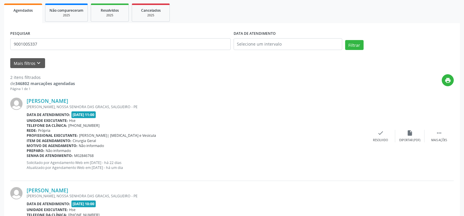
scroll to position [0, 0]
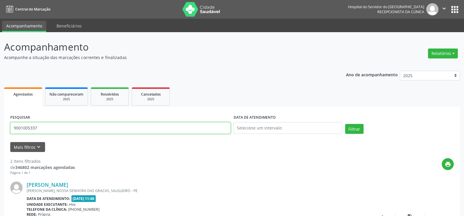
click at [121, 129] on input "9001005337" at bounding box center [120, 128] width 220 height 12
click at [345, 124] on button "Filtrar" at bounding box center [354, 129] width 18 height 10
click at [96, 129] on input "9000370594" at bounding box center [120, 128] width 220 height 12
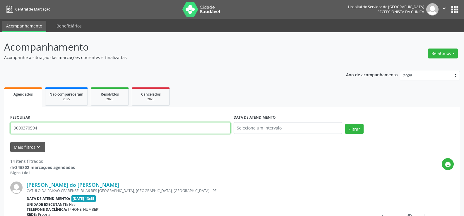
click at [96, 129] on input "9000370594" at bounding box center [120, 128] width 220 height 12
click at [345, 124] on button "Filtrar" at bounding box center [354, 129] width 18 height 10
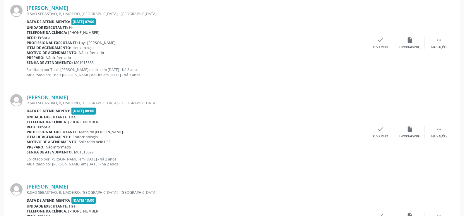
scroll to position [500, 0]
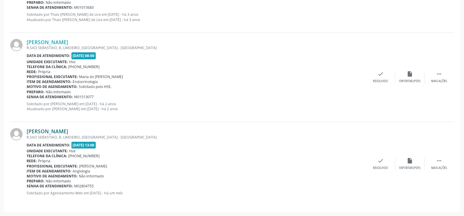
click at [68, 134] on link "[PERSON_NAME]" at bounding box center [48, 131] width 42 height 6
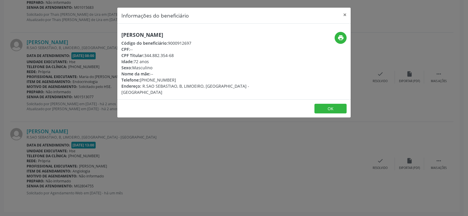
click at [164, 34] on h5 "[PERSON_NAME]" at bounding box center [194, 35] width 147 height 6
click at [162, 34] on h5 "[PERSON_NAME]" at bounding box center [194, 35] width 147 height 6
click at [162, 33] on h5 "[PERSON_NAME]" at bounding box center [194, 35] width 147 height 6
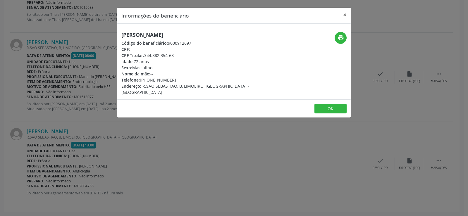
click at [61, 90] on div "Informações do beneficiário × [PERSON_NAME] Código do beneficiário: 9000912697 …" at bounding box center [234, 108] width 468 height 216
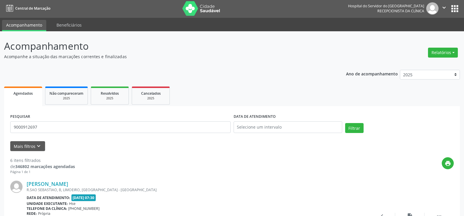
scroll to position [0, 0]
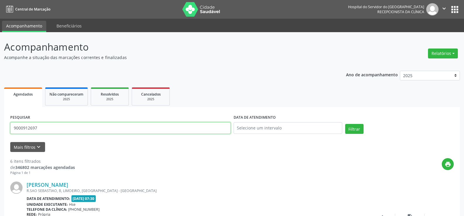
click at [111, 125] on input "9000912697" at bounding box center [120, 128] width 220 height 12
click at [345, 124] on button "Filtrar" at bounding box center [354, 129] width 18 height 10
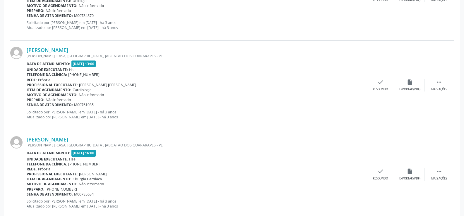
scroll to position [1327, 0]
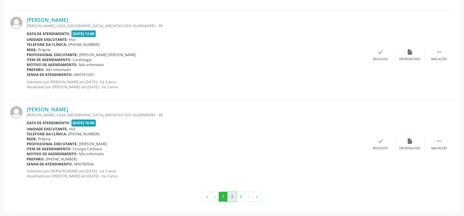
click at [234, 196] on button "2" at bounding box center [231, 197] width 9 height 10
click at [242, 197] on button "3" at bounding box center [240, 197] width 9 height 10
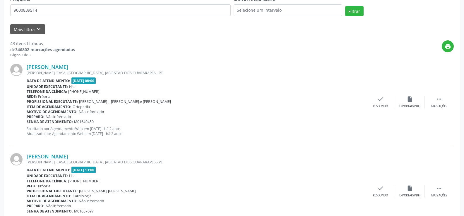
scroll to position [0, 0]
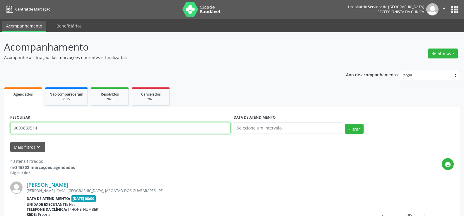
click at [89, 132] on input "9000839514" at bounding box center [120, 128] width 220 height 12
click at [345, 124] on button "Filtrar" at bounding box center [354, 129] width 18 height 10
click at [93, 129] on input "9001009850" at bounding box center [120, 128] width 220 height 12
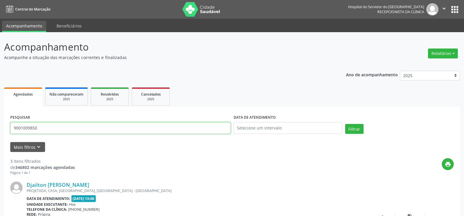
click at [93, 129] on input "9001009850" at bounding box center [120, 128] width 220 height 12
type input "9"
click at [345, 124] on button "Filtrar" at bounding box center [354, 129] width 18 height 10
click at [74, 130] on input "1274170585" at bounding box center [120, 128] width 220 height 12
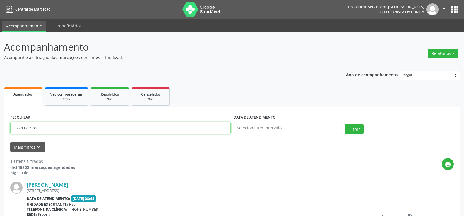
click at [74, 130] on input "1274170585" at bounding box center [120, 128] width 220 height 12
click at [345, 124] on button "Filtrar" at bounding box center [354, 129] width 18 height 10
click at [85, 130] on input "9000996151" at bounding box center [120, 128] width 220 height 12
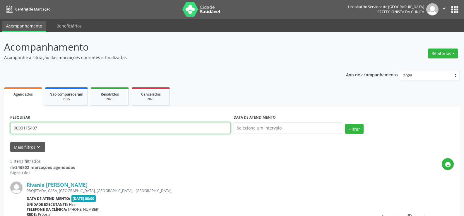
click at [345, 124] on button "Filtrar" at bounding box center [354, 129] width 18 height 10
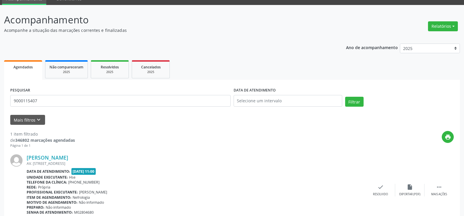
scroll to position [54, 0]
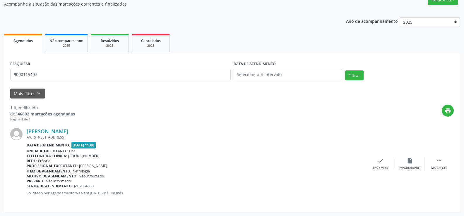
click at [37, 127] on div "[PERSON_NAME] AV. [STREET_ADDRESS] Data de atendimento: [DATE] 11:00 Unidade ex…" at bounding box center [231, 164] width 443 height 84
click at [44, 133] on link "[PERSON_NAME]" at bounding box center [48, 131] width 42 height 6
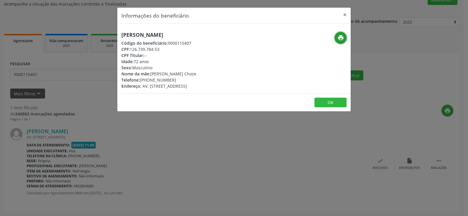
click at [339, 41] on icon "print" at bounding box center [341, 38] width 6 height 6
click at [143, 36] on h5 "[PERSON_NAME]" at bounding box center [158, 35] width 75 height 6
click at [52, 85] on div "Informações do beneficiário × [PERSON_NAME] Código do beneficiário: 9000115407 …" at bounding box center [234, 108] width 468 height 216
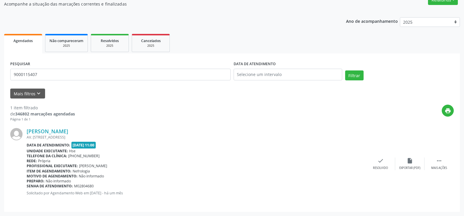
click at [66, 81] on div "PESQUISAR 9000115407" at bounding box center [120, 72] width 223 height 25
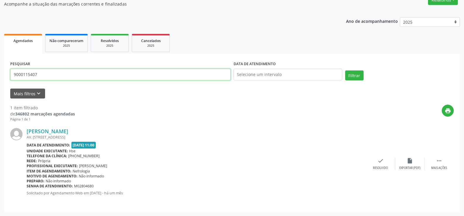
click at [66, 74] on input "9000115407" at bounding box center [120, 75] width 220 height 12
type input "9"
click at [345, 71] on button "Filtrar" at bounding box center [354, 76] width 18 height 10
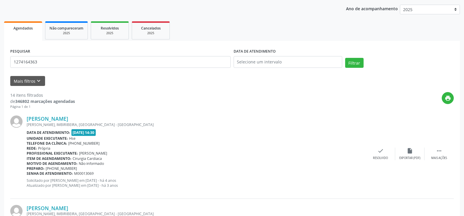
scroll to position [0, 0]
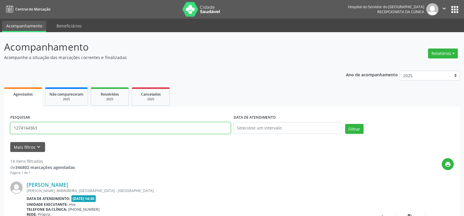
click at [38, 127] on input "1274164363" at bounding box center [120, 128] width 220 height 12
click at [345, 124] on button "Filtrar" at bounding box center [354, 129] width 18 height 10
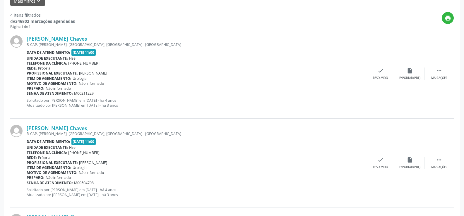
scroll to position [317, 0]
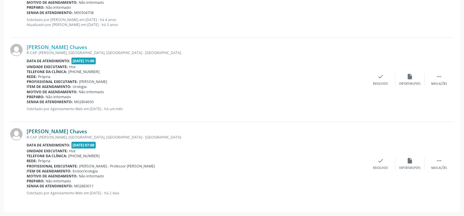
click at [87, 134] on link "[PERSON_NAME] Chaves" at bounding box center [57, 131] width 61 height 6
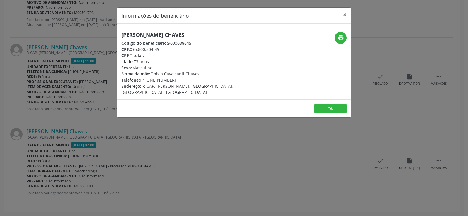
click at [54, 133] on div "Informações do beneficiário × [PERSON_NAME] Chaves Código do beneficiário: 9000…" at bounding box center [234, 108] width 468 height 216
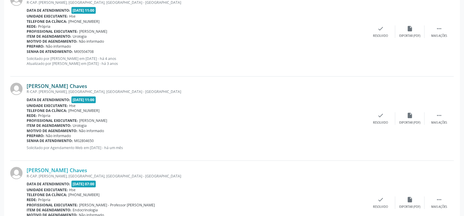
scroll to position [229, 0]
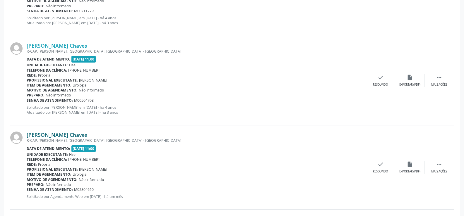
click at [80, 133] on link "[PERSON_NAME] Chaves" at bounding box center [57, 135] width 61 height 6
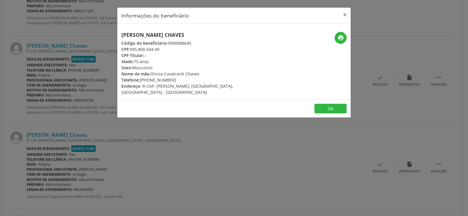
click at [136, 34] on h5 "[PERSON_NAME] Chaves" at bounding box center [194, 35] width 147 height 6
drag, startPoint x: 90, startPoint y: 72, endPoint x: 84, endPoint y: 75, distance: 7.1
click at [89, 73] on div "Informações do beneficiário × [PERSON_NAME] Chaves Código do beneficiário: 9000…" at bounding box center [234, 108] width 468 height 216
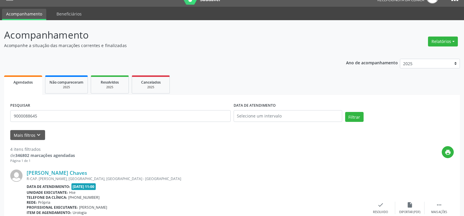
scroll to position [0, 0]
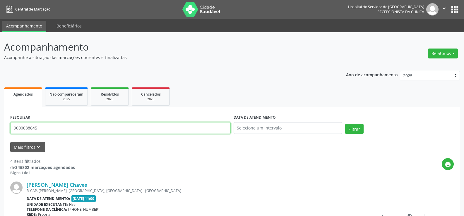
click at [104, 131] on input "9000088645" at bounding box center [120, 128] width 220 height 12
click at [345, 124] on button "Filtrar" at bounding box center [354, 129] width 18 height 10
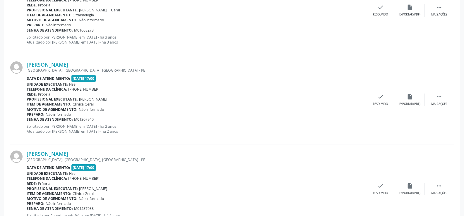
scroll to position [416, 0]
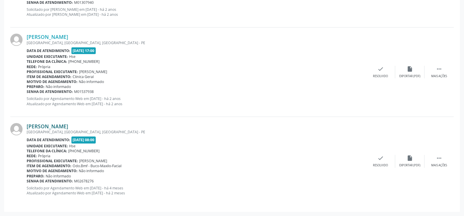
click at [68, 127] on link "[PERSON_NAME]" at bounding box center [48, 126] width 42 height 6
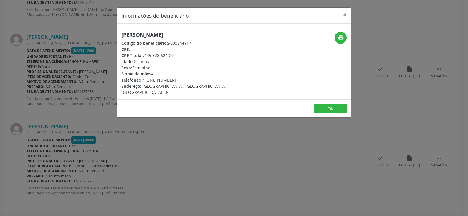
click at [162, 32] on h5 "[PERSON_NAME]" at bounding box center [194, 35] width 147 height 6
click at [75, 124] on div "Informações do beneficiário × [PERSON_NAME] Código do beneficiário: 9000844917 …" at bounding box center [234, 108] width 468 height 216
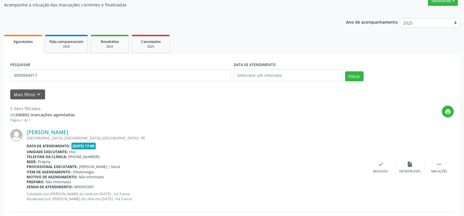
scroll to position [0, 0]
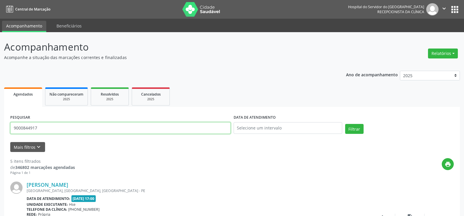
click at [93, 131] on input "9000844917" at bounding box center [120, 128] width 220 height 12
click at [345, 124] on button "Filtrar" at bounding box center [354, 129] width 18 height 10
click at [71, 130] on input "9000354109" at bounding box center [120, 128] width 220 height 12
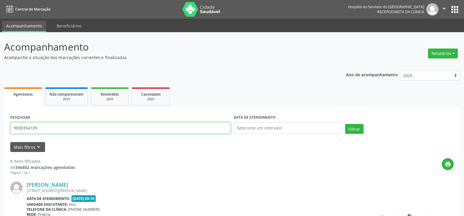
click at [71, 130] on input "9000354109" at bounding box center [120, 128] width 220 height 12
click at [345, 124] on button "Filtrar" at bounding box center [354, 129] width 18 height 10
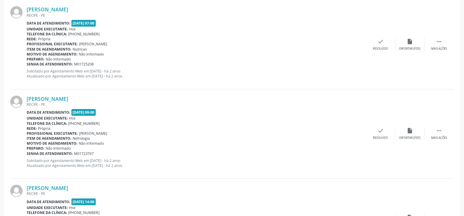
scroll to position [232, 0]
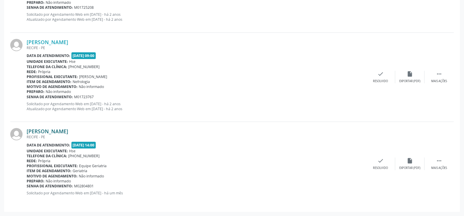
click at [49, 129] on link "[PERSON_NAME]" at bounding box center [48, 131] width 42 height 6
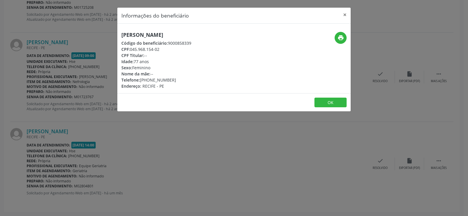
click at [157, 33] on h5 "[PERSON_NAME]" at bounding box center [156, 35] width 70 height 6
click at [156, 33] on h5 "[PERSON_NAME]" at bounding box center [156, 35] width 70 height 6
click at [156, 34] on h5 "[PERSON_NAME]" at bounding box center [156, 35] width 70 height 6
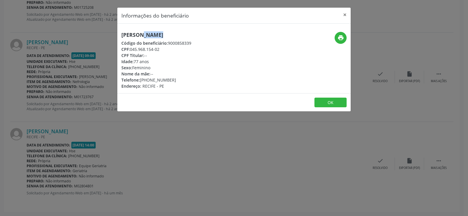
click at [156, 34] on h5 "[PERSON_NAME]" at bounding box center [156, 35] width 70 height 6
click at [35, 88] on div "Informações do beneficiário × [PERSON_NAME] Código do beneficiário: 9000858339 …" at bounding box center [234, 108] width 468 height 216
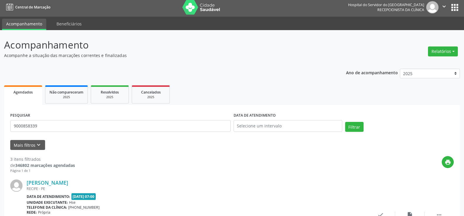
scroll to position [0, 0]
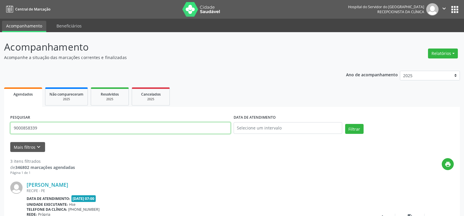
click at [88, 122] on input "9000858339" at bounding box center [120, 128] width 220 height 12
click at [345, 124] on button "Filtrar" at bounding box center [354, 129] width 18 height 10
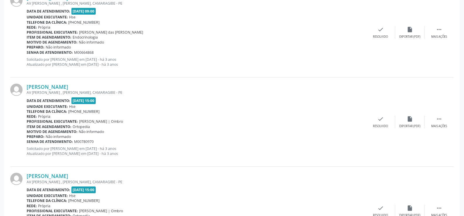
scroll to position [1327, 0]
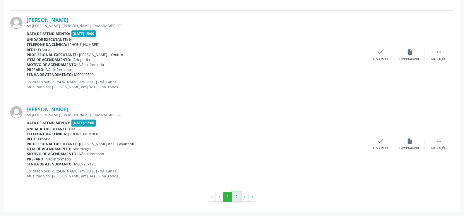
click at [240, 199] on button "2" at bounding box center [236, 197] width 9 height 10
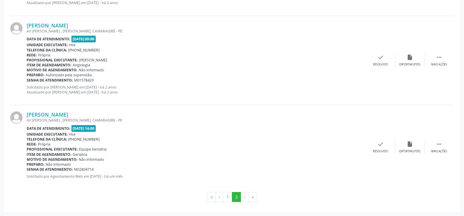
scroll to position [1143, 0]
click at [68, 117] on link "[PERSON_NAME]" at bounding box center [48, 114] width 42 height 6
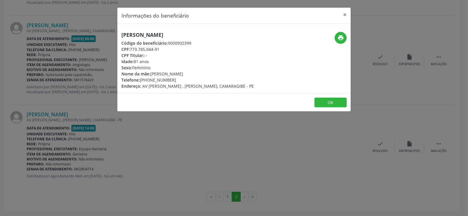
click at [169, 36] on h5 "[PERSON_NAME]" at bounding box center [187, 35] width 133 height 6
click at [168, 36] on h5 "[PERSON_NAME]" at bounding box center [187, 35] width 133 height 6
click at [54, 79] on div "Informações do beneficiário × [PERSON_NAME] Código do beneficiário: 9000932399 …" at bounding box center [234, 108] width 468 height 216
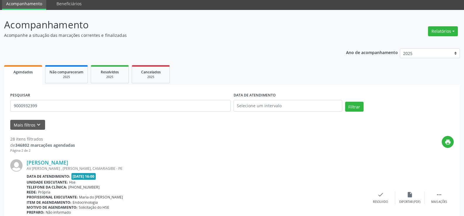
scroll to position [0, 0]
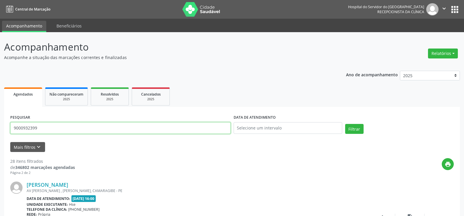
click at [75, 125] on input "9000932399" at bounding box center [120, 128] width 220 height 12
click at [345, 124] on button "Filtrar" at bounding box center [354, 129] width 18 height 10
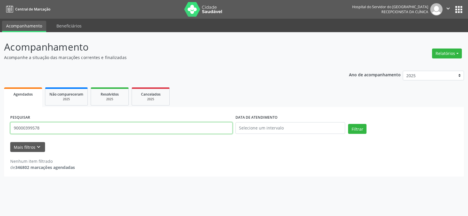
click at [74, 127] on input "90000399578" at bounding box center [121, 128] width 222 height 12
click at [348, 124] on button "Filtrar" at bounding box center [357, 129] width 18 height 10
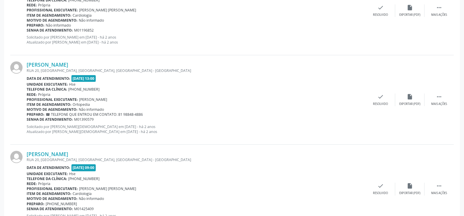
scroll to position [1327, 0]
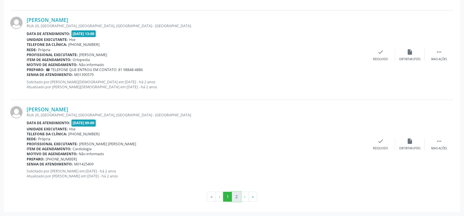
click at [238, 199] on button "2" at bounding box center [236, 197] width 9 height 10
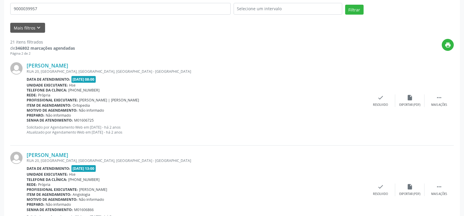
scroll to position [0, 0]
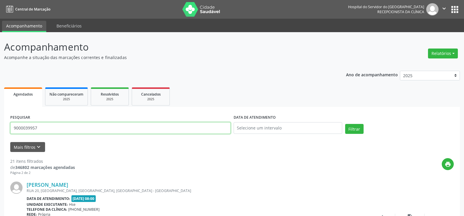
click at [96, 127] on input "9000039957" at bounding box center [120, 128] width 220 height 12
click at [345, 124] on button "Filtrar" at bounding box center [354, 129] width 18 height 10
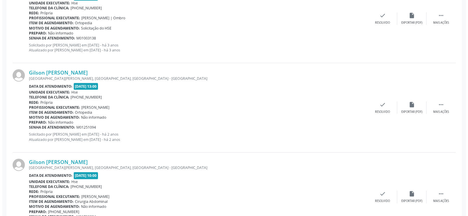
scroll to position [500, 0]
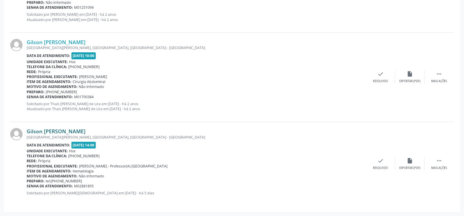
click at [69, 132] on link "Gilson [PERSON_NAME]" at bounding box center [56, 131] width 59 height 6
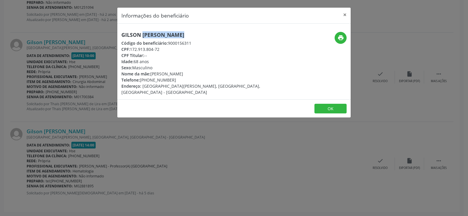
click at [161, 37] on h5 "Gilson [PERSON_NAME]" at bounding box center [194, 35] width 147 height 6
click at [83, 102] on div "Informações do beneficiário × [PERSON_NAME] Código do beneficiário: 9000156311 …" at bounding box center [234, 108] width 468 height 216
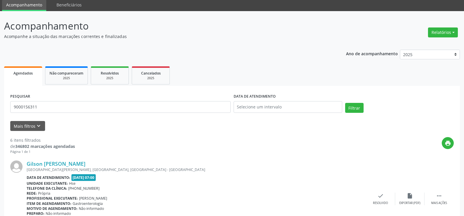
scroll to position [0, 0]
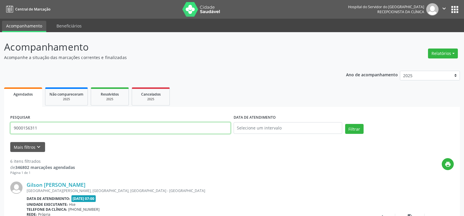
click at [104, 128] on input "9000156311" at bounding box center [120, 128] width 220 height 12
paste input "40059103434"
click at [345, 124] on button "Filtrar" at bounding box center [354, 129] width 18 height 10
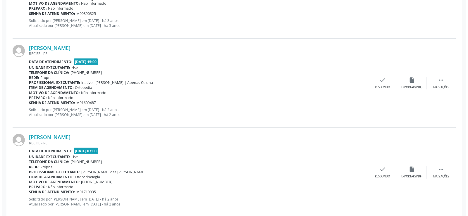
scroll to position [774, 0]
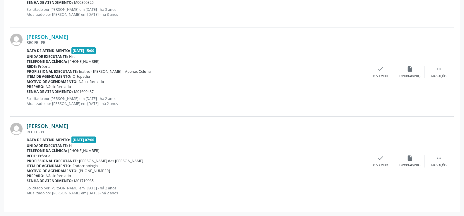
click at [68, 125] on link "[PERSON_NAME]" at bounding box center [48, 126] width 42 height 6
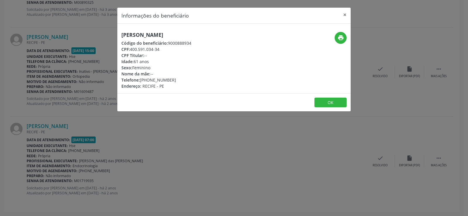
click at [332, 38] on div "print" at bounding box center [312, 38] width 70 height 12
click at [338, 38] on icon "print" at bounding box center [341, 38] width 6 height 6
click at [81, 137] on div "Informações do beneficiário × [PERSON_NAME] Código do beneficiário: 9000888934 …" at bounding box center [234, 108] width 468 height 216
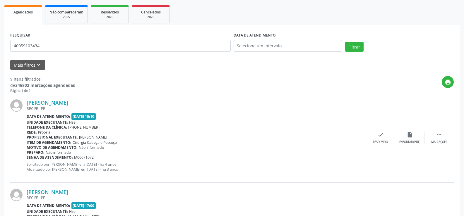
scroll to position [42, 0]
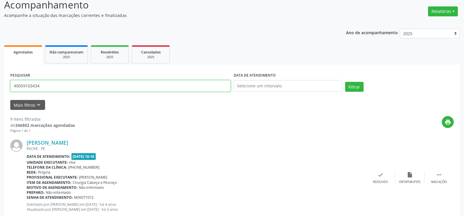
click at [95, 85] on input "40059103434" at bounding box center [120, 86] width 220 height 12
paste input "[PERSON_NAME]"
click at [345, 82] on button "Filtrar" at bounding box center [354, 87] width 18 height 10
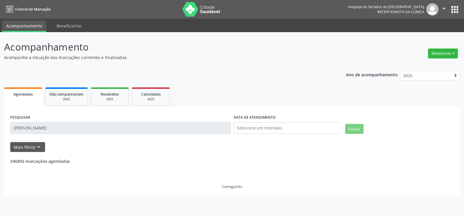
scroll to position [0, 0]
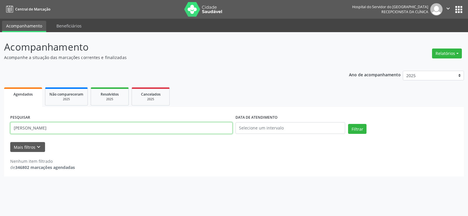
click at [39, 126] on input "[PERSON_NAME]" at bounding box center [121, 128] width 222 height 12
click at [348, 124] on button "Filtrar" at bounding box center [357, 129] width 18 height 10
click at [88, 128] on input "[PERSON_NAME]" at bounding box center [121, 128] width 222 height 12
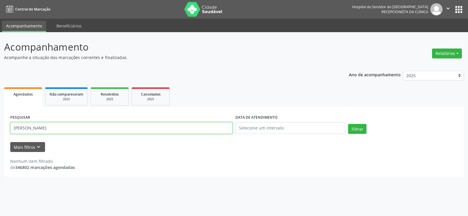
paste input "62016784415"
click at [348, 124] on button "Filtrar" at bounding box center [357, 129] width 18 height 10
click at [77, 133] on input "62016784415" at bounding box center [121, 128] width 222 height 12
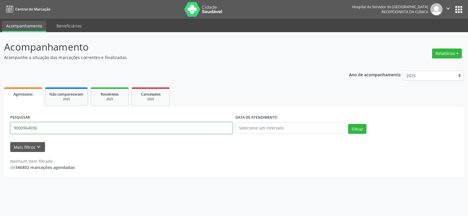
click at [348, 124] on button "Filtrar" at bounding box center [357, 129] width 18 height 10
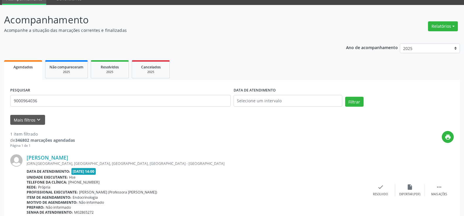
scroll to position [54, 0]
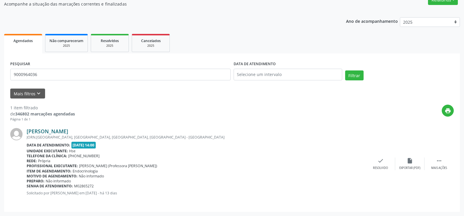
click at [42, 132] on link "[PERSON_NAME]" at bounding box center [48, 131] width 42 height 6
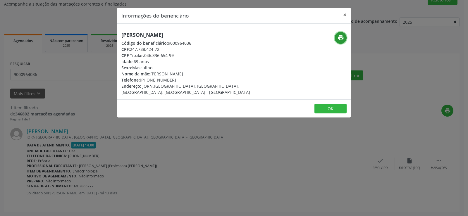
click at [339, 35] on icon "print" at bounding box center [341, 38] width 6 height 6
drag, startPoint x: 347, startPoint y: 17, endPoint x: 311, endPoint y: 20, distance: 36.1
click at [346, 17] on button "×" at bounding box center [345, 15] width 12 height 14
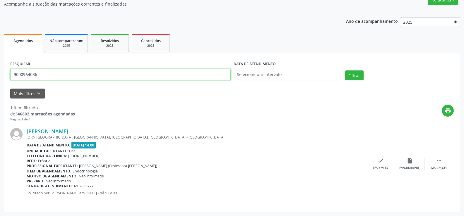
click at [75, 76] on input "9000964036" at bounding box center [120, 75] width 220 height 12
click at [345, 71] on button "Filtrar" at bounding box center [354, 76] width 18 height 10
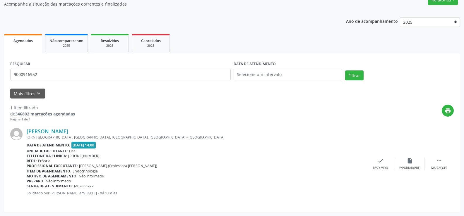
scroll to position [0, 0]
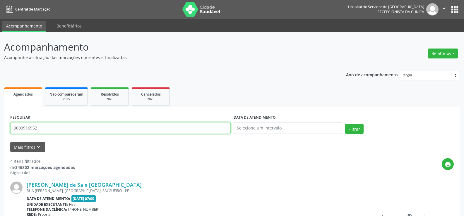
click at [72, 128] on input "9000916952" at bounding box center [120, 128] width 220 height 12
paste input "45922993453"
click at [345, 124] on button "Filtrar" at bounding box center [354, 129] width 18 height 10
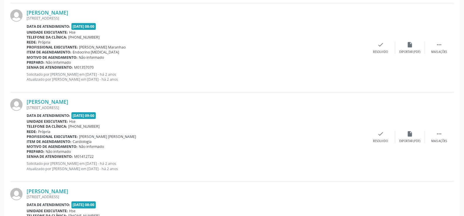
scroll to position [506, 0]
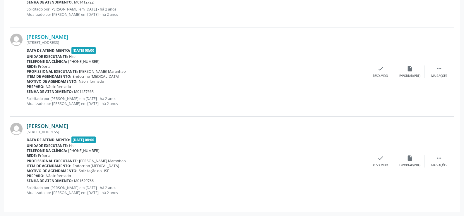
click at [46, 129] on link "[PERSON_NAME]" at bounding box center [48, 126] width 42 height 6
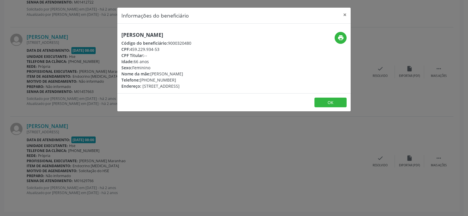
click at [160, 37] on h5 "[PERSON_NAME]" at bounding box center [156, 35] width 70 height 6
click at [339, 37] on icon "print" at bounding box center [341, 38] width 6 height 6
click at [77, 107] on div "Informações do beneficiário × [PERSON_NAME] Código do beneficiário: 9000320480 …" at bounding box center [234, 108] width 468 height 216
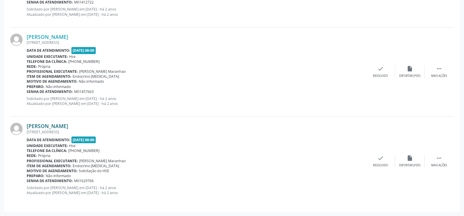
click at [61, 128] on link "[PERSON_NAME]" at bounding box center [48, 126] width 42 height 6
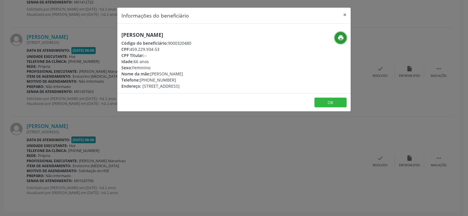
click at [342, 37] on icon "print" at bounding box center [341, 38] width 6 height 6
click at [344, 18] on button "×" at bounding box center [345, 15] width 12 height 14
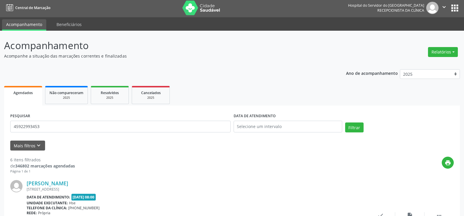
scroll to position [0, 0]
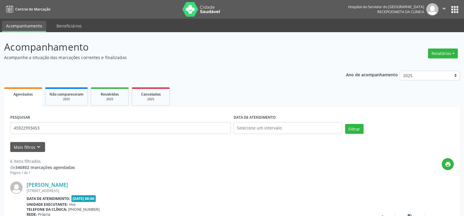
click at [91, 135] on div "PESQUISAR 45922993453" at bounding box center [120, 125] width 223 height 25
click at [93, 131] on input "45922993453" at bounding box center [120, 128] width 220 height 12
click at [345, 124] on button "Filtrar" at bounding box center [354, 129] width 18 height 10
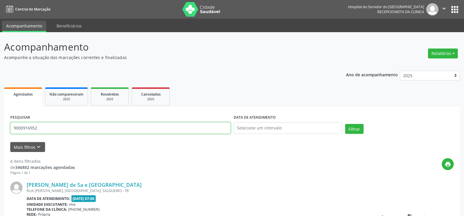
click at [99, 126] on input "9000916952" at bounding box center [120, 128] width 220 height 12
click at [345, 124] on button "Filtrar" at bounding box center [354, 129] width 18 height 10
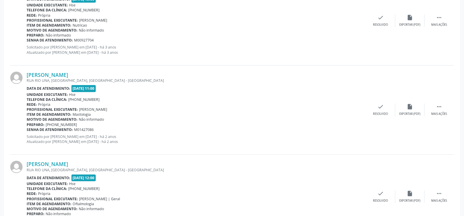
scroll to position [500, 0]
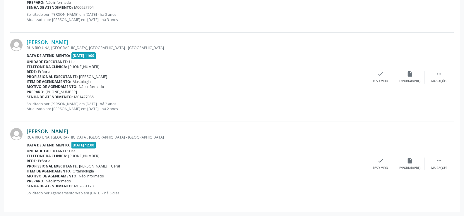
click at [68, 130] on link "[PERSON_NAME]" at bounding box center [48, 131] width 42 height 6
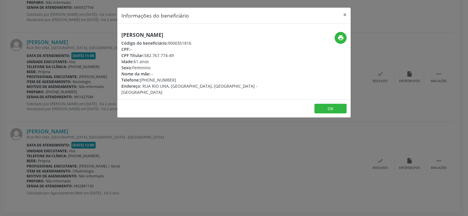
click at [205, 32] on h5 "[PERSON_NAME]" at bounding box center [194, 35] width 147 height 6
click at [74, 132] on div "Informações do beneficiário × [PERSON_NAME] Código do beneficiário: 9000351816 …" at bounding box center [234, 108] width 468 height 216
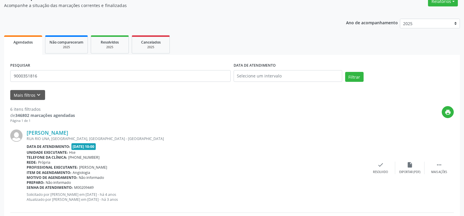
scroll to position [0, 0]
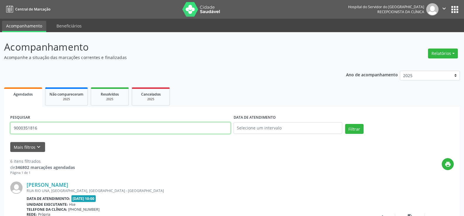
click at [135, 129] on input "9000351816" at bounding box center [120, 128] width 220 height 12
click at [345, 124] on button "Filtrar" at bounding box center [354, 129] width 18 height 10
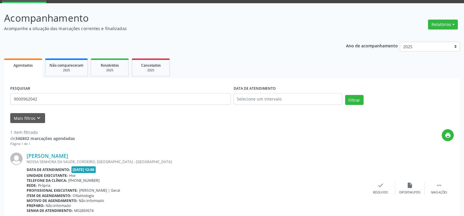
scroll to position [54, 0]
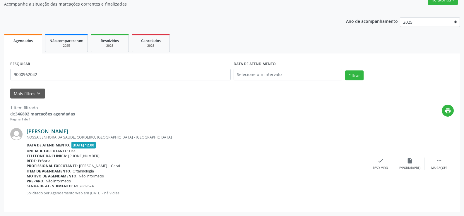
click at [44, 131] on link "[PERSON_NAME]" at bounding box center [48, 131] width 42 height 6
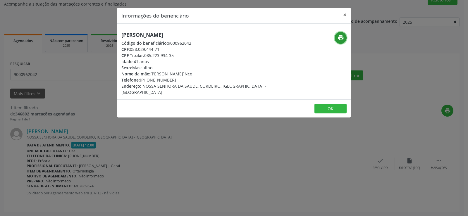
click at [341, 38] on icon "print" at bounding box center [341, 38] width 6 height 6
click at [58, 68] on div "Informações do beneficiário × [PERSON_NAME] Código do beneficiário: 9000962042 …" at bounding box center [234, 108] width 468 height 216
click at [60, 77] on input "9000962042" at bounding box center [120, 75] width 220 height 12
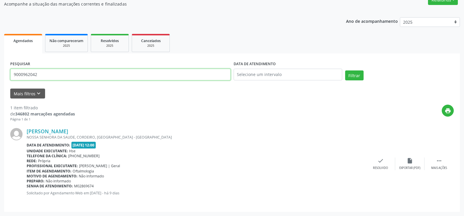
click at [60, 77] on input "9000962042" at bounding box center [120, 75] width 220 height 12
click at [345, 71] on button "Filtrar" at bounding box center [354, 76] width 18 height 10
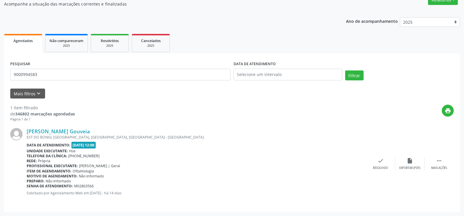
click at [64, 126] on div "[PERSON_NAME] Gouveia EST DO BONGI, [GEOGRAPHIC_DATA], [GEOGRAPHIC_DATA], [GEOG…" at bounding box center [231, 164] width 443 height 84
click at [64, 130] on link "[PERSON_NAME] Gouveia" at bounding box center [58, 131] width 63 height 6
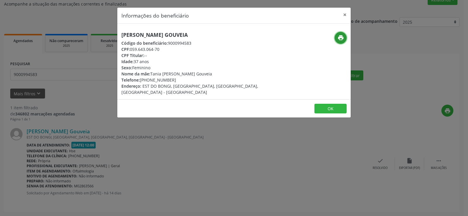
click at [339, 38] on icon "print" at bounding box center [341, 38] width 6 height 6
click at [70, 110] on div "Informações do beneficiário × Halina Cavalcanti Gouveia Código do beneficiário:…" at bounding box center [234, 108] width 468 height 216
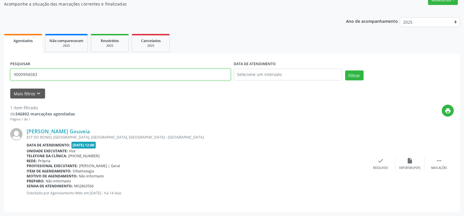
click at [66, 74] on input "9000994583" at bounding box center [120, 75] width 220 height 12
click at [345, 71] on button "Filtrar" at bounding box center [354, 76] width 18 height 10
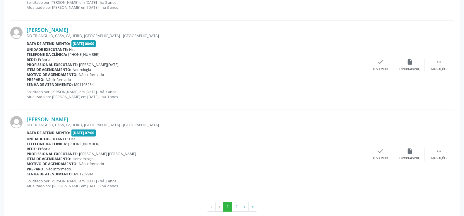
scroll to position [1327, 0]
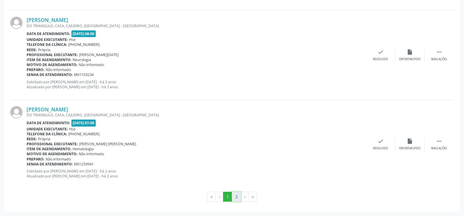
click at [232, 198] on button "2" at bounding box center [236, 197] width 9 height 10
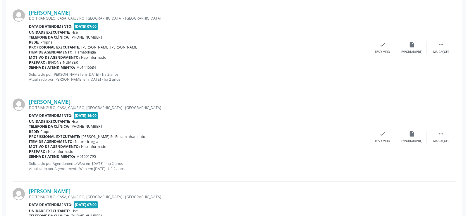
scroll to position [517, 0]
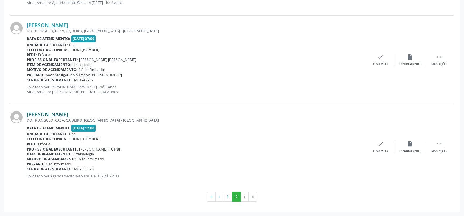
click at [65, 111] on link "[PERSON_NAME]" at bounding box center [48, 114] width 42 height 6
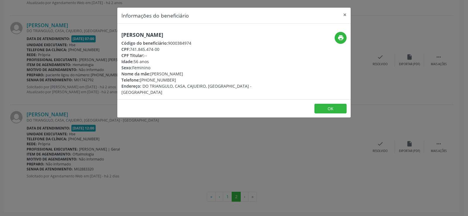
click at [157, 34] on h5 "[PERSON_NAME]" at bounding box center [194, 35] width 147 height 6
click at [174, 32] on h5 "[PERSON_NAME]" at bounding box center [194, 35] width 147 height 6
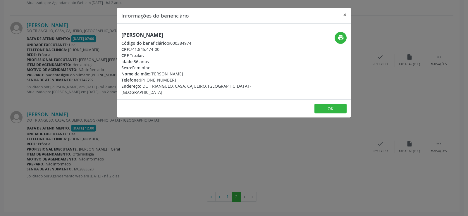
click at [174, 32] on h5 "[PERSON_NAME]" at bounding box center [194, 35] width 147 height 6
click at [40, 94] on div "Informações do beneficiário × [PERSON_NAME] Código do beneficiário: 9000384974 …" at bounding box center [234, 108] width 468 height 216
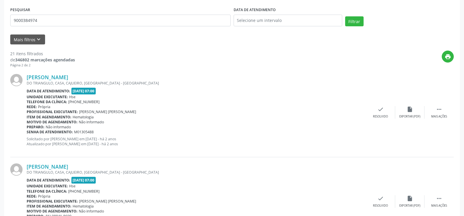
scroll to position [0, 0]
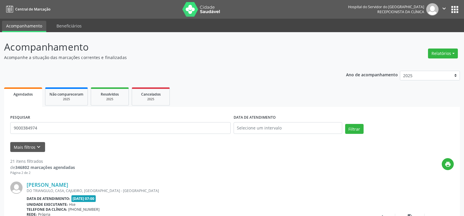
click at [80, 120] on div "PESQUISAR 9000384974" at bounding box center [120, 125] width 223 height 25
click at [80, 125] on input "9000384974" at bounding box center [120, 128] width 220 height 12
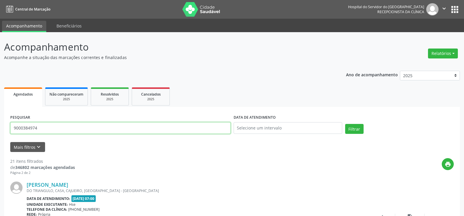
click at [80, 125] on input "9000384974" at bounding box center [120, 128] width 220 height 12
click at [345, 124] on button "Filtrar" at bounding box center [354, 129] width 18 height 10
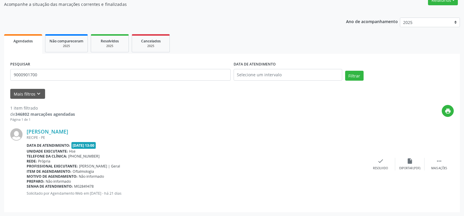
scroll to position [54, 0]
click at [68, 133] on link "[PERSON_NAME]" at bounding box center [48, 131] width 42 height 6
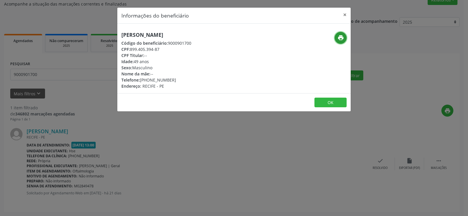
click at [339, 37] on icon "print" at bounding box center [341, 38] width 6 height 6
click at [43, 82] on div "Informações do beneficiário × [PERSON_NAME] Código do beneficiário: 9000901700 …" at bounding box center [234, 108] width 468 height 216
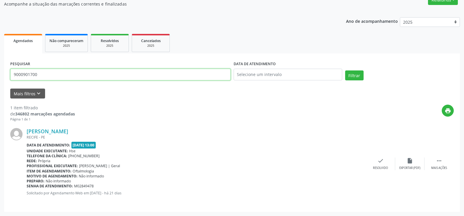
click at [44, 80] on input "9000901700" at bounding box center [120, 75] width 220 height 12
click at [345, 71] on button "Filtrar" at bounding box center [354, 76] width 18 height 10
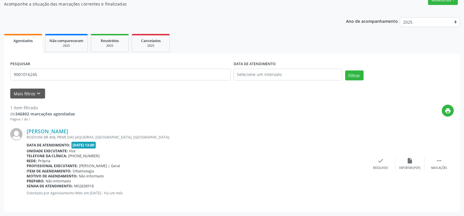
click at [54, 136] on div "RODOVIA BR 408, PRIVE DAS JAQUEIRAS, [GEOGRAPHIC_DATA], [GEOGRAPHIC_DATA]" at bounding box center [196, 137] width 339 height 5
click at [54, 132] on link "[PERSON_NAME]" at bounding box center [48, 131] width 42 height 6
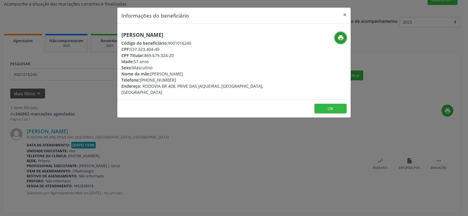
click at [342, 35] on icon "print" at bounding box center [341, 38] width 6 height 6
click at [72, 123] on div "Informações do beneficiário × [PERSON_NAME] Código do beneficiário: 9001016245 …" at bounding box center [234, 108] width 468 height 216
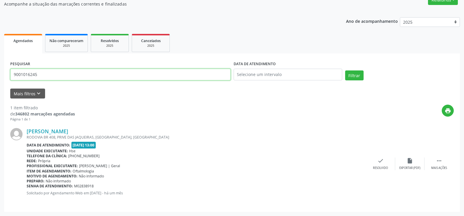
click at [64, 73] on input "9001016245" at bounding box center [120, 75] width 220 height 12
click at [345, 71] on button "Filtrar" at bounding box center [354, 76] width 18 height 10
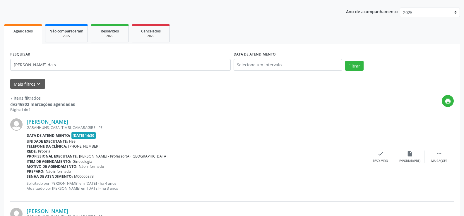
scroll to position [0, 0]
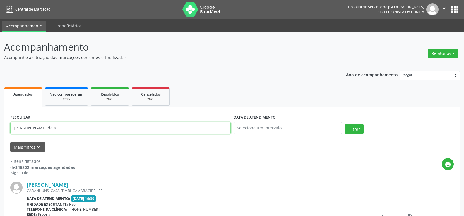
click at [82, 125] on input "[PERSON_NAME] da s" at bounding box center [120, 128] width 220 height 12
click at [345, 124] on button "Filtrar" at bounding box center [354, 129] width 18 height 10
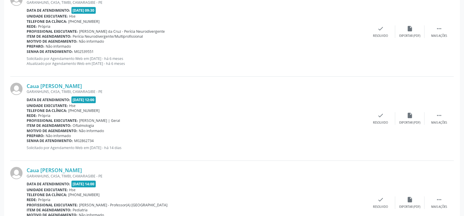
scroll to position [248, 0]
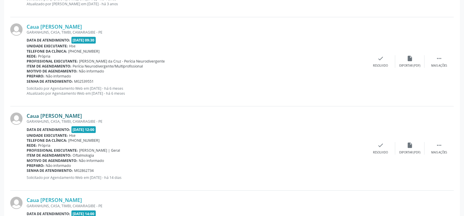
click at [82, 116] on link "Caua [PERSON_NAME]" at bounding box center [54, 116] width 55 height 6
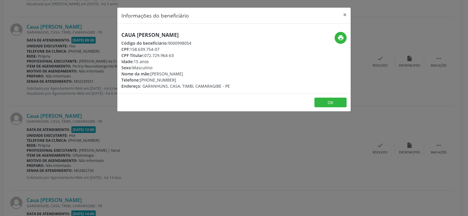
click at [161, 38] on h5 "Caua [PERSON_NAME]" at bounding box center [175, 35] width 109 height 6
click at [16, 68] on div "Informações do beneficiário × Caua [PERSON_NAME] de [PERSON_NAME] Código do ben…" at bounding box center [234, 108] width 468 height 216
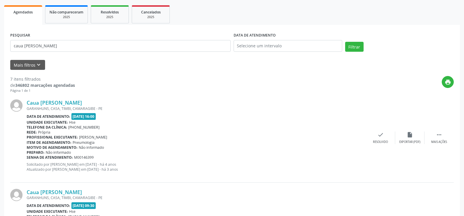
scroll to position [72, 0]
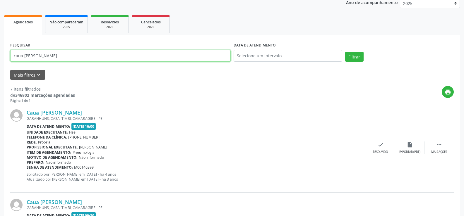
click at [83, 58] on input "caua [PERSON_NAME]" at bounding box center [120, 56] width 220 height 12
click at [345, 52] on button "Filtrar" at bounding box center [354, 57] width 18 height 10
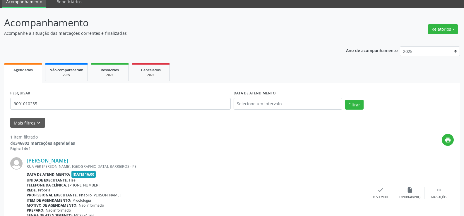
scroll to position [54, 0]
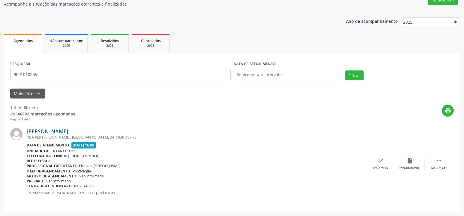
click at [68, 132] on link "[PERSON_NAME]" at bounding box center [48, 131] width 42 height 6
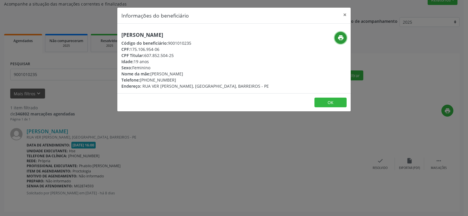
click at [342, 39] on icon "print" at bounding box center [341, 38] width 6 height 6
click at [56, 83] on div "Informações do beneficiário × [PERSON_NAME] do [PERSON_NAME] Código do benefici…" at bounding box center [234, 108] width 468 height 216
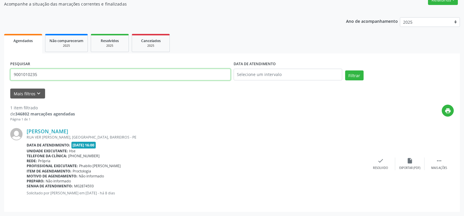
click at [56, 78] on input "9001010235" at bounding box center [120, 75] width 220 height 12
click at [345, 71] on button "Filtrar" at bounding box center [354, 76] width 18 height 10
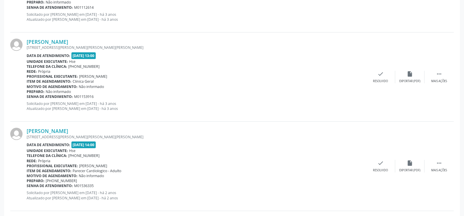
scroll to position [411, 0]
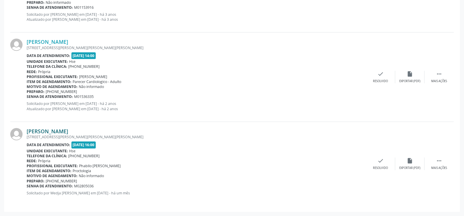
click at [68, 132] on link "[PERSON_NAME]" at bounding box center [48, 131] width 42 height 6
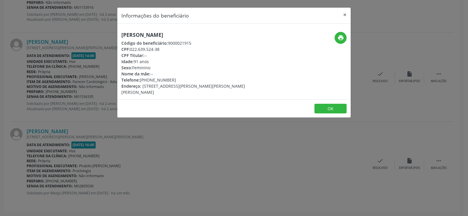
click at [148, 39] on div "[PERSON_NAME] Código do beneficiário: 9000021915 CPF: 022.639.524-38 CPF Titula…" at bounding box center [194, 64] width 147 height 64
click at [147, 36] on h5 "[PERSON_NAME]" at bounding box center [194, 35] width 147 height 6
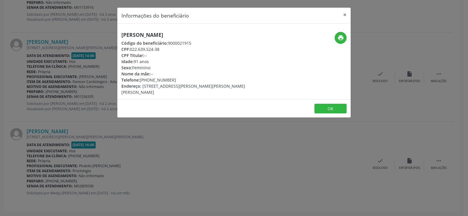
click at [62, 132] on div "Informações do beneficiário × [PERSON_NAME] Código do beneficiário: 9000021915 …" at bounding box center [234, 108] width 468 height 216
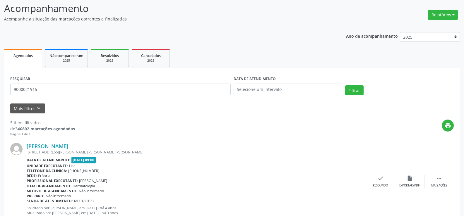
scroll to position [0, 0]
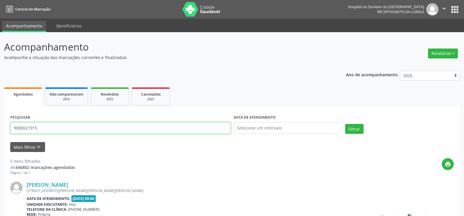
click at [83, 129] on input "9000021915" at bounding box center [120, 128] width 220 height 12
click at [345, 124] on button "Filtrar" at bounding box center [354, 129] width 18 height 10
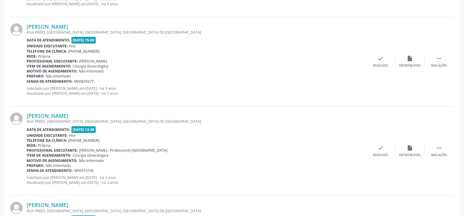
scroll to position [769, 0]
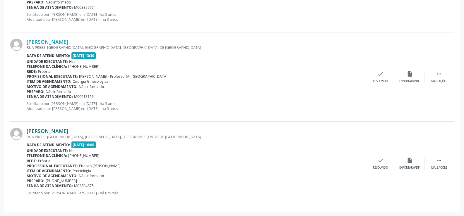
click at [68, 133] on link "[PERSON_NAME]" at bounding box center [48, 131] width 42 height 6
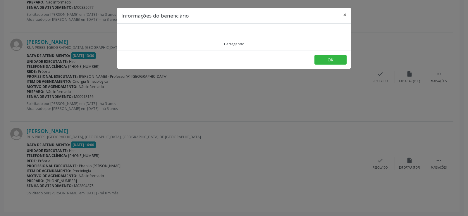
click at [145, 31] on div "Carregando" at bounding box center [233, 37] width 225 height 19
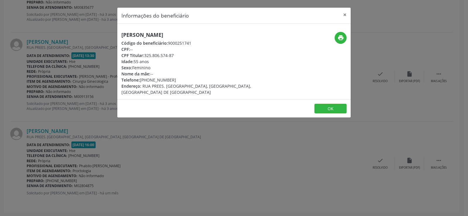
click at [145, 31] on div "[PERSON_NAME] Código do beneficiário: 9000251741 CPF: -- CPF Titular: 325.806.5…" at bounding box center [234, 62] width 234 height 76
click at [345, 15] on button "×" at bounding box center [345, 15] width 12 height 14
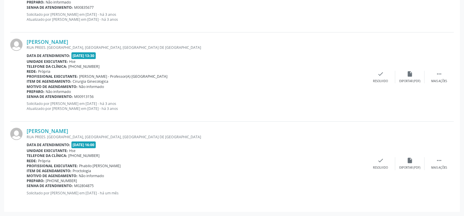
drag, startPoint x: 327, startPoint y: 11, endPoint x: 333, endPoint y: 5, distance: 8.7
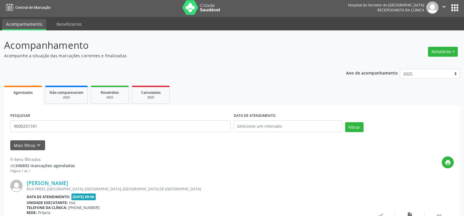
scroll to position [0, 0]
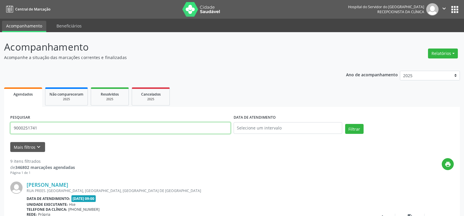
drag, startPoint x: 43, startPoint y: 128, endPoint x: 12, endPoint y: 124, distance: 31.5
click at [12, 124] on input "9000251741" at bounding box center [120, 128] width 220 height 12
paste input "[PERSON_NAME]"
type input "[PERSON_NAME]"
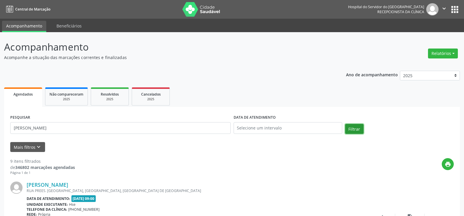
click at [357, 132] on button "Filtrar" at bounding box center [354, 129] width 18 height 10
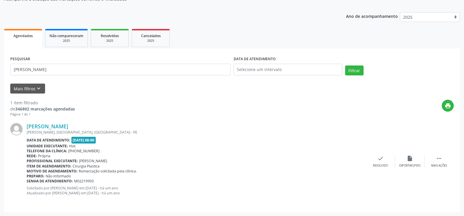
scroll to position [59, 0]
click at [80, 71] on input "[PERSON_NAME]" at bounding box center [120, 70] width 220 height 12
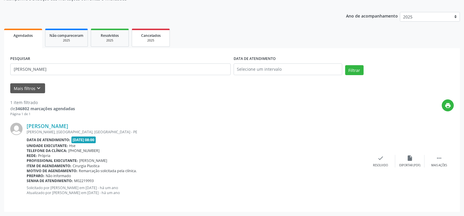
click at [147, 40] on div "2025" at bounding box center [150, 40] width 29 height 4
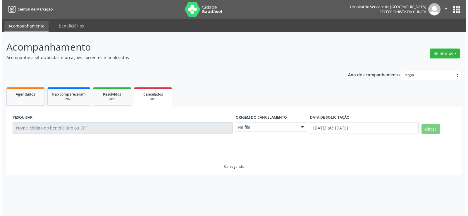
scroll to position [0, 0]
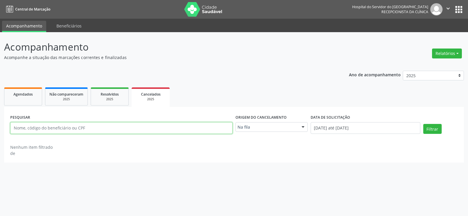
click at [85, 127] on input "text" at bounding box center [121, 128] width 222 height 12
type input "[PERSON_NAME]"
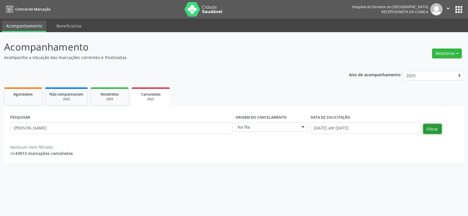
click at [430, 130] on button "Filtrar" at bounding box center [432, 129] width 18 height 10
click at [124, 99] on div "2025" at bounding box center [109, 99] width 29 height 4
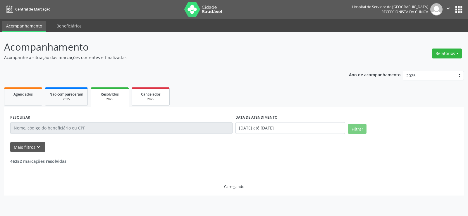
click at [152, 102] on link "Cancelados 2025" at bounding box center [151, 96] width 38 height 18
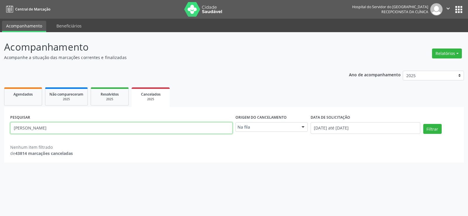
drag, startPoint x: 66, startPoint y: 128, endPoint x: 0, endPoint y: 129, distance: 65.8
click at [0, 129] on div "Acompanhamento Acompanhe a situação das marcações correntes e finalizadas Relat…" at bounding box center [234, 124] width 468 height 184
click at [111, 89] on link "Resolvidos 2025" at bounding box center [110, 96] width 38 height 18
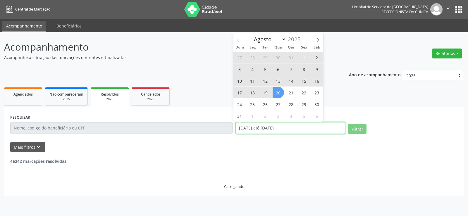
click at [300, 126] on input "[DATE] até [DATE]" at bounding box center [291, 128] width 110 height 12
click at [275, 92] on span "20" at bounding box center [278, 92] width 11 height 11
type input "[DATE]"
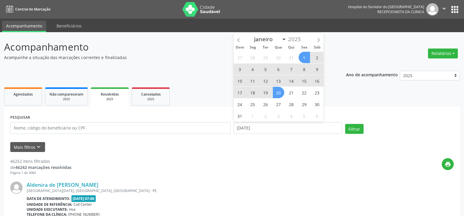
click at [306, 59] on span "1" at bounding box center [303, 57] width 11 height 11
click at [317, 131] on input "[DATE] até [DATE]" at bounding box center [288, 128] width 109 height 12
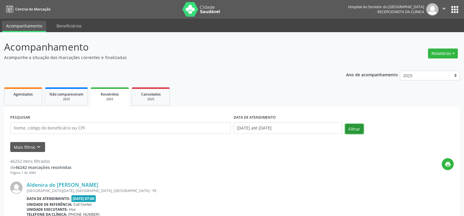
click at [353, 128] on button "Filtrar" at bounding box center [354, 129] width 18 height 10
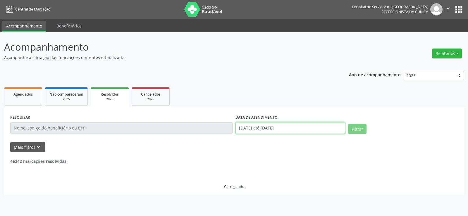
click at [286, 128] on input "[DATE] até [DATE]" at bounding box center [291, 128] width 110 height 12
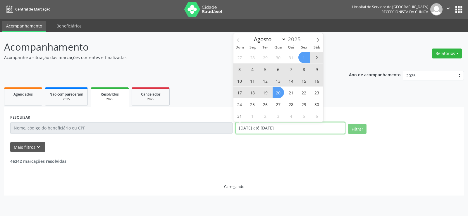
click at [308, 128] on input "[DATE] até [DATE]" at bounding box center [291, 128] width 110 height 12
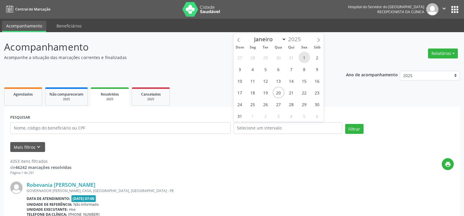
click at [304, 56] on span "1" at bounding box center [303, 57] width 11 height 11
type input "[DATE]"
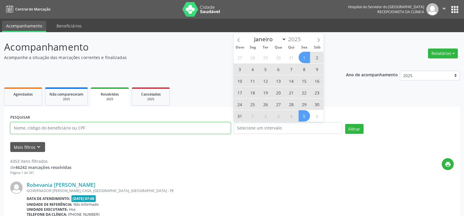
click at [87, 129] on input "text" at bounding box center [120, 128] width 220 height 12
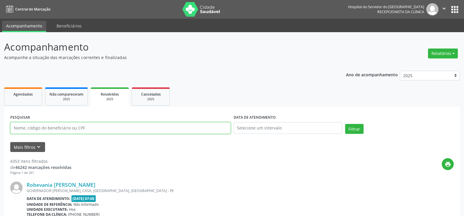
paste input "[PERSON_NAME]"
type input "[PERSON_NAME]"
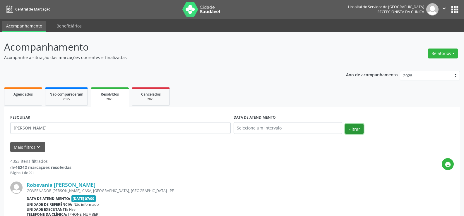
click at [352, 127] on button "Filtrar" at bounding box center [354, 129] width 18 height 10
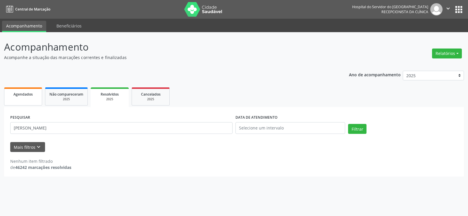
click at [31, 103] on link "Agendados" at bounding box center [23, 96] width 38 height 18
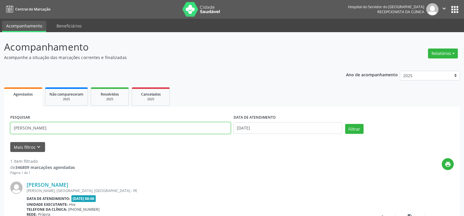
click at [87, 131] on input "[PERSON_NAME]" at bounding box center [120, 128] width 220 height 12
click at [348, 127] on button "Filtrar" at bounding box center [354, 129] width 18 height 10
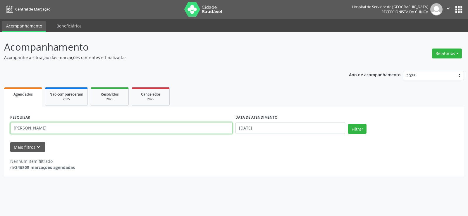
click at [59, 128] on input "[PERSON_NAME]" at bounding box center [121, 128] width 222 height 12
paste input "[PERSON_NAME]"
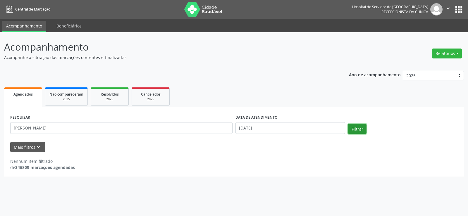
click at [350, 126] on button "Filtrar" at bounding box center [357, 129] width 18 height 10
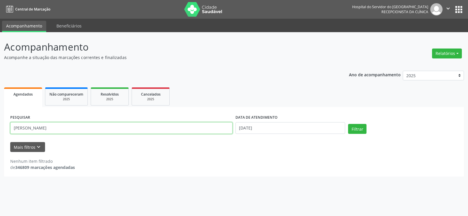
click at [74, 132] on input "[PERSON_NAME]" at bounding box center [121, 128] width 222 height 12
click at [72, 129] on input "[PERSON_NAME]" at bounding box center [121, 128] width 222 height 12
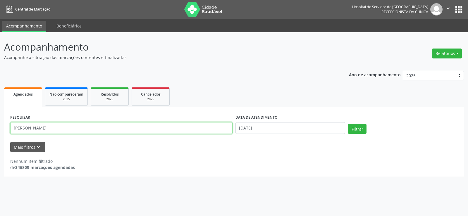
paste input "[PERSON_NAME]"
type input "[PERSON_NAME]"
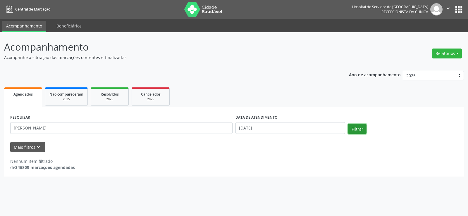
click at [357, 129] on button "Filtrar" at bounding box center [357, 129] width 18 height 10
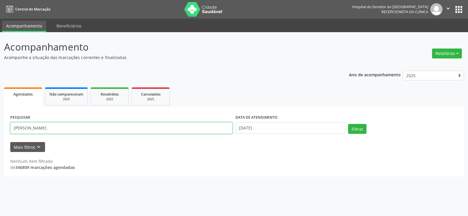
drag, startPoint x: 82, startPoint y: 130, endPoint x: 0, endPoint y: 131, distance: 81.9
click at [0, 131] on div "Acompanhamento Acompanhe a situação das marcações correntes e finalizadas Relat…" at bounding box center [234, 124] width 468 height 184
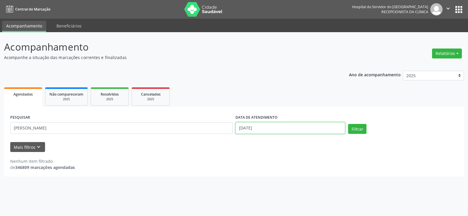
click at [247, 128] on input "[DATE]" at bounding box center [291, 128] width 110 height 12
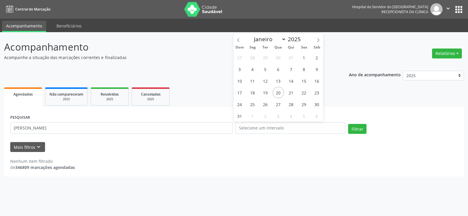
drag, startPoint x: 211, startPoint y: 85, endPoint x: 214, endPoint y: 86, distance: 3.6
click at [211, 85] on div "Ano de acompanhamento 2025 2024 2023 2022 2021 Agendados Não compareceram 2025 …" at bounding box center [234, 122] width 460 height 110
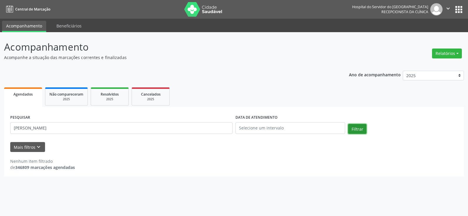
click at [355, 129] on button "Filtrar" at bounding box center [357, 129] width 18 height 10
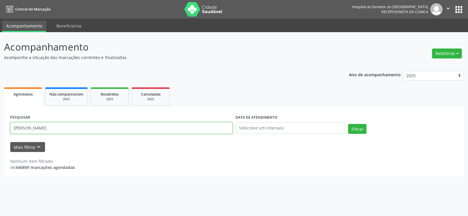
drag, startPoint x: 88, startPoint y: 130, endPoint x: 0, endPoint y: 80, distance: 101.0
click at [0, 80] on div "Acompanhamento Acompanhe a situação das marcações correntes e finalizadas Relat…" at bounding box center [234, 124] width 468 height 184
